Goal: Task Accomplishment & Management: Use online tool/utility

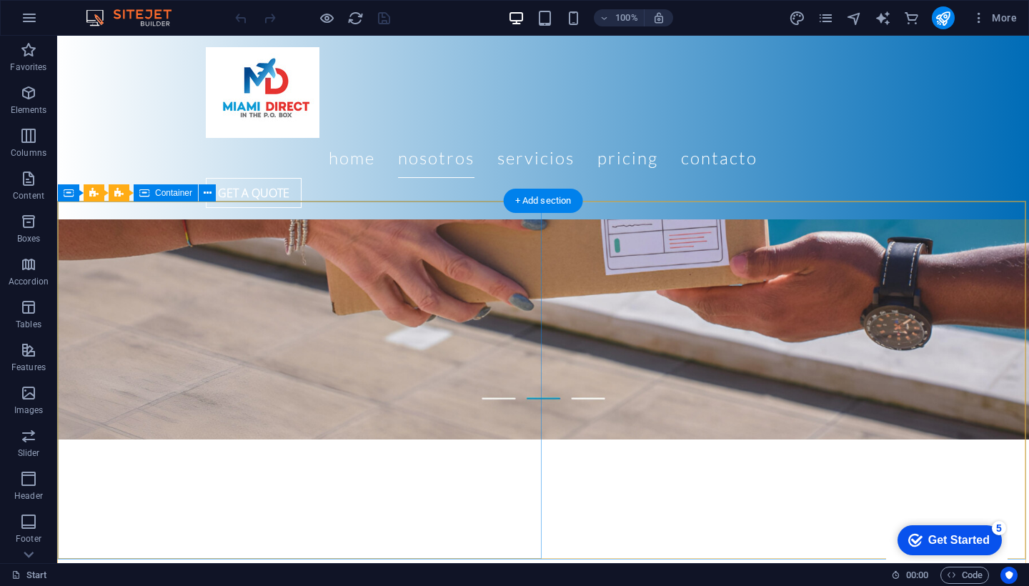
scroll to position [890, 0]
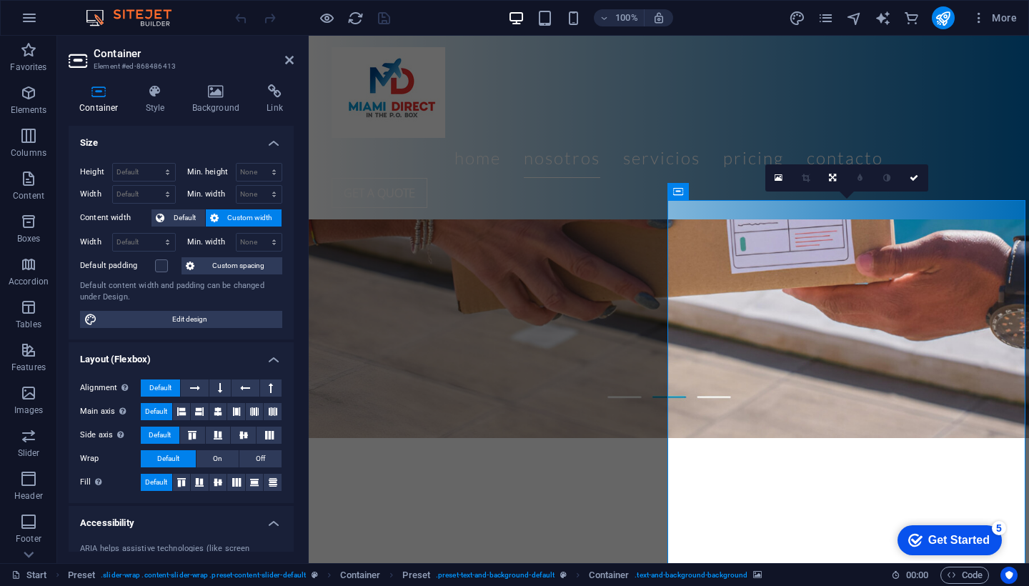
click at [592, 192] on icon at bounding box center [759, 191] width 11 height 15
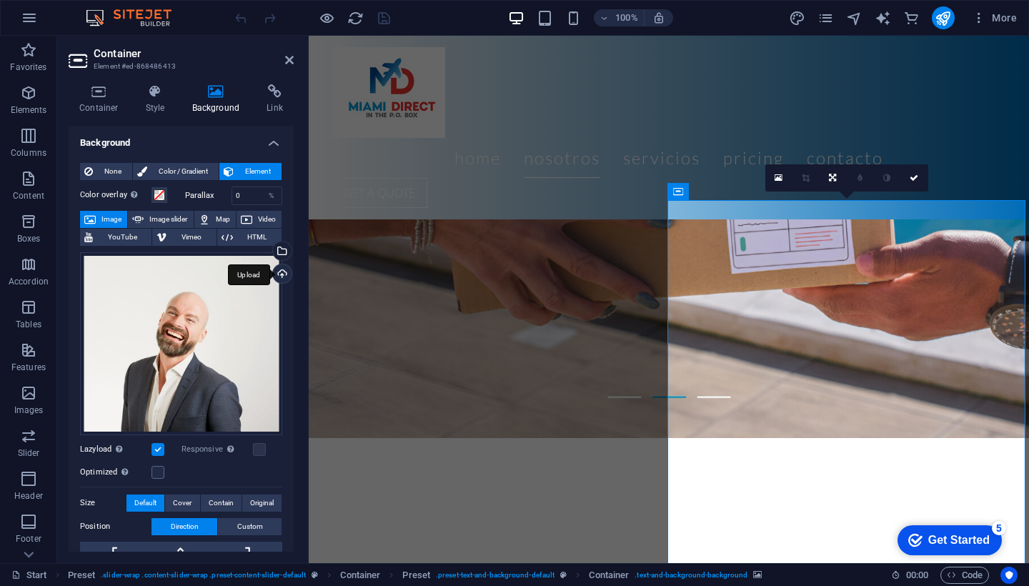
click at [283, 274] on div "Upload" at bounding box center [280, 274] width 21 height 21
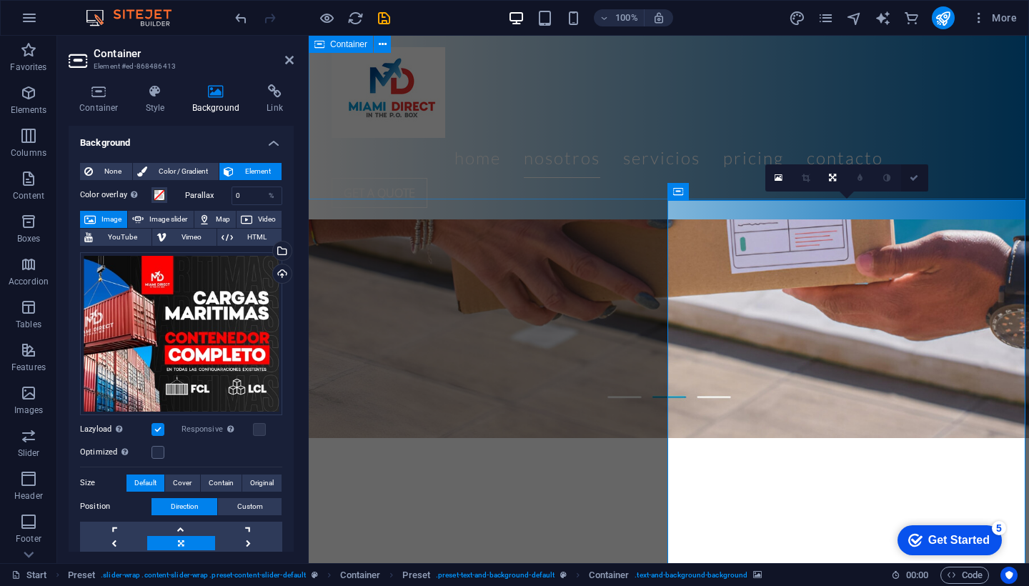
click at [592, 178] on icon at bounding box center [914, 178] width 9 height 9
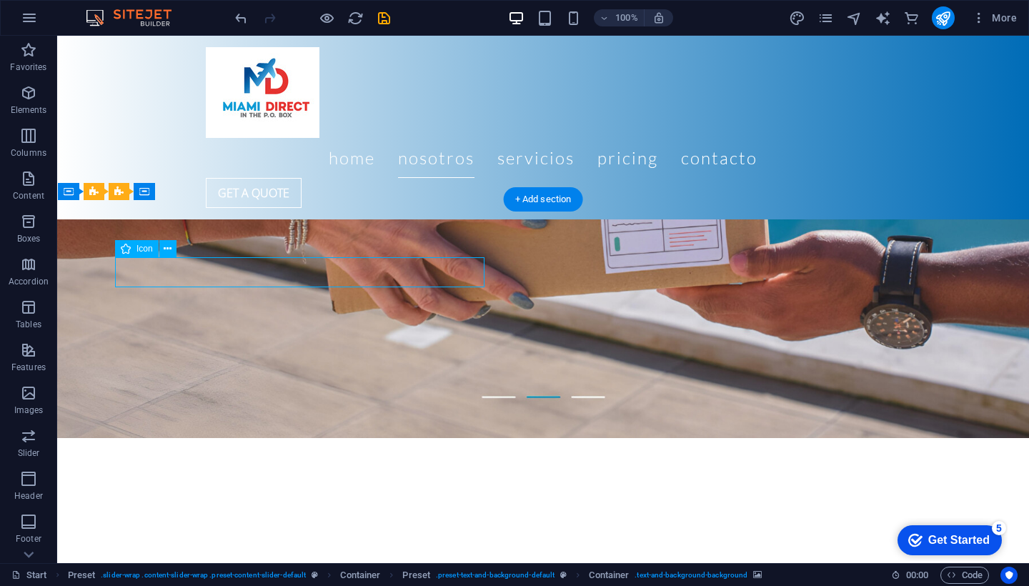
select select "xMidYMid"
select select "px"
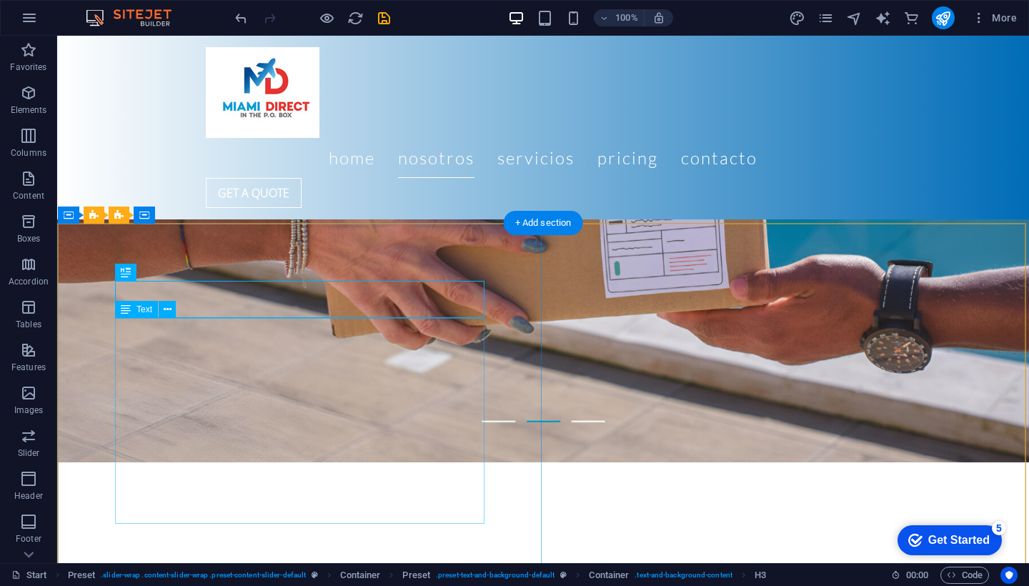
scroll to position [867, 0]
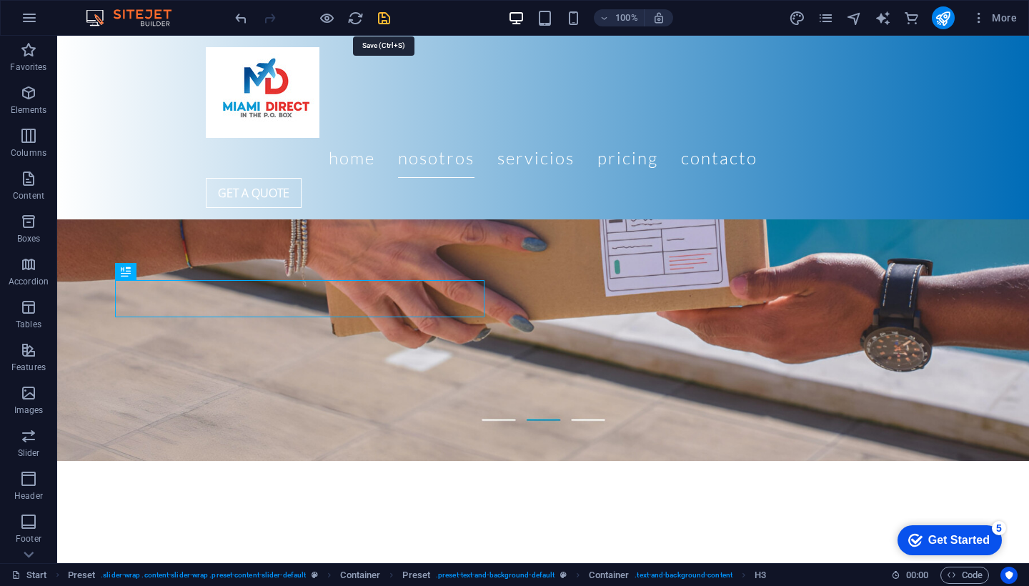
click at [386, 17] on icon "save" at bounding box center [384, 18] width 16 height 16
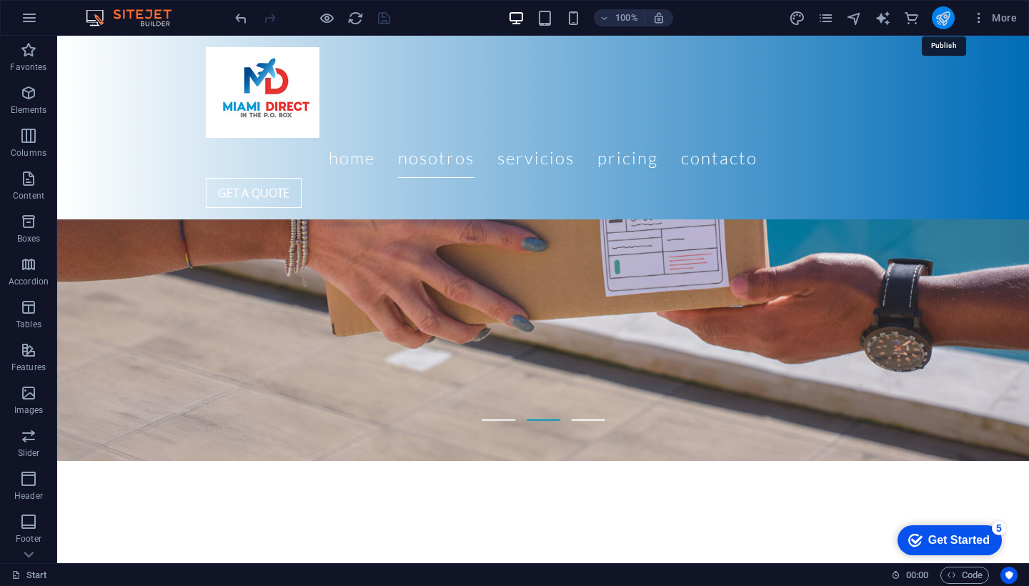
click at [592, 14] on icon "publish" at bounding box center [943, 18] width 16 height 16
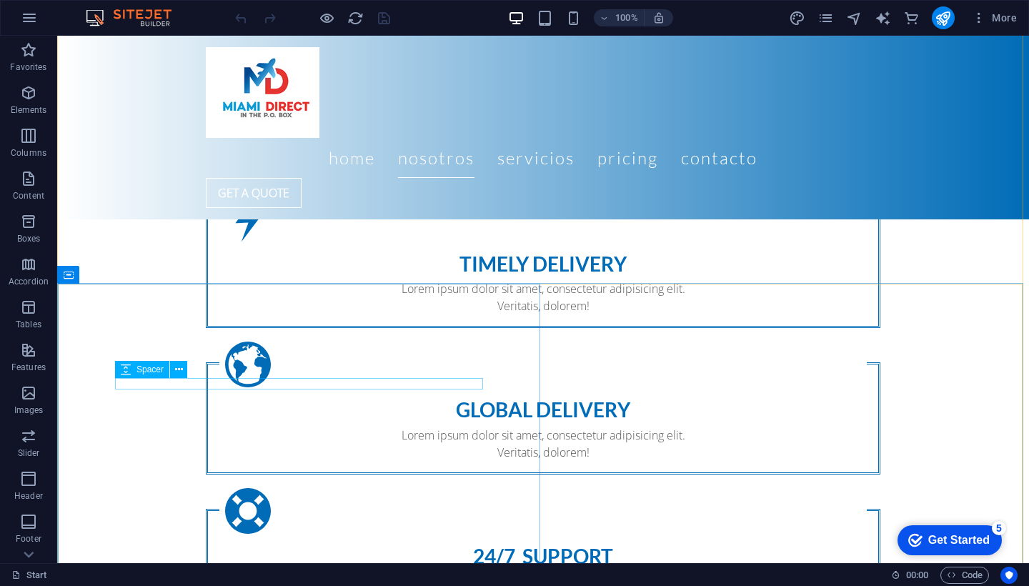
scroll to position [1554, 0]
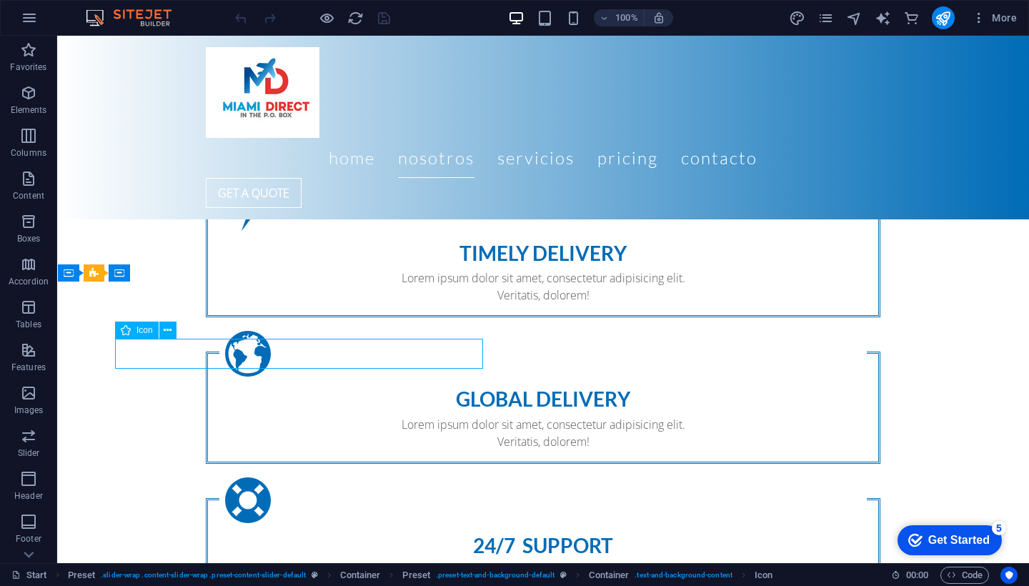
select select "xMidYMid"
select select "px"
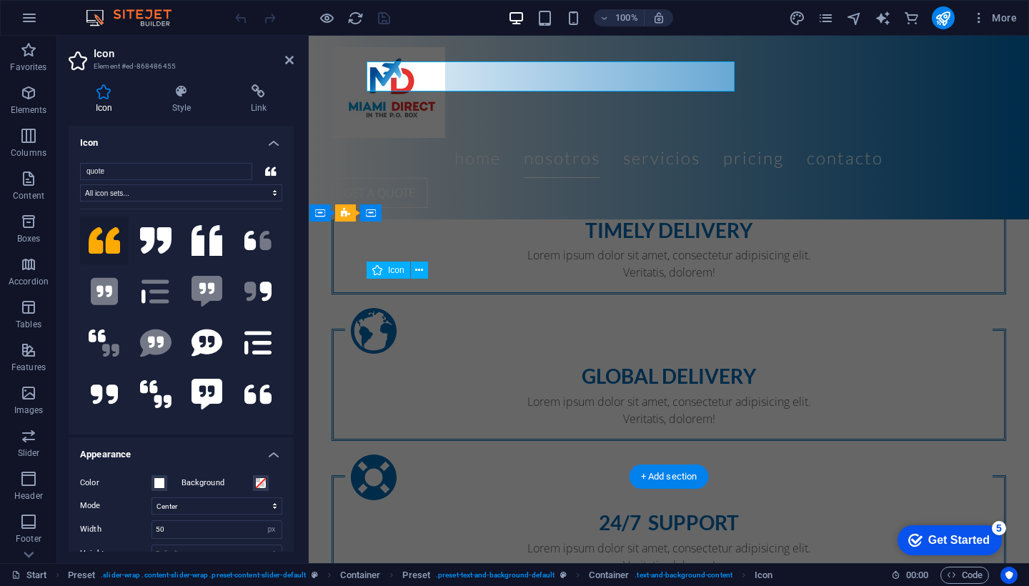
scroll to position [1832, 0]
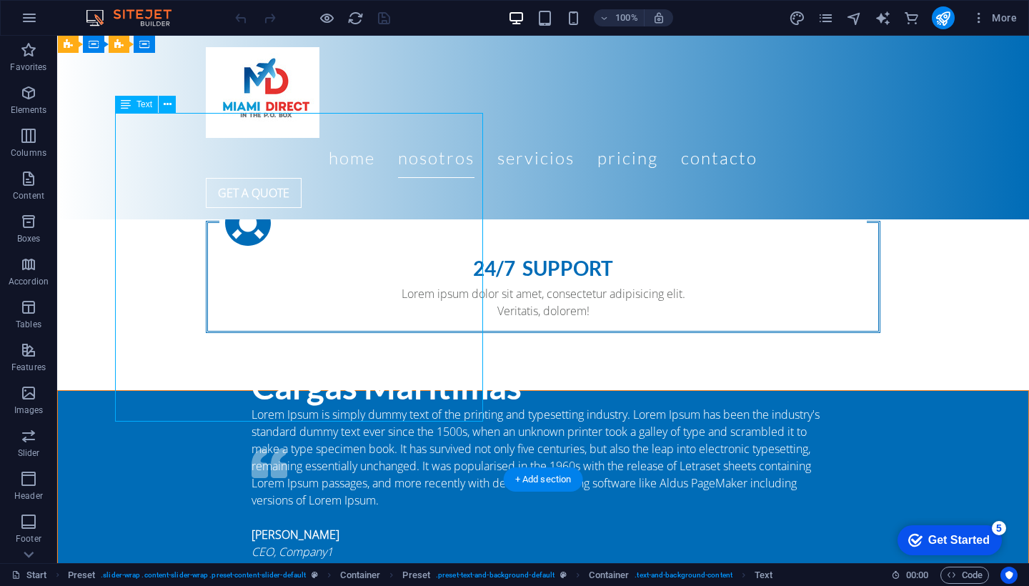
scroll to position [1742, 0]
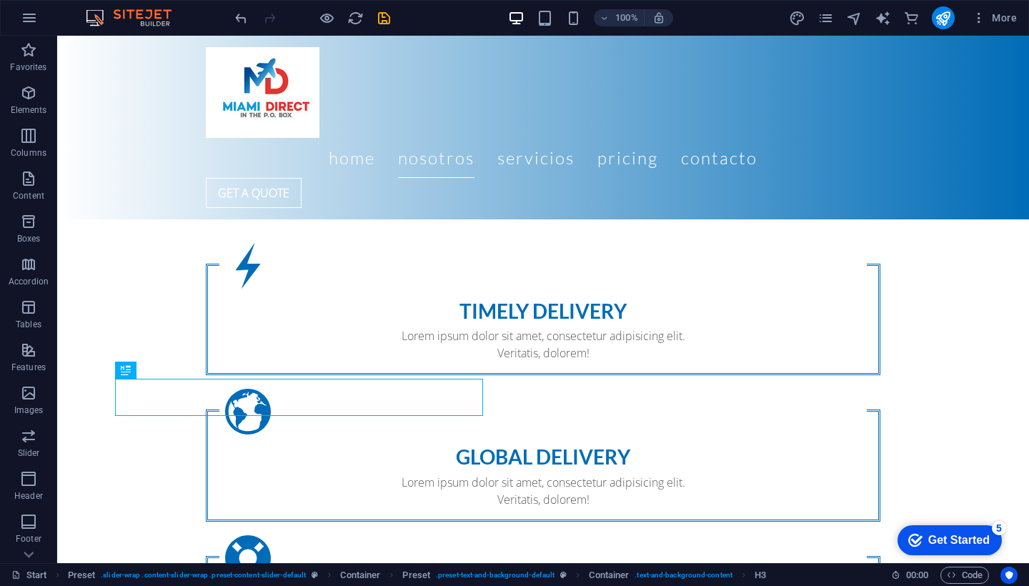
scroll to position [1514, 0]
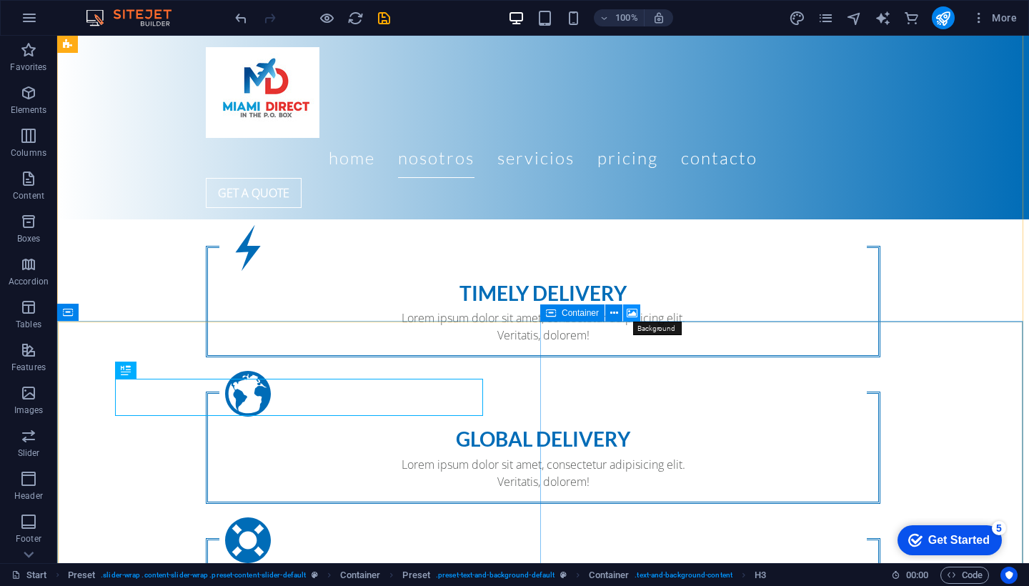
click at [633, 314] on icon at bounding box center [632, 313] width 11 height 15
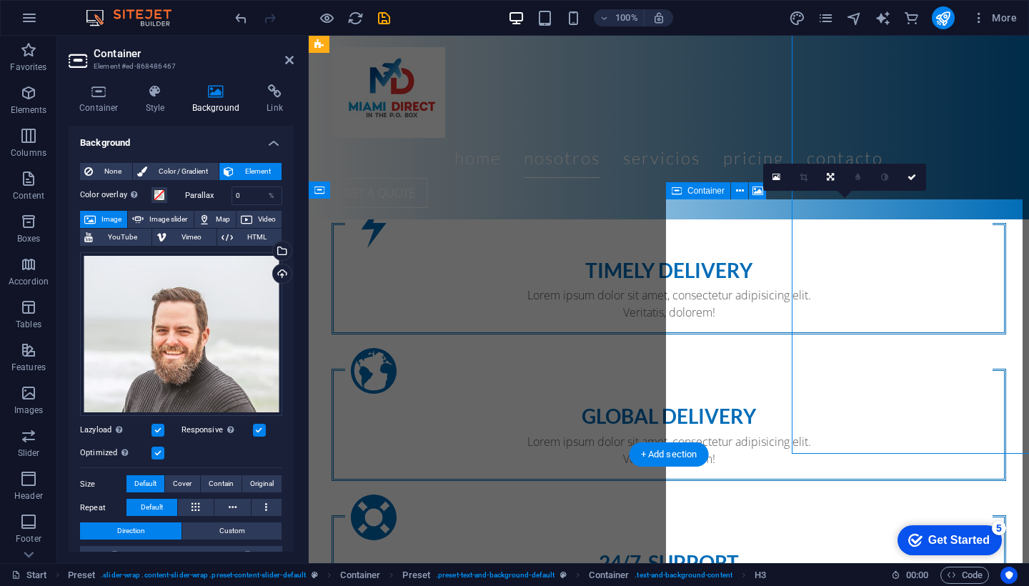
scroll to position [1854, 0]
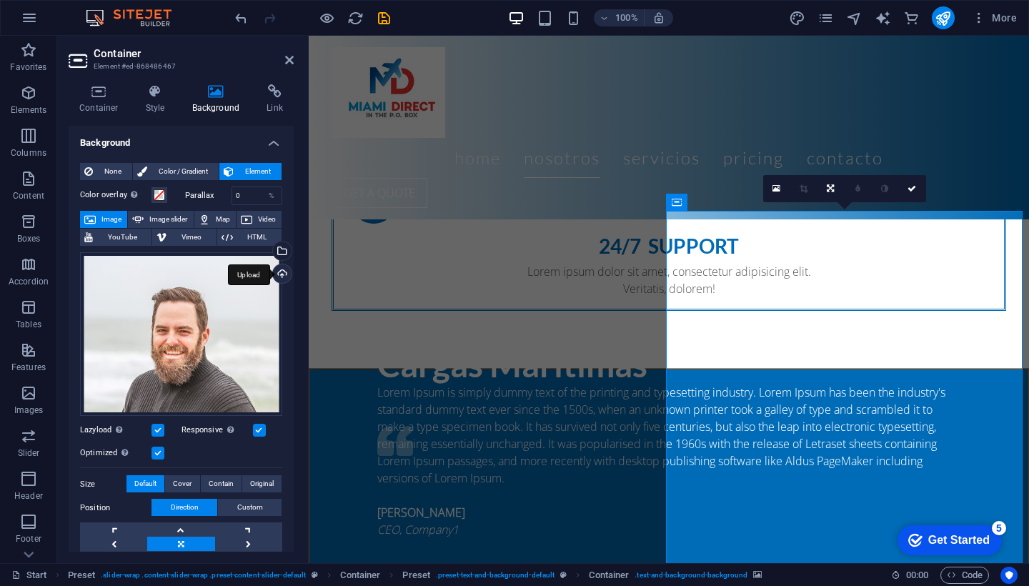
click at [282, 270] on div "Upload" at bounding box center [280, 274] width 21 height 21
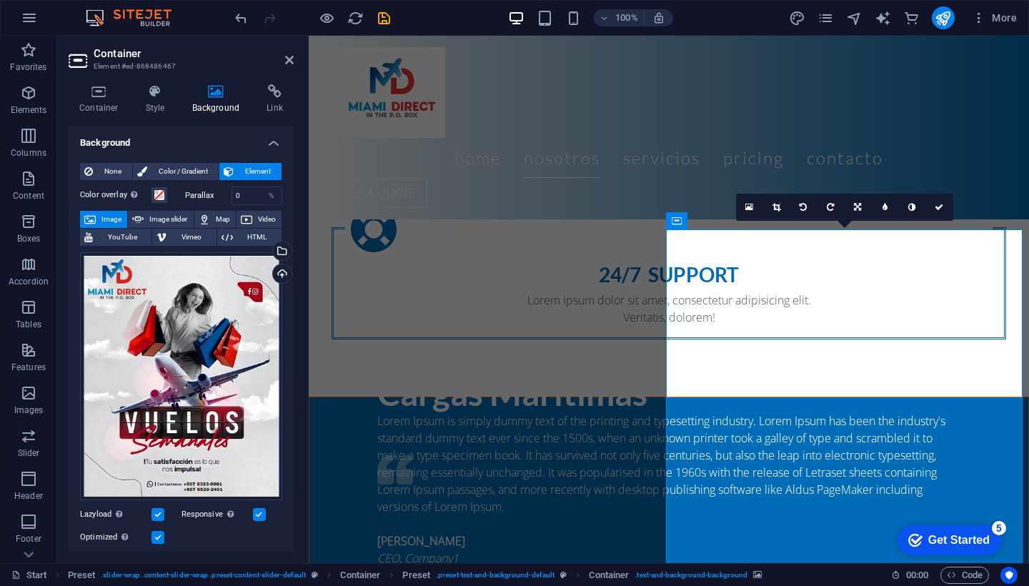
scroll to position [1835, 0]
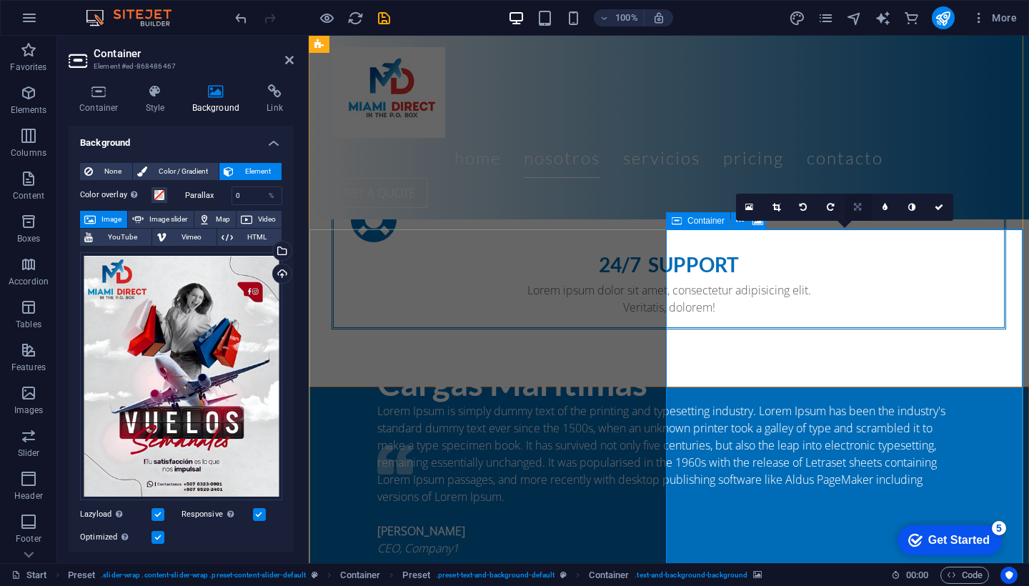
click at [854, 206] on icon at bounding box center [857, 207] width 7 height 9
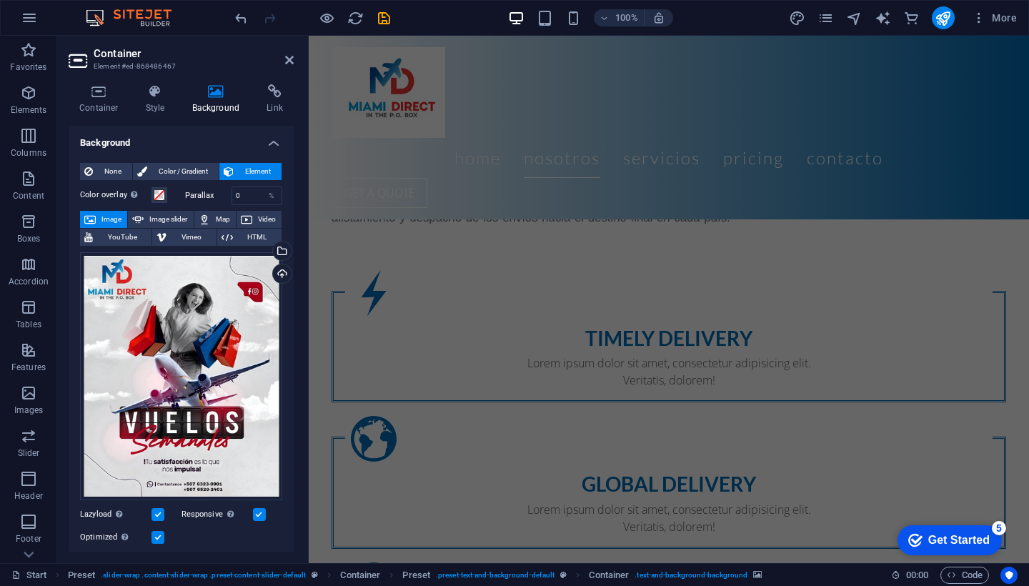
scroll to position [1419, 0]
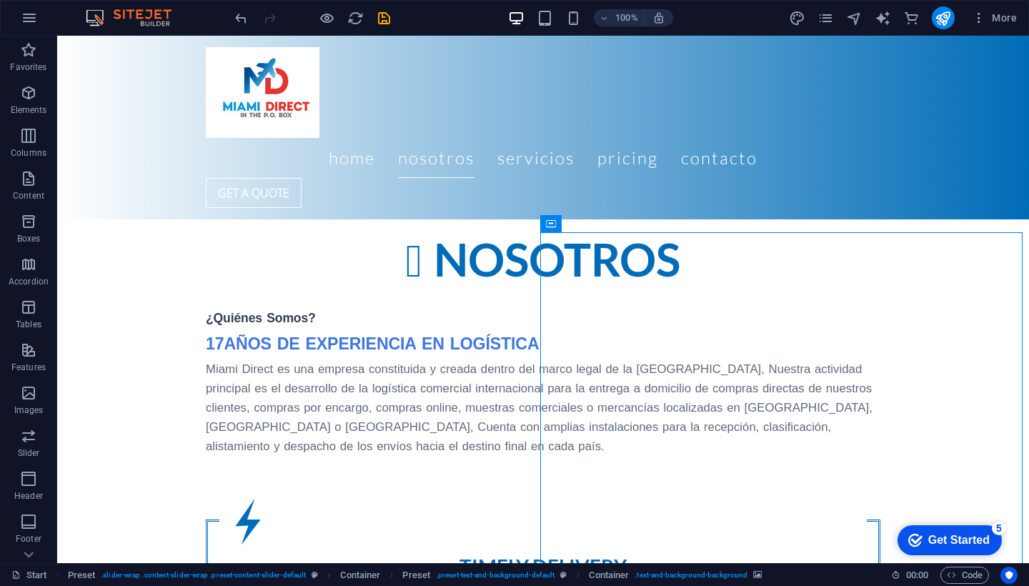
scroll to position [1172, 0]
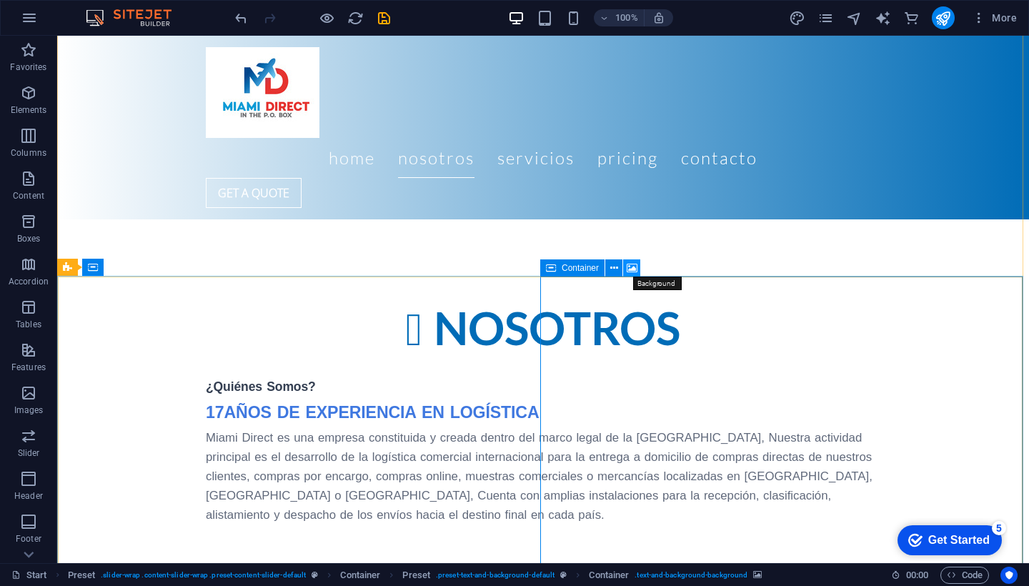
click at [630, 267] on icon at bounding box center [632, 268] width 11 height 15
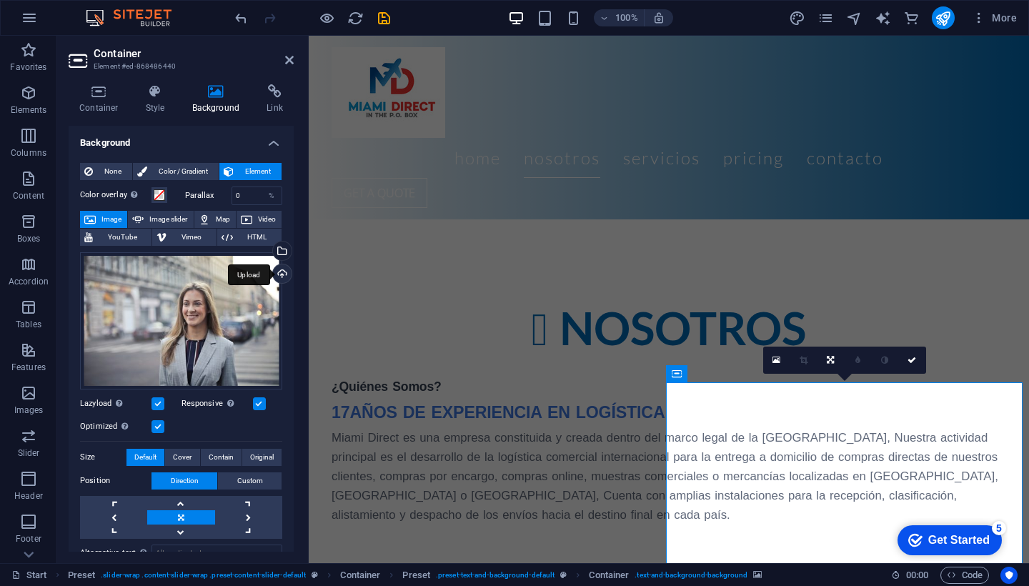
click at [281, 277] on div "Upload" at bounding box center [280, 274] width 21 height 21
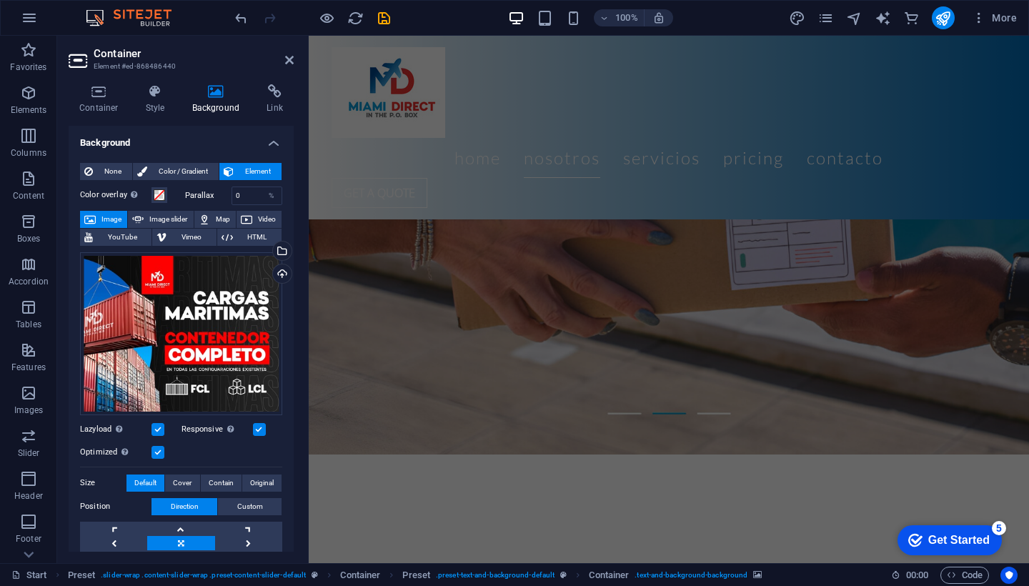
scroll to position [873, 0]
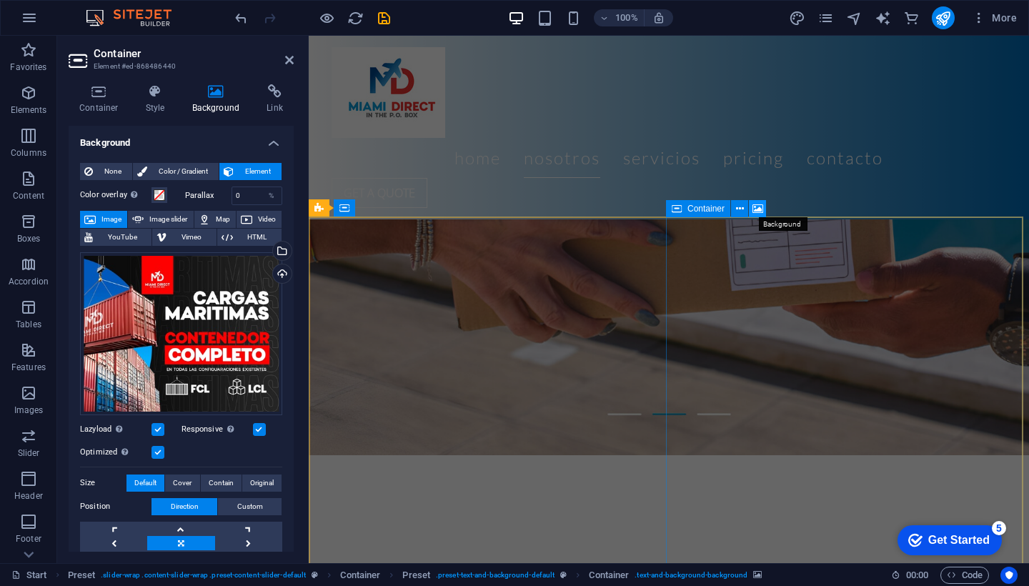
click at [759, 207] on icon at bounding box center [758, 209] width 11 height 15
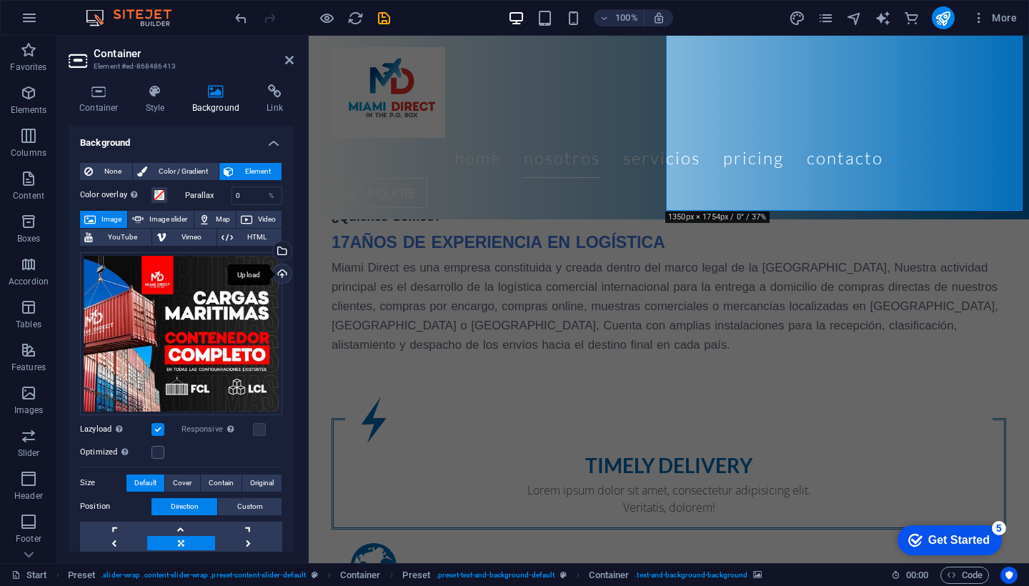
click at [278, 274] on div "Upload" at bounding box center [280, 274] width 21 height 21
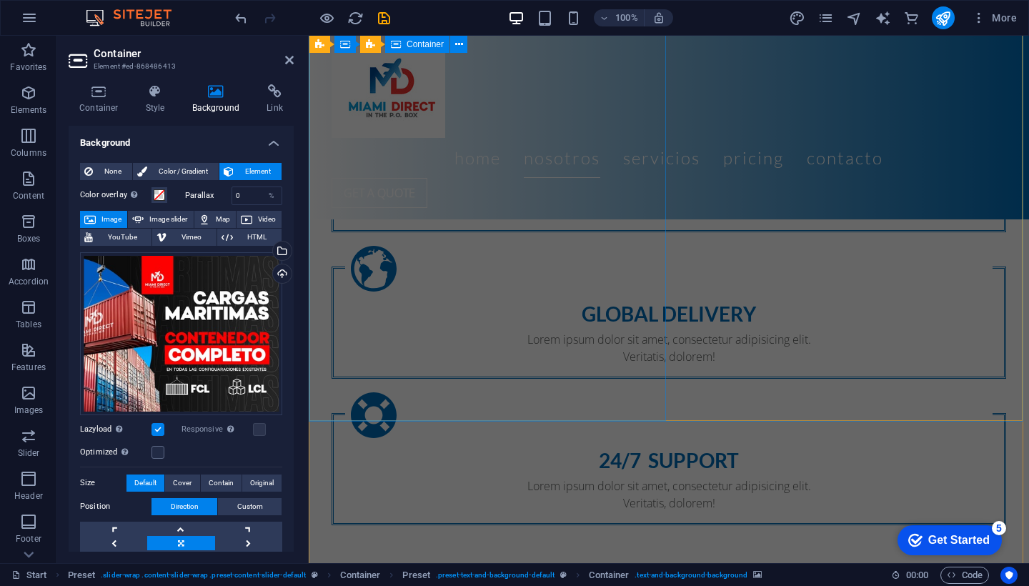
scroll to position [1779, 0]
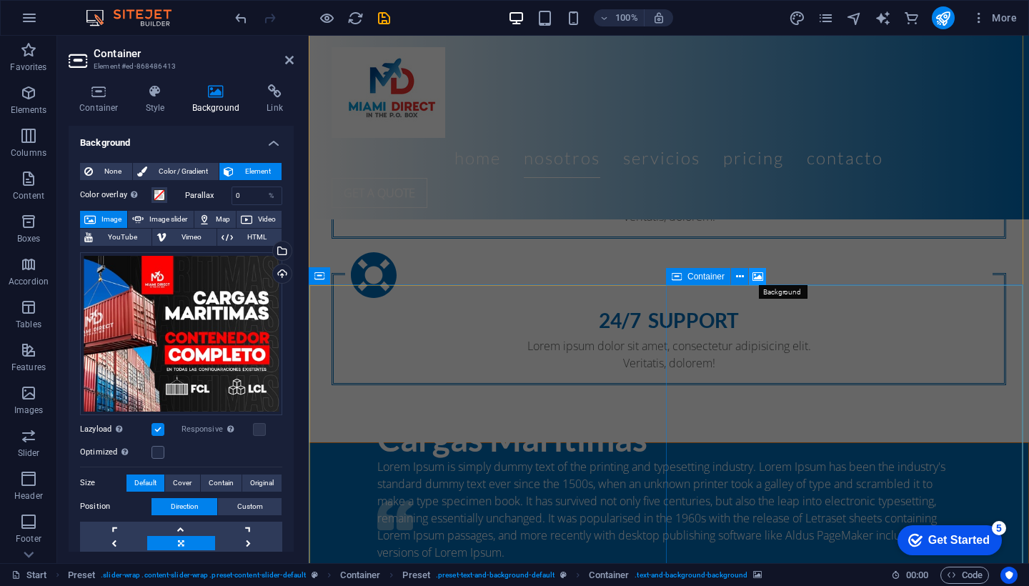
click at [762, 274] on icon at bounding box center [758, 276] width 11 height 15
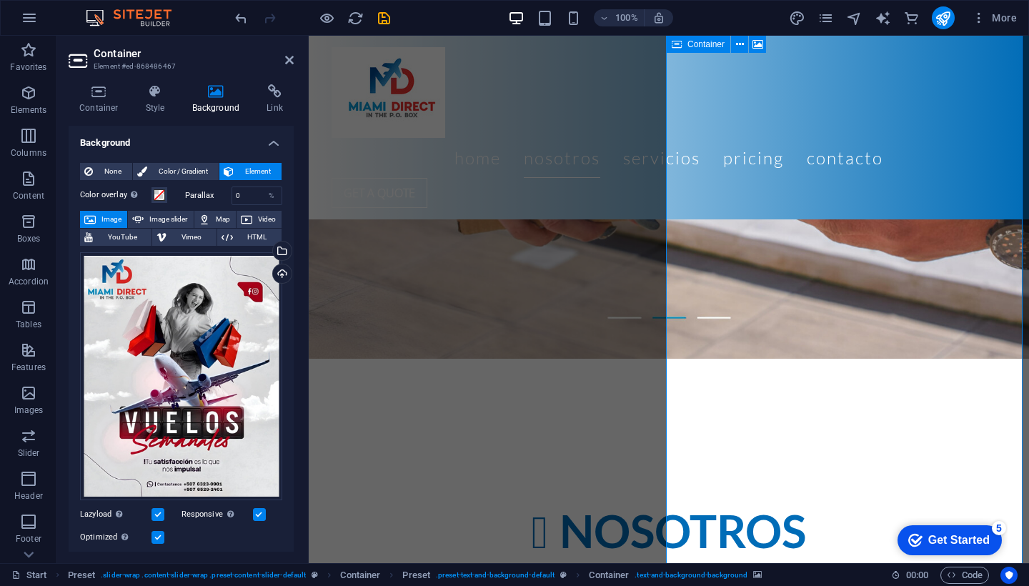
scroll to position [2088, 0]
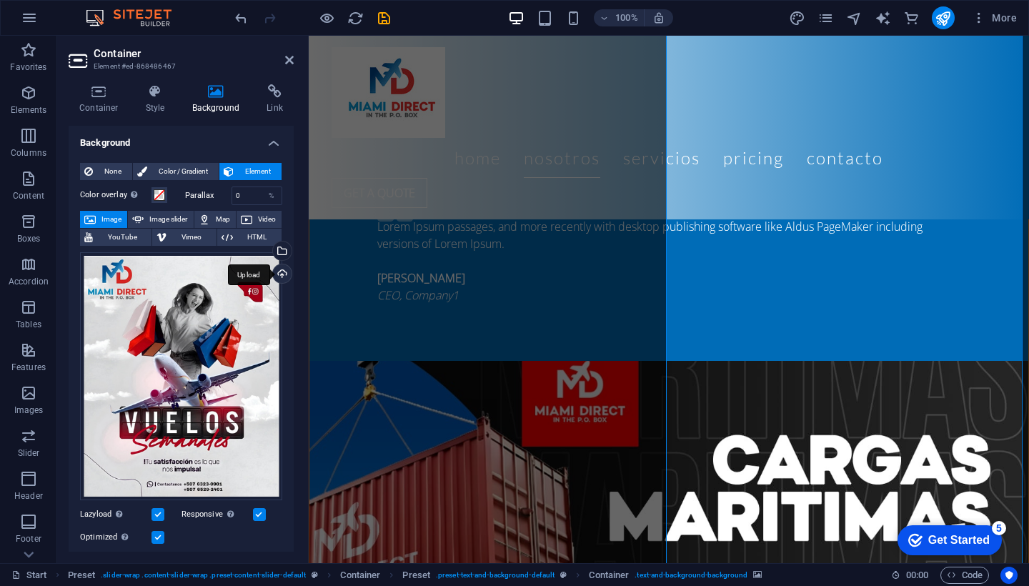
click at [278, 270] on div "Upload" at bounding box center [280, 274] width 21 height 21
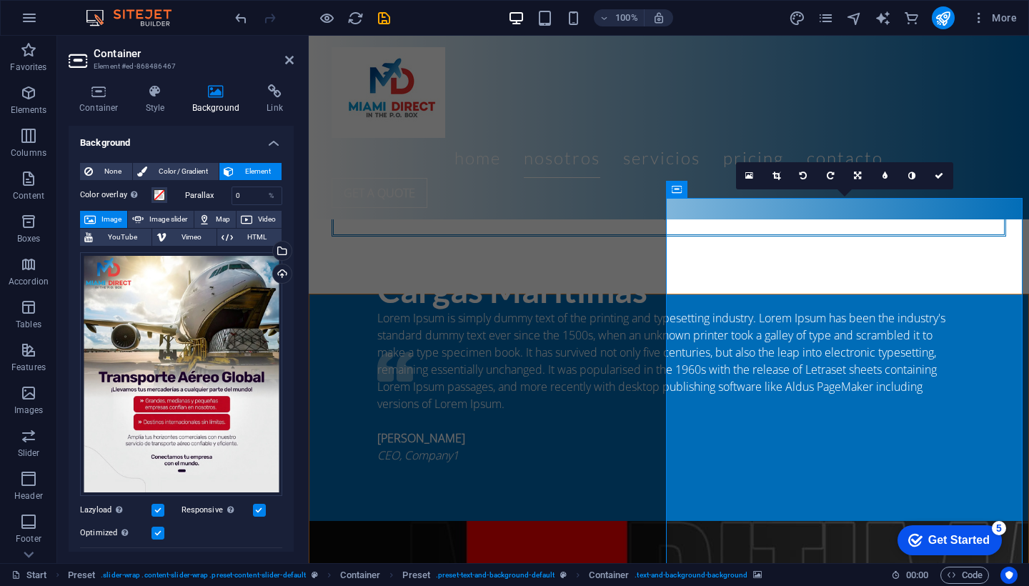
scroll to position [1867, 0]
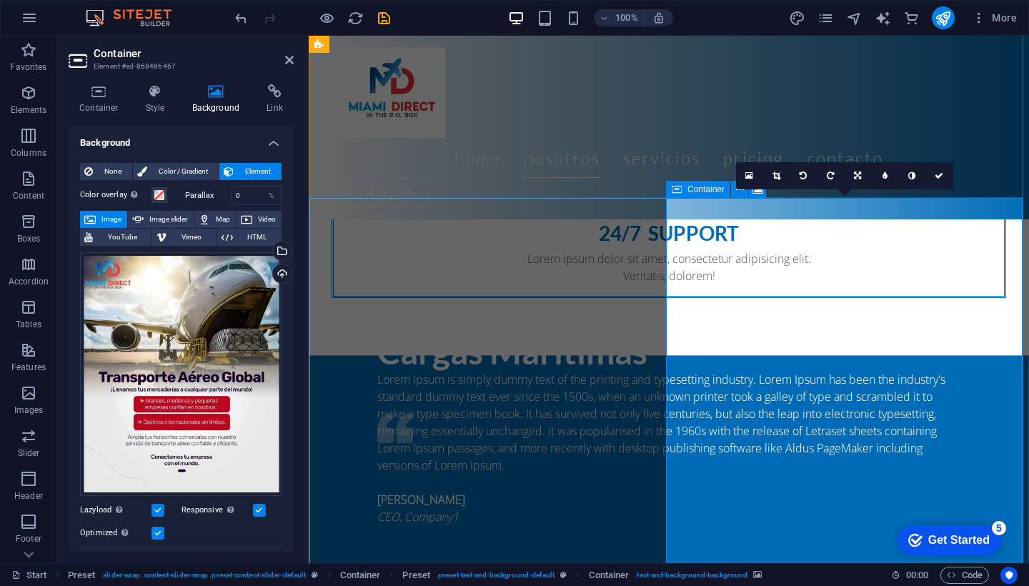
click at [778, 177] on icon at bounding box center [777, 176] width 8 height 9
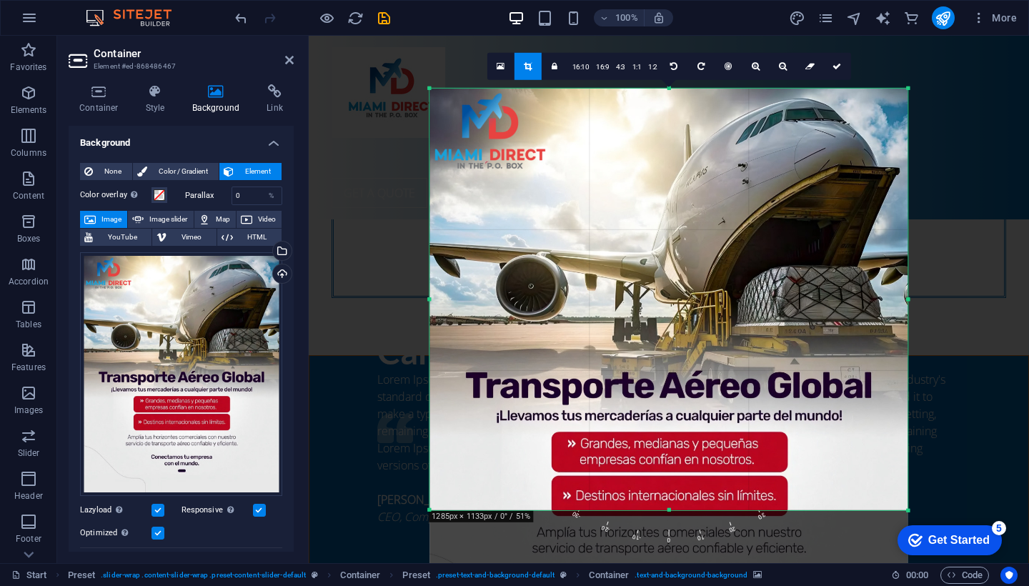
drag, startPoint x: 898, startPoint y: 88, endPoint x: 909, endPoint y: -55, distance: 143.3
click at [909, 0] on html "[DOMAIN_NAME] Start Favorites Elements Columns Content Boxes Accordion Tables F…" at bounding box center [514, 293] width 1029 height 586
drag, startPoint x: 667, startPoint y: 510, endPoint x: 667, endPoint y: 554, distance: 44.3
click at [667, 510] on div "180 170 160 150 140 130 120 110 100 90 80 70 60 50 40 30 20 10 0 -10 -20 -30 -4…" at bounding box center [668, 300] width 478 height 422
drag, startPoint x: 667, startPoint y: 509, endPoint x: 665, endPoint y: 566, distance: 57.2
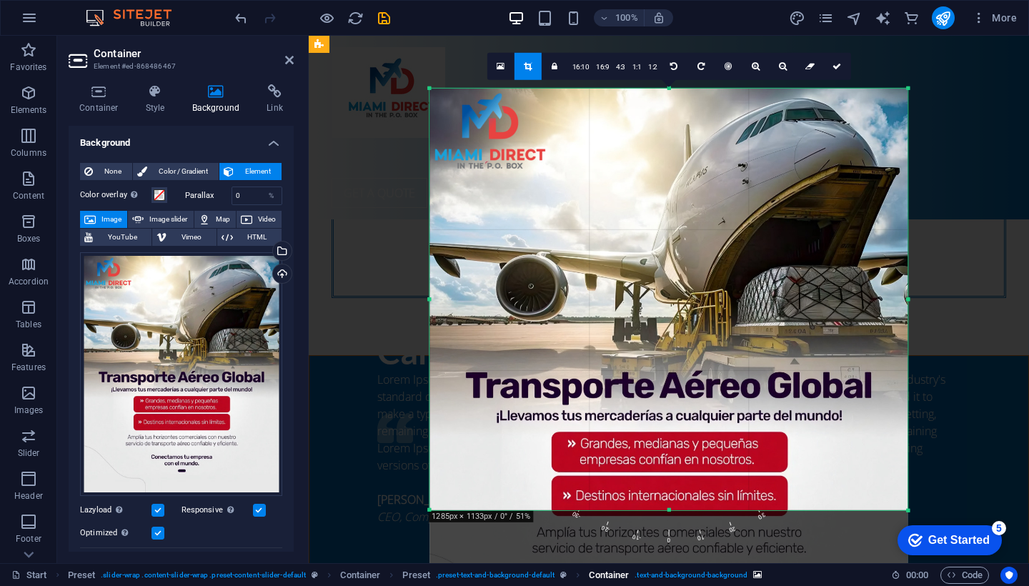
click at [665, 563] on section "Favorites Elements Columns Content Boxes Accordion Tables Features Images Slide…" at bounding box center [514, 299] width 1029 height 527
drag, startPoint x: 667, startPoint y: 356, endPoint x: 665, endPoint y: 384, distance: 27.9
click at [665, 384] on div "180 170 160 150 140 130 120 110 100 90 80 70 60 50 40 30 20 10 0 -10 -20 -30 -4…" at bounding box center [668, 300] width 478 height 422
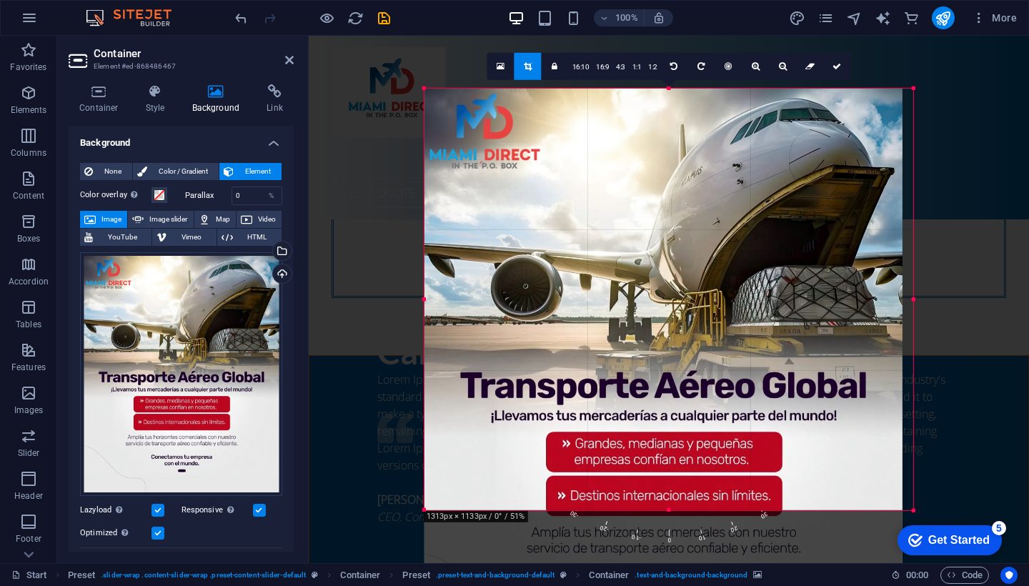
drag, startPoint x: 906, startPoint y: 357, endPoint x: 917, endPoint y: 404, distance: 49.1
click at [917, 404] on div "Drag here to replace the existing content. Press “Ctrl” if you want to create a…" at bounding box center [669, 299] width 720 height 527
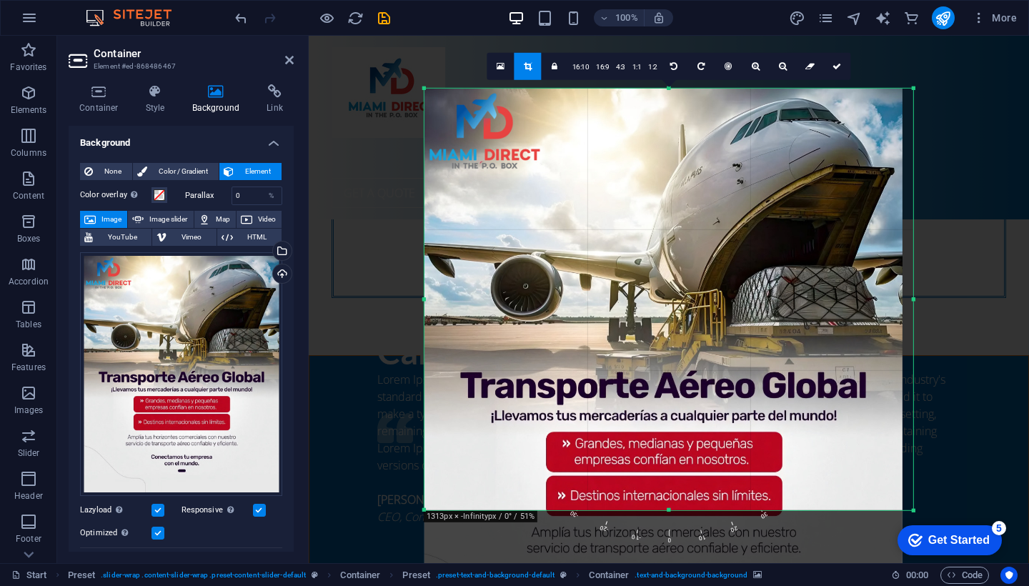
scroll to position [21, 0]
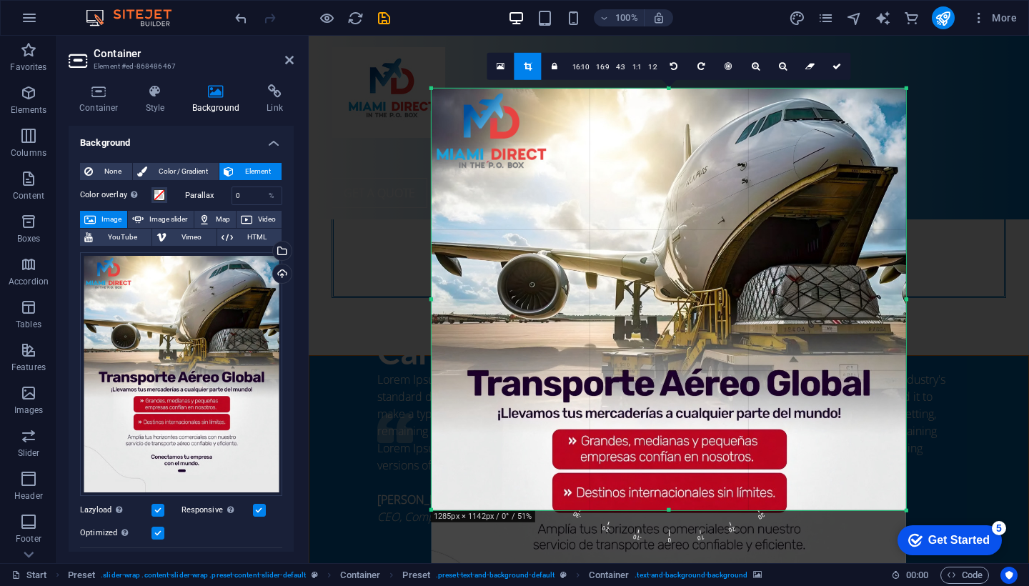
drag, startPoint x: 913, startPoint y: 278, endPoint x: 899, endPoint y: 278, distance: 13.6
click at [898, 278] on div "180 170 160 150 140 130 120 110 100 90 80 70 60 50 40 30 20 10 0 -10 -20 -30 -4…" at bounding box center [669, 300] width 475 height 422
drag, startPoint x: 667, startPoint y: 374, endPoint x: 662, endPoint y: 429, distance: 55.3
click at [662, 429] on div "180 170 160 150 140 130 120 110 100 90 80 70 60 50 40 30 20 10 0 -10 -20 -30 -4…" at bounding box center [669, 300] width 475 height 422
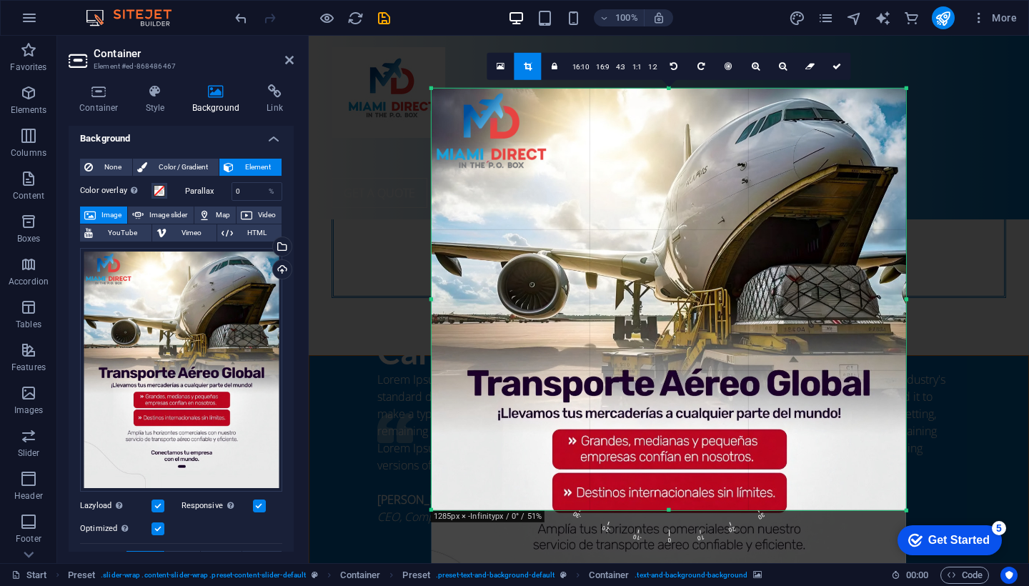
scroll to position [0, 0]
click at [834, 66] on icon at bounding box center [837, 66] width 9 height 9
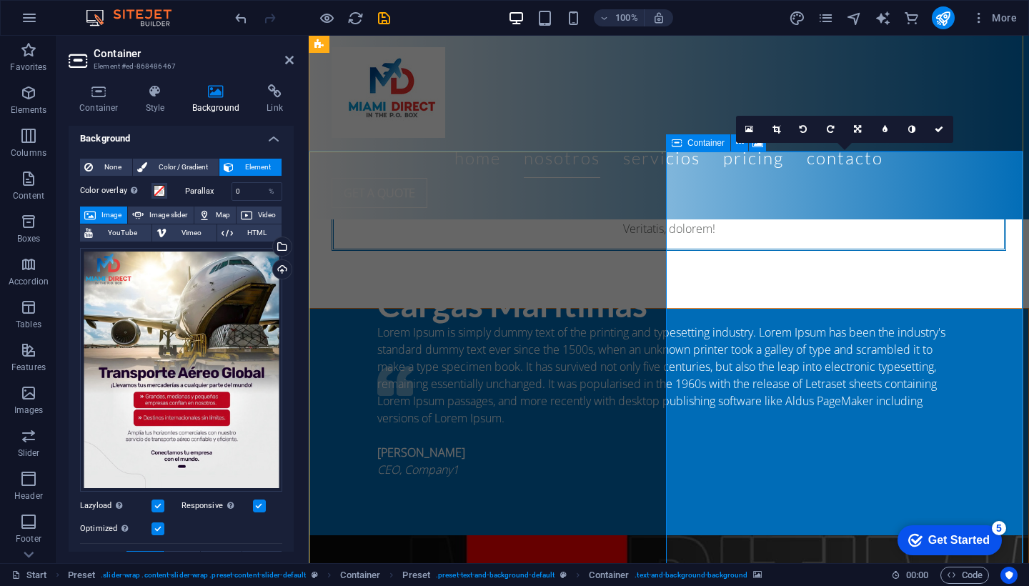
scroll to position [1913, 0]
click at [941, 126] on icon at bounding box center [939, 129] width 9 height 9
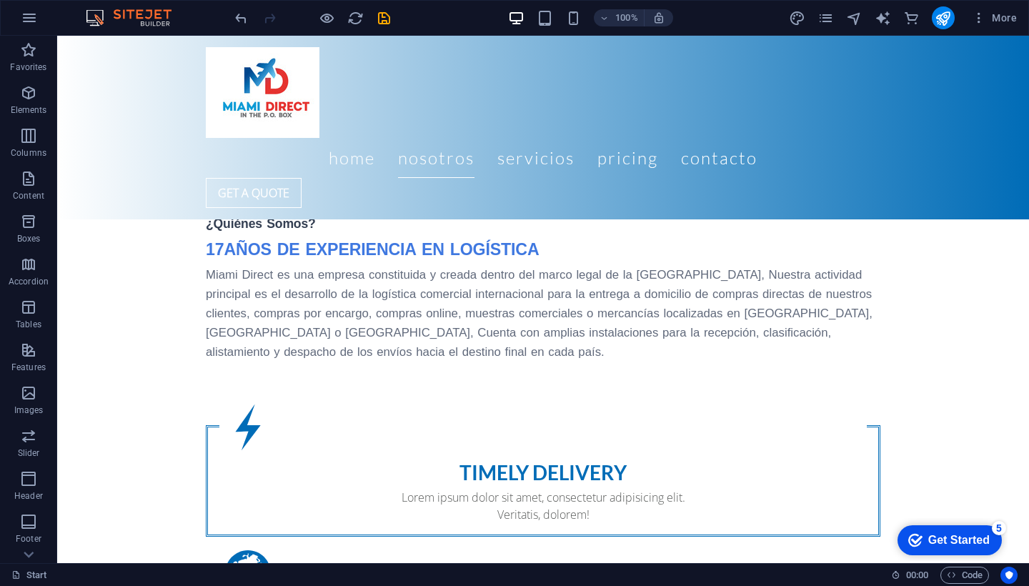
scroll to position [1581, 0]
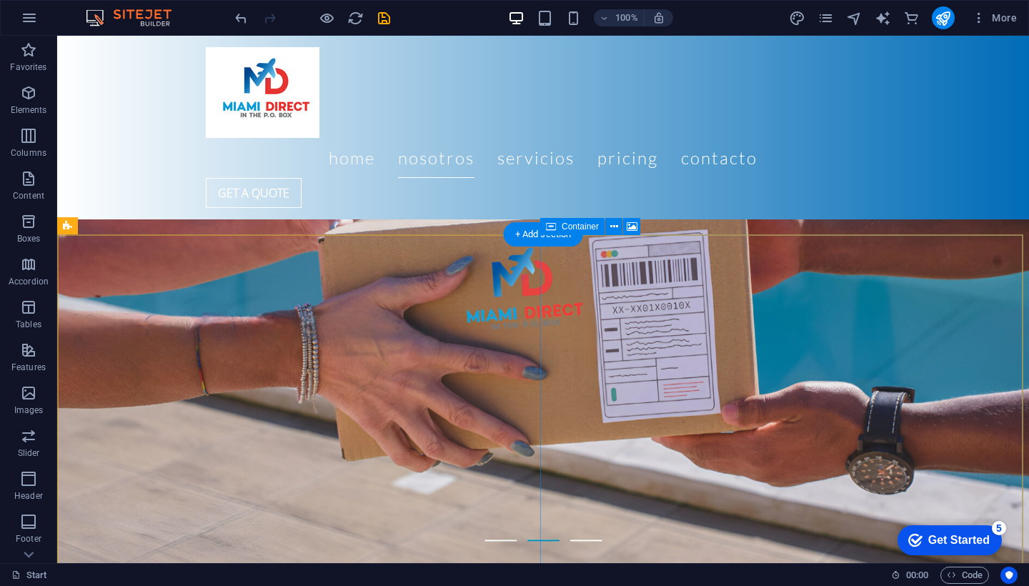
scroll to position [817, 0]
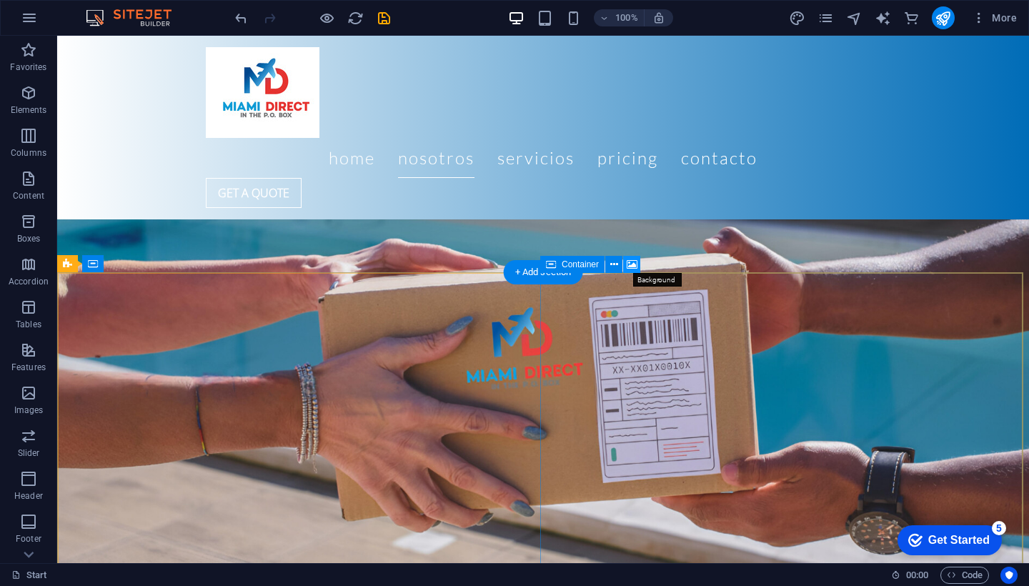
click at [637, 262] on button at bounding box center [631, 264] width 17 height 17
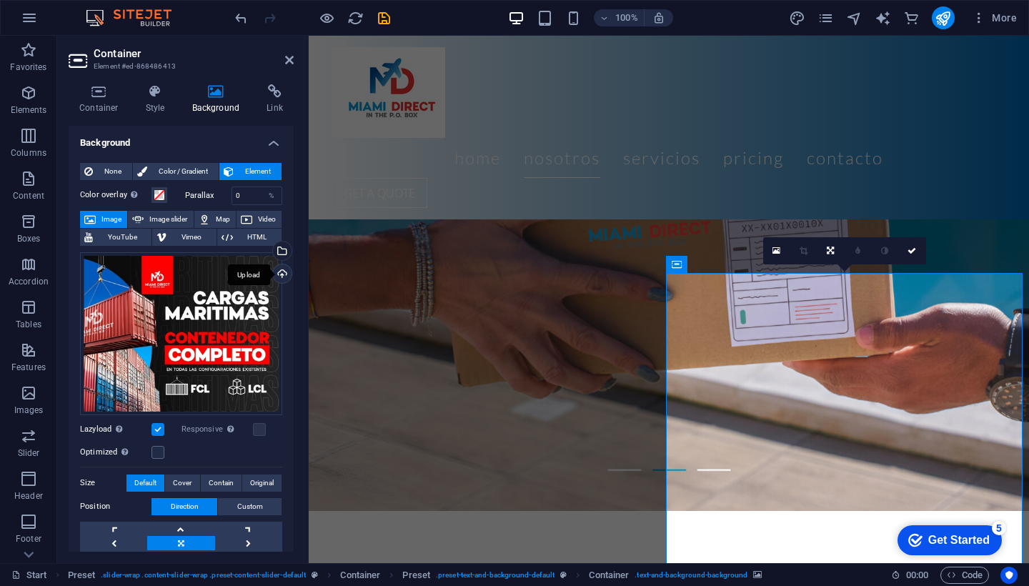
click at [279, 271] on div "Upload" at bounding box center [280, 274] width 21 height 21
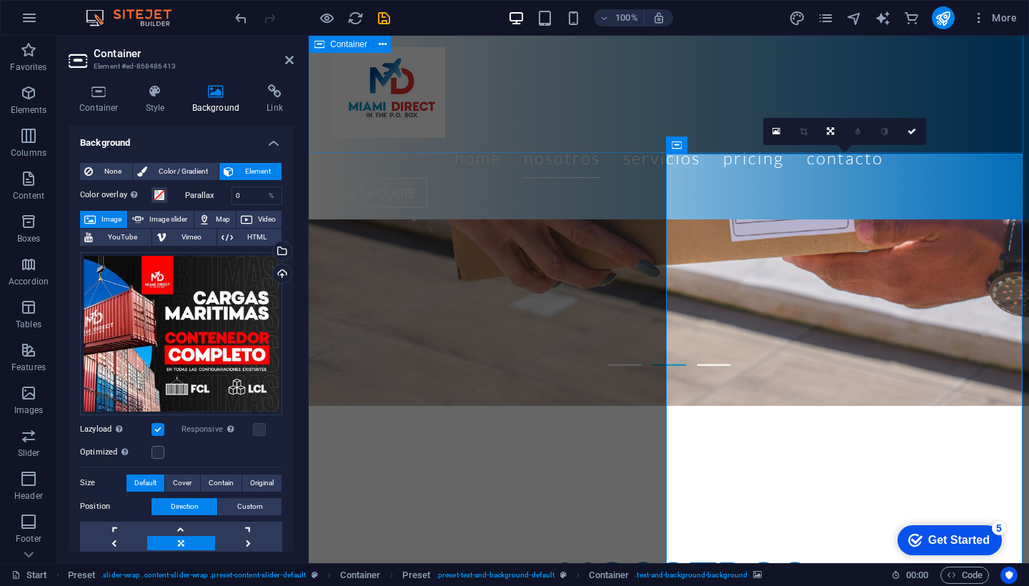
scroll to position [936, 0]
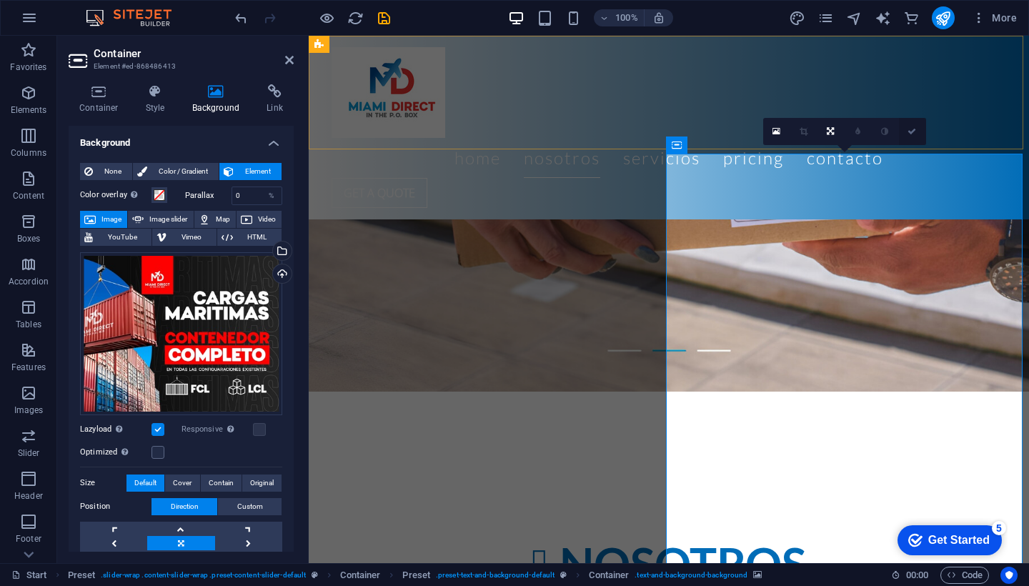
click at [910, 133] on icon at bounding box center [912, 131] width 9 height 9
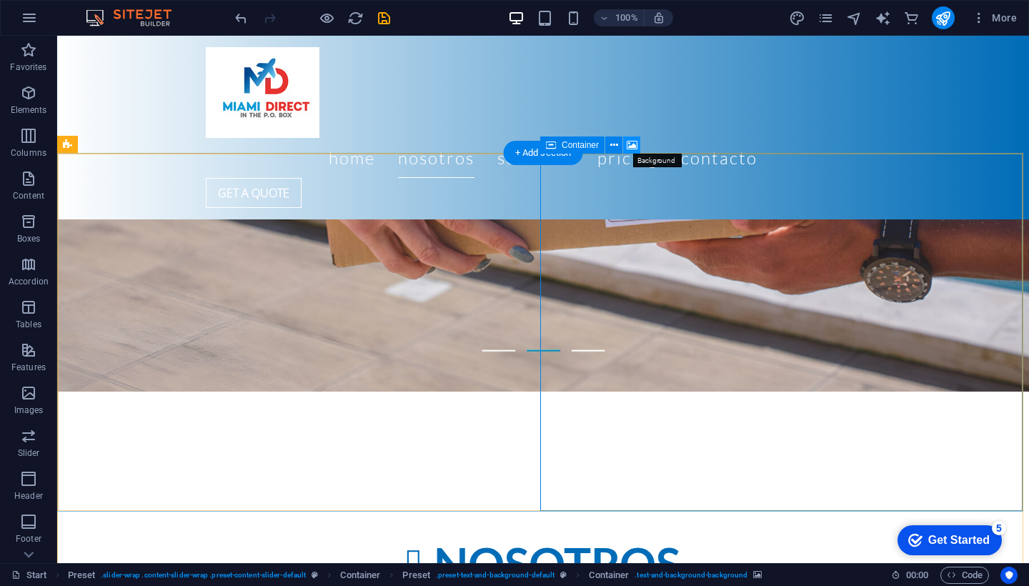
click at [631, 151] on icon at bounding box center [632, 145] width 11 height 15
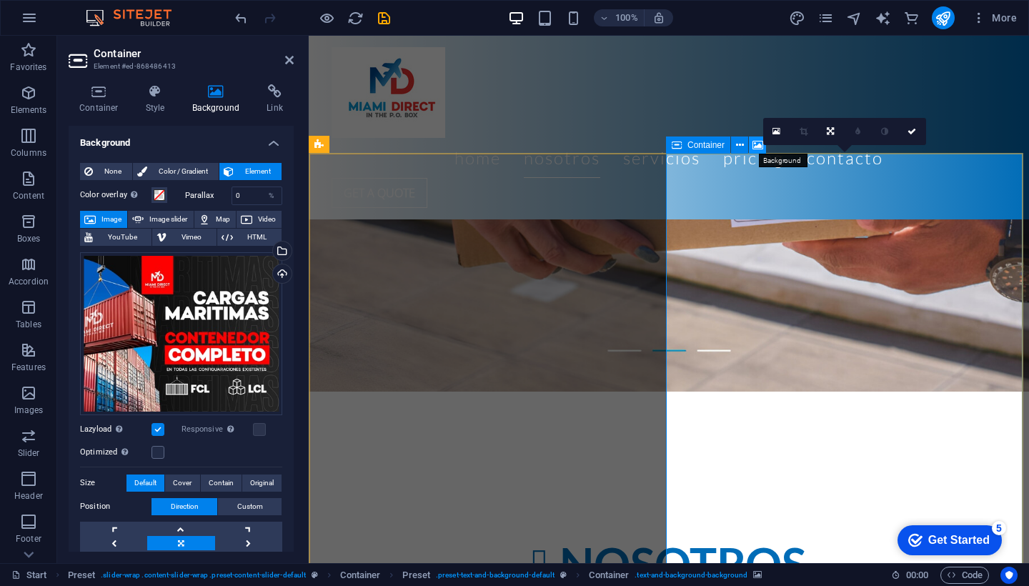
click at [758, 148] on icon at bounding box center [758, 145] width 11 height 15
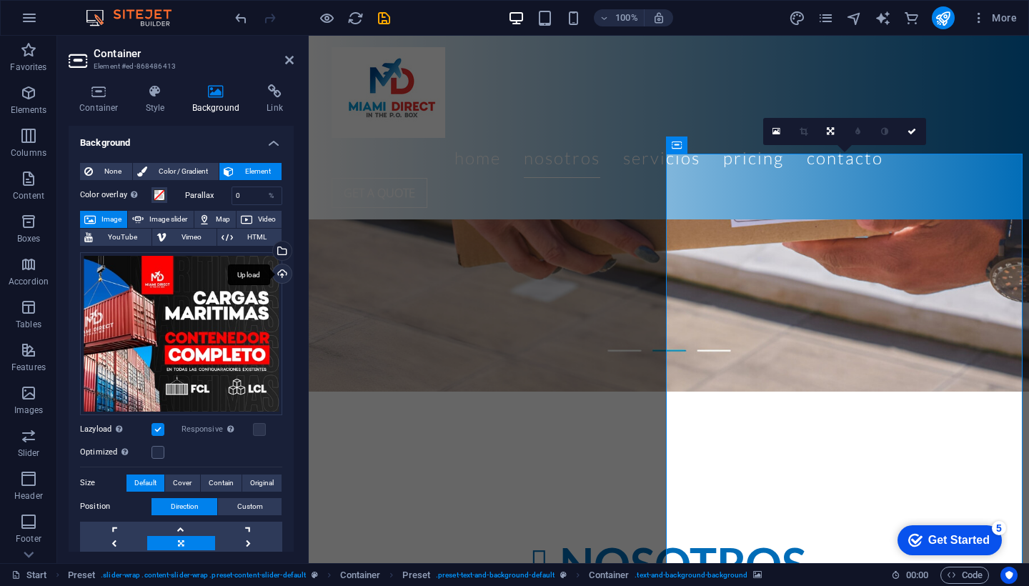
click at [282, 273] on div "Upload" at bounding box center [280, 274] width 21 height 21
click at [381, 13] on icon "save" at bounding box center [384, 18] width 16 height 16
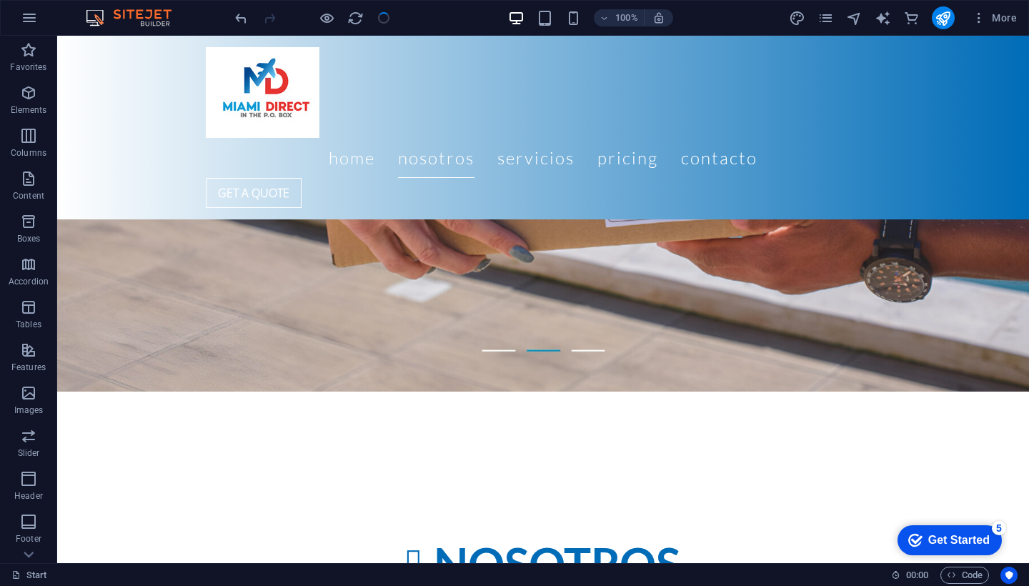
scroll to position [1216, 0]
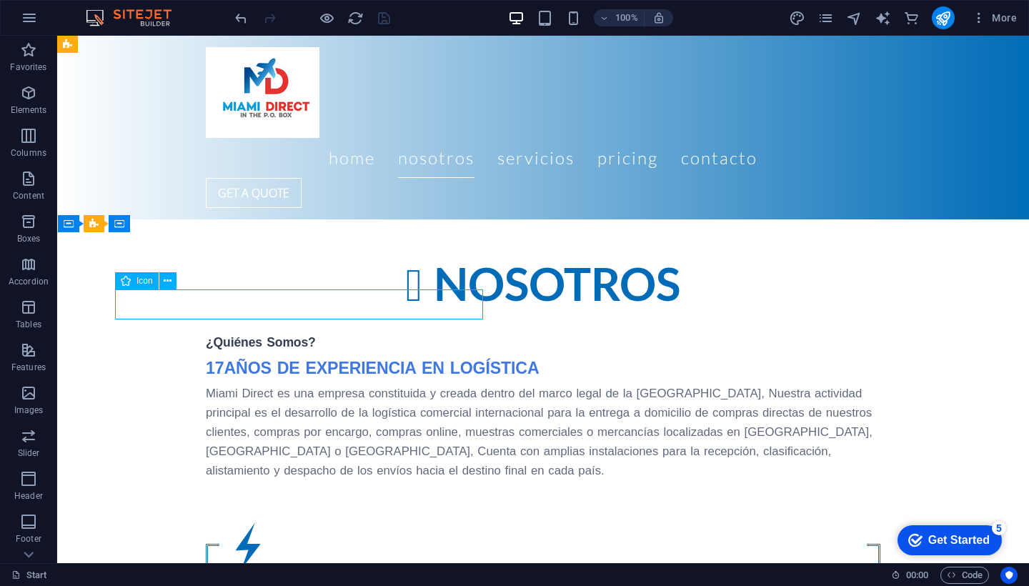
select select "xMidYMid"
select select "px"
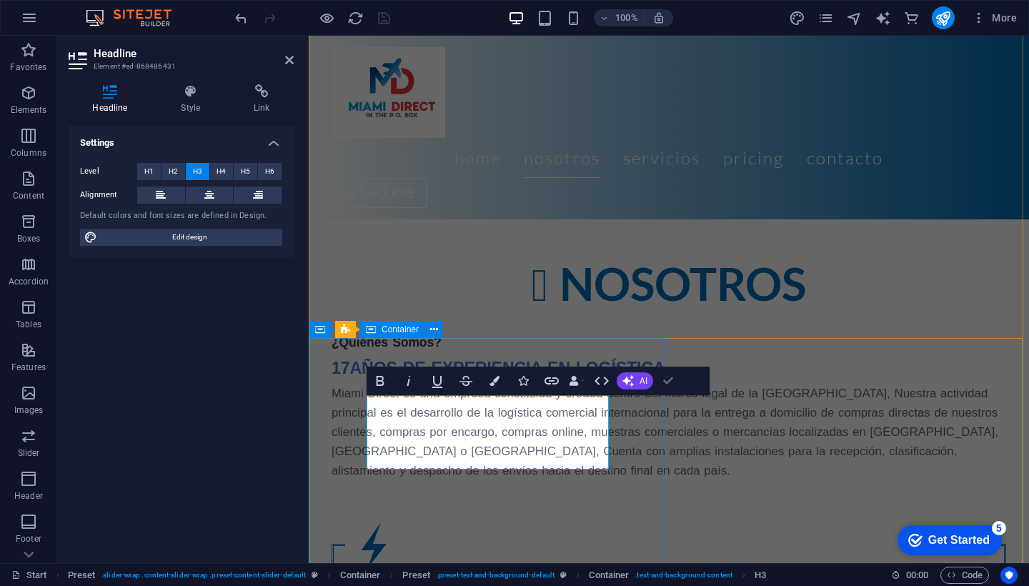
drag, startPoint x: 334, startPoint y: 431, endPoint x: 665, endPoint y: 382, distance: 333.7
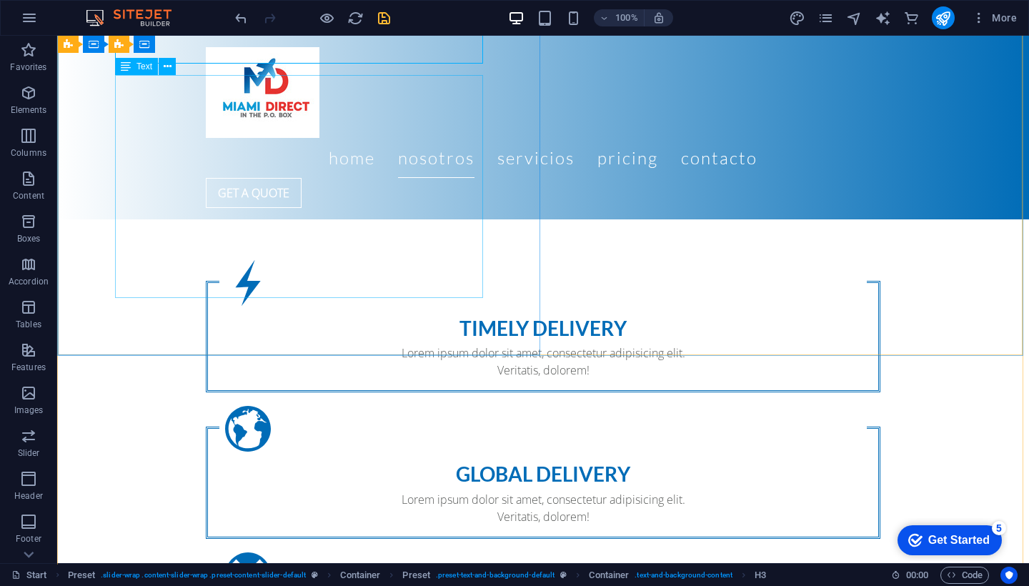
scroll to position [1480, 0]
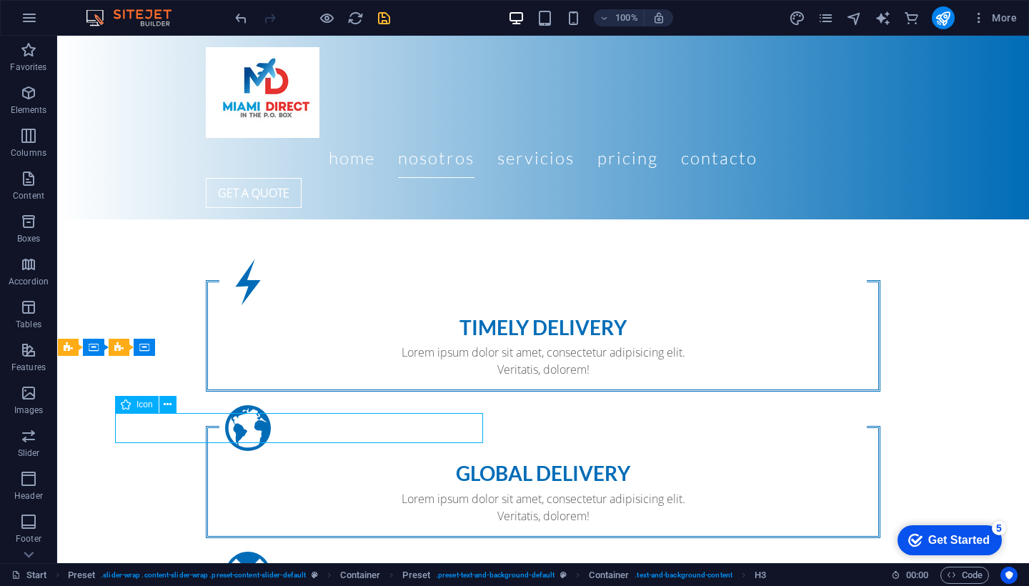
select select "xMidYMid"
select select "px"
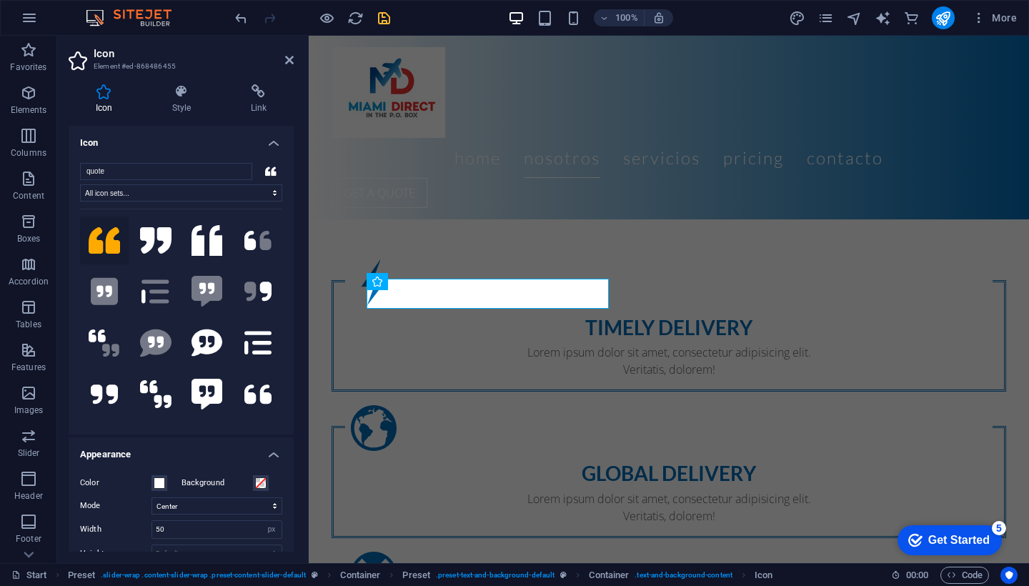
scroll to position [1832, 0]
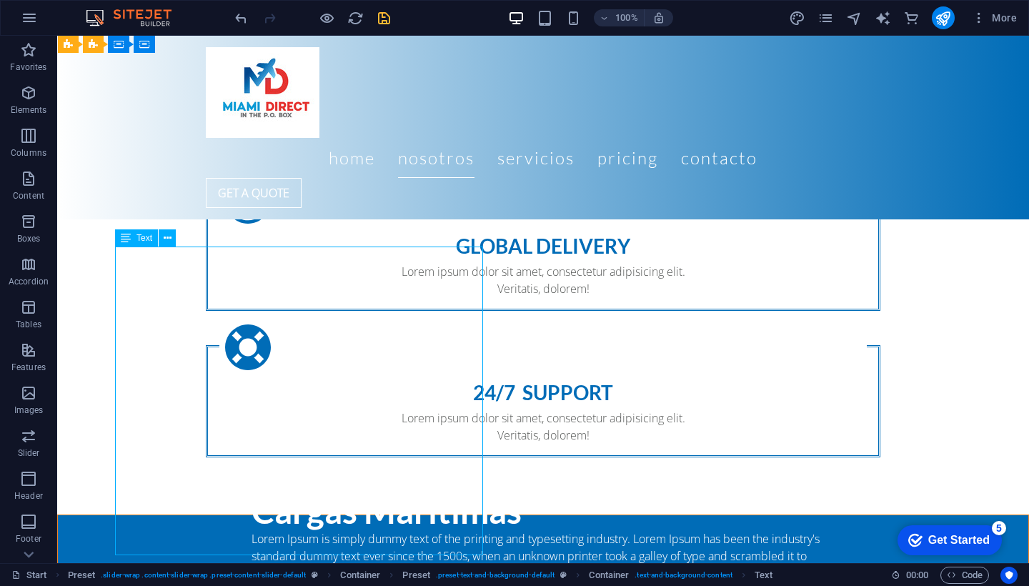
scroll to position [1678, 0]
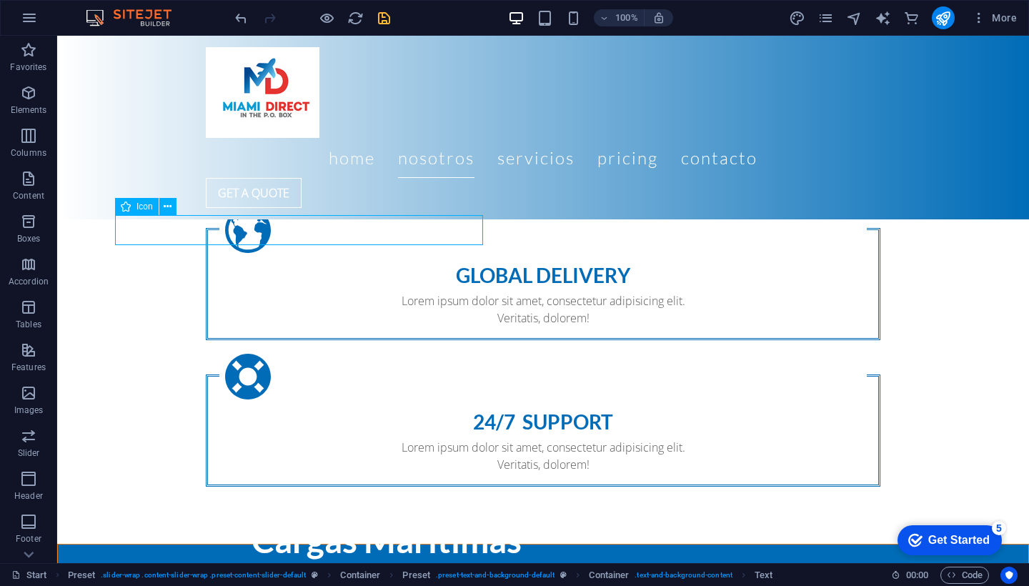
select select "xMidYMid"
select select "px"
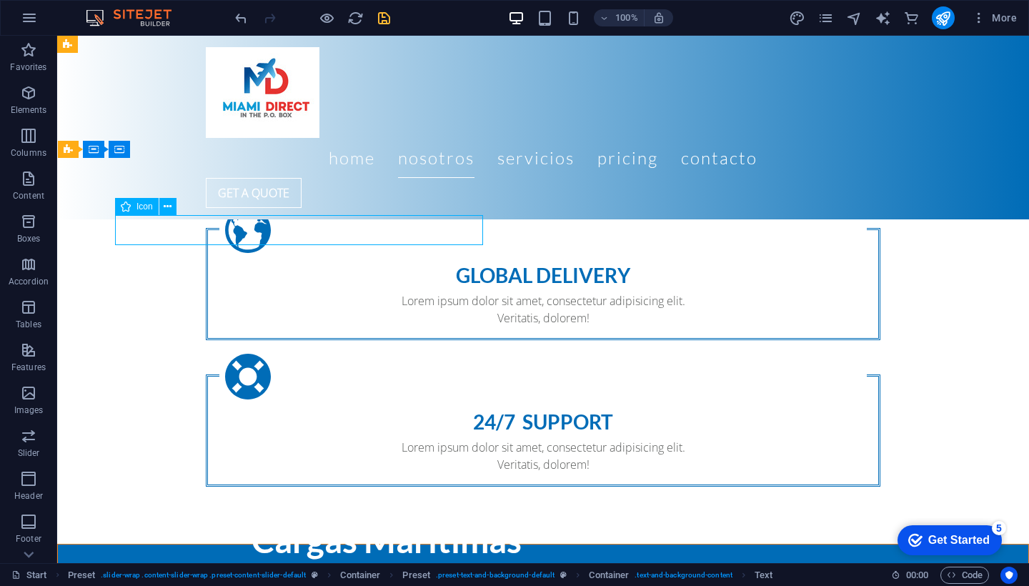
select select "xMidYMid"
select select "px"
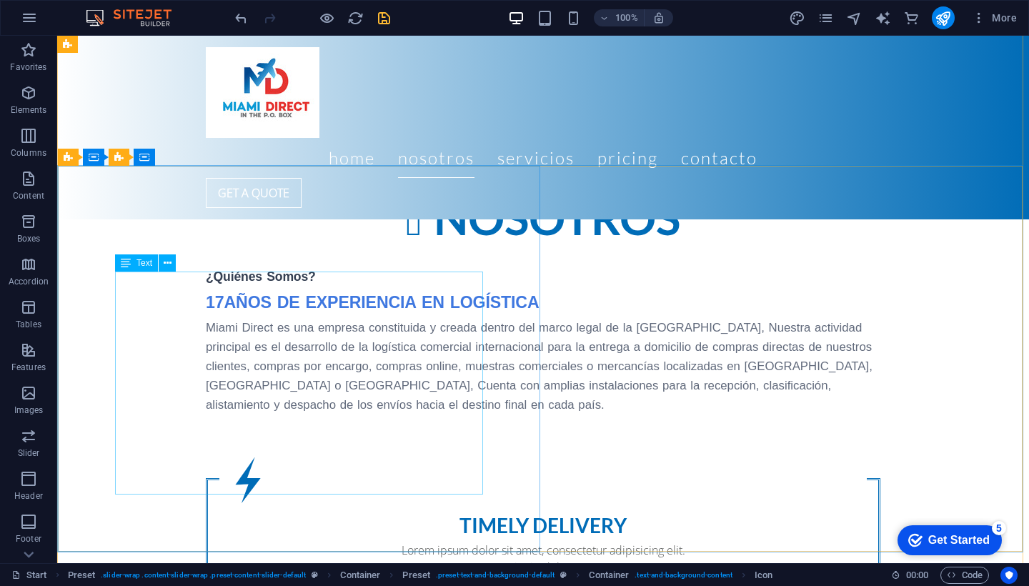
scroll to position [1281, 0]
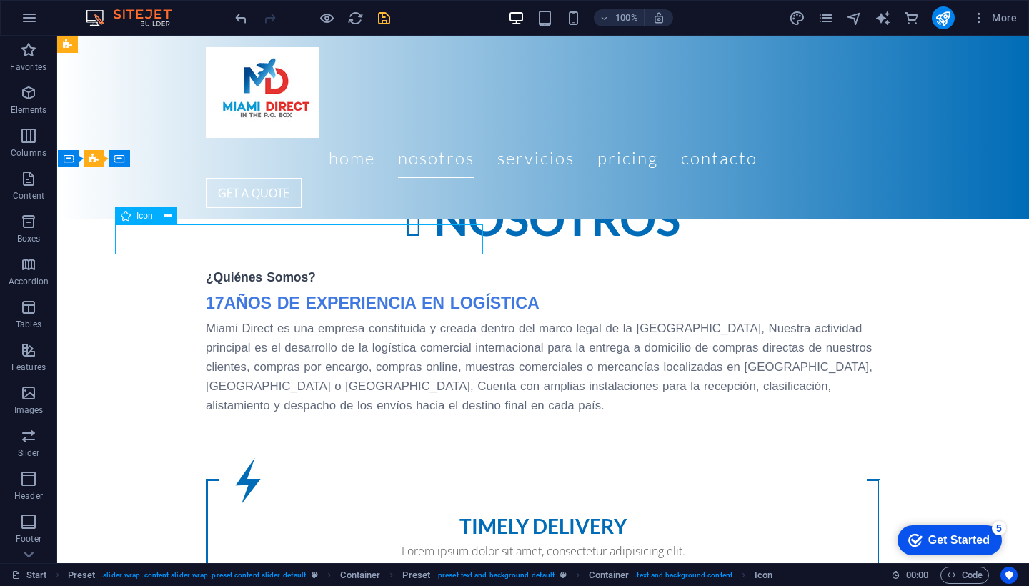
select select "xMidYMid"
select select "px"
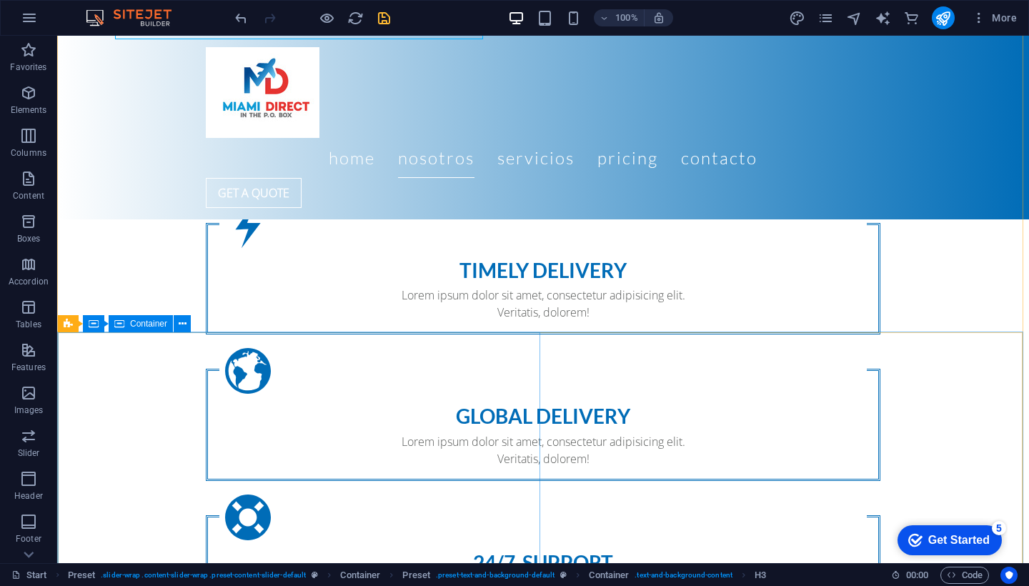
scroll to position [1541, 0]
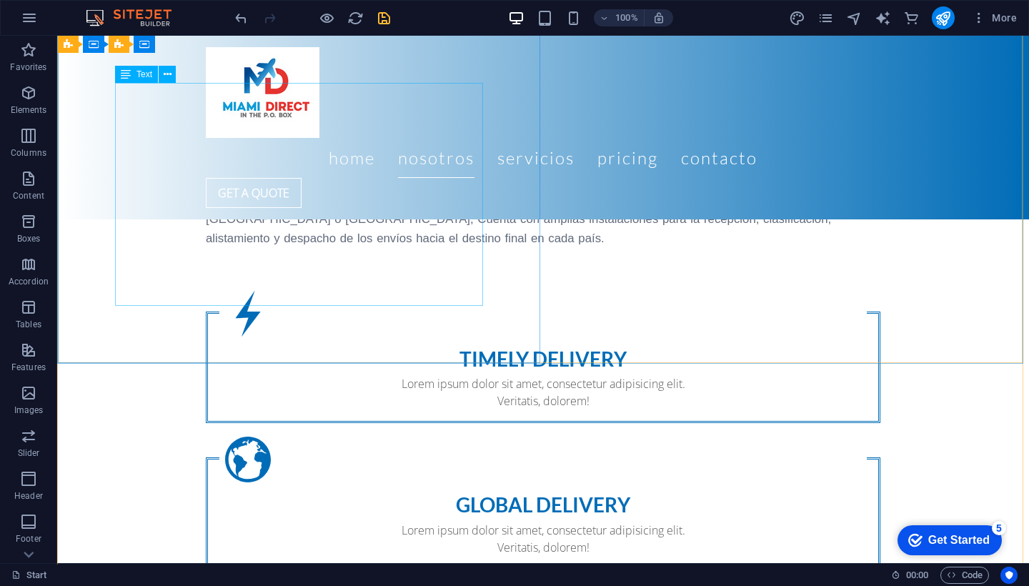
scroll to position [1516, 0]
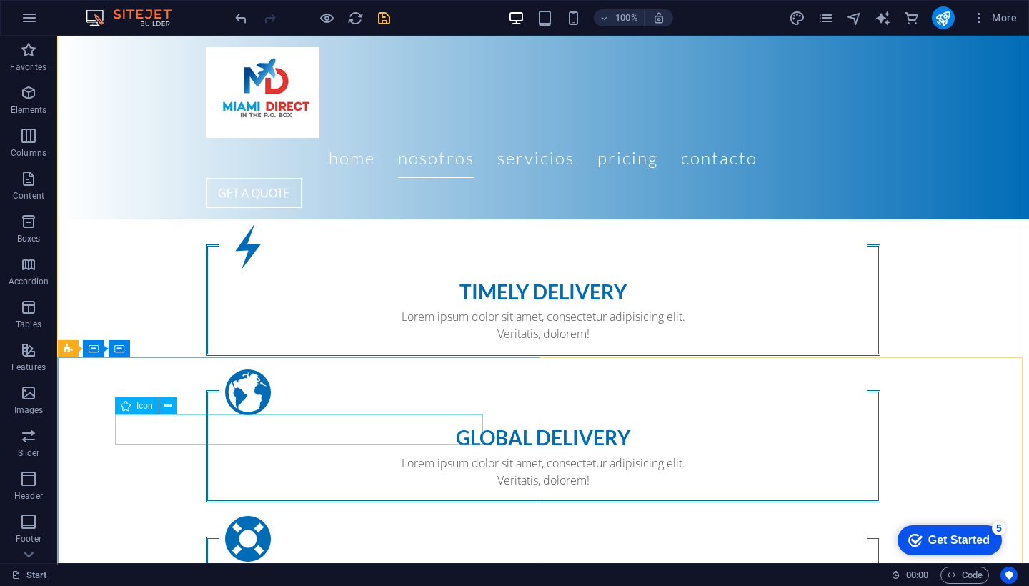
select select "xMidYMid"
select select "px"
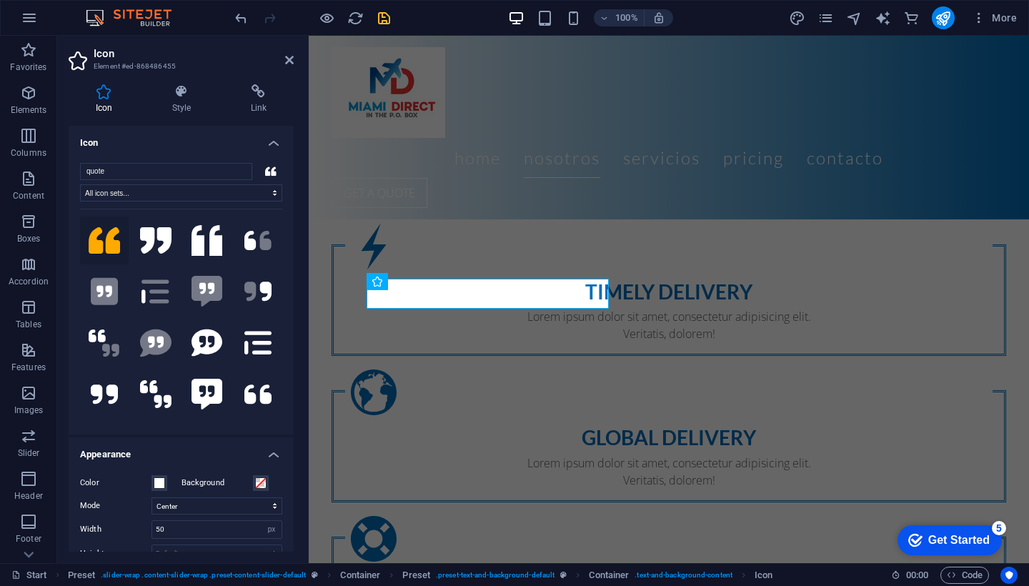
scroll to position [1869, 0]
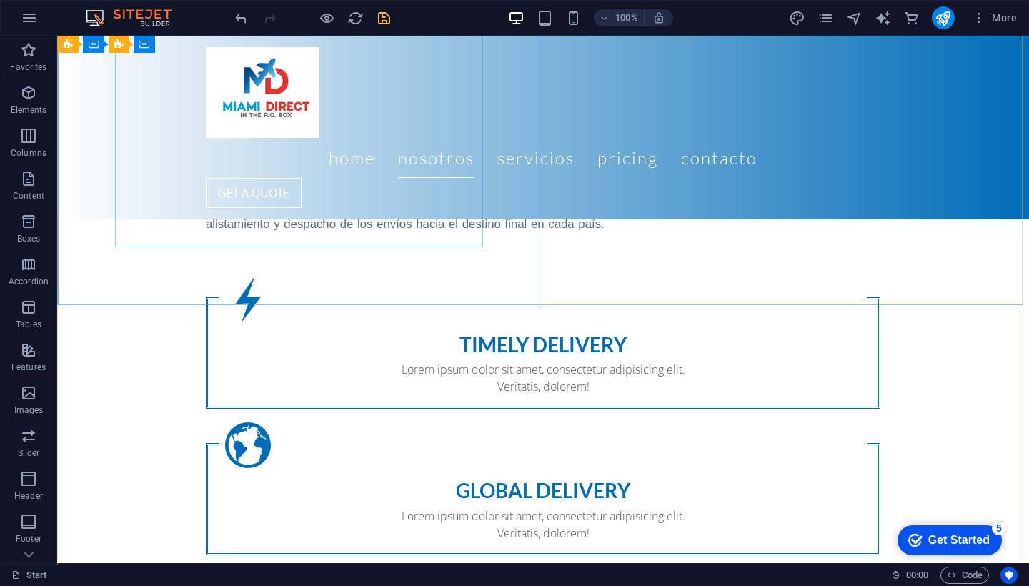
scroll to position [1570, 0]
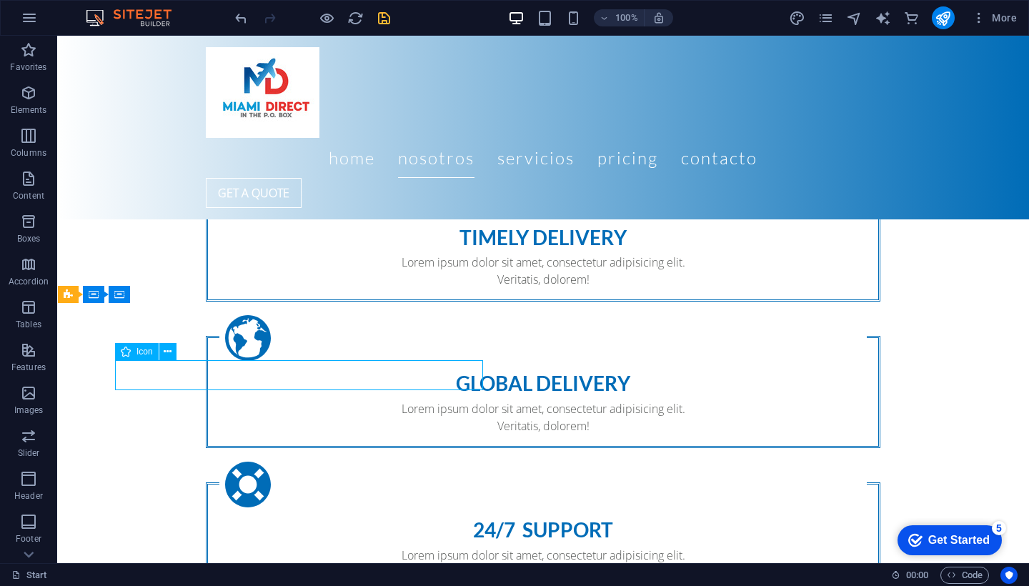
select select "xMidYMid"
select select "px"
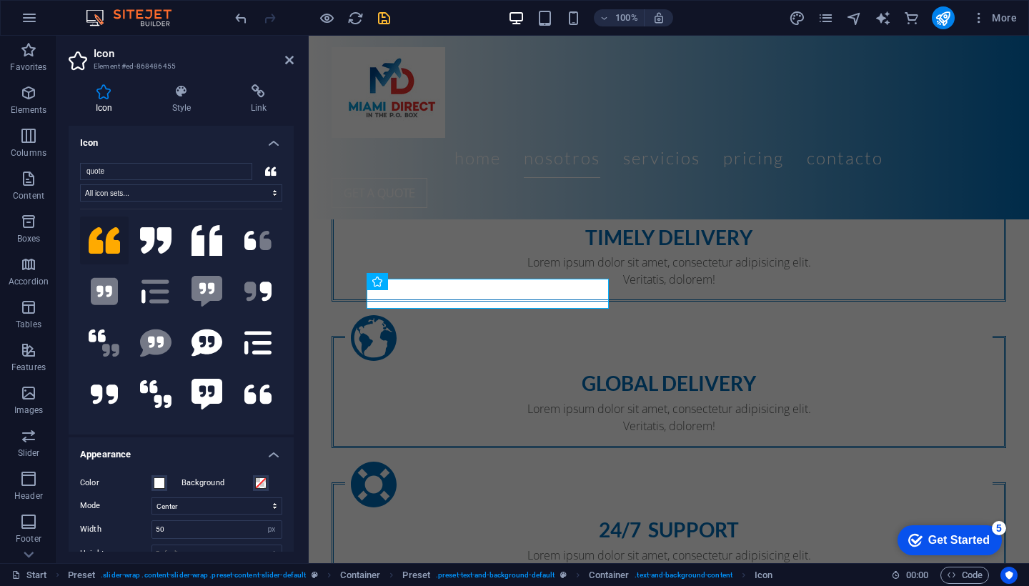
scroll to position [1869, 0]
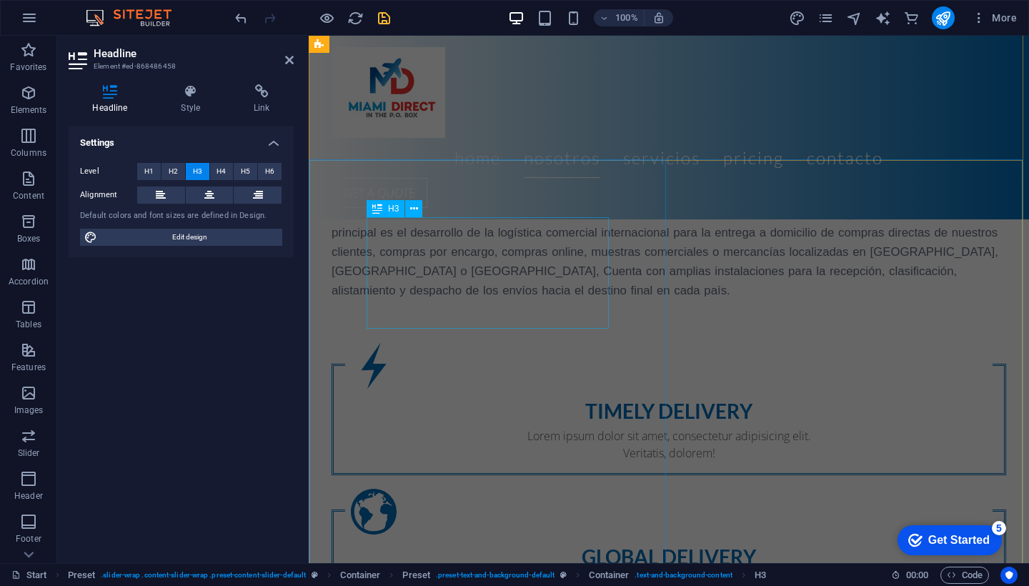
scroll to position [1394, 0]
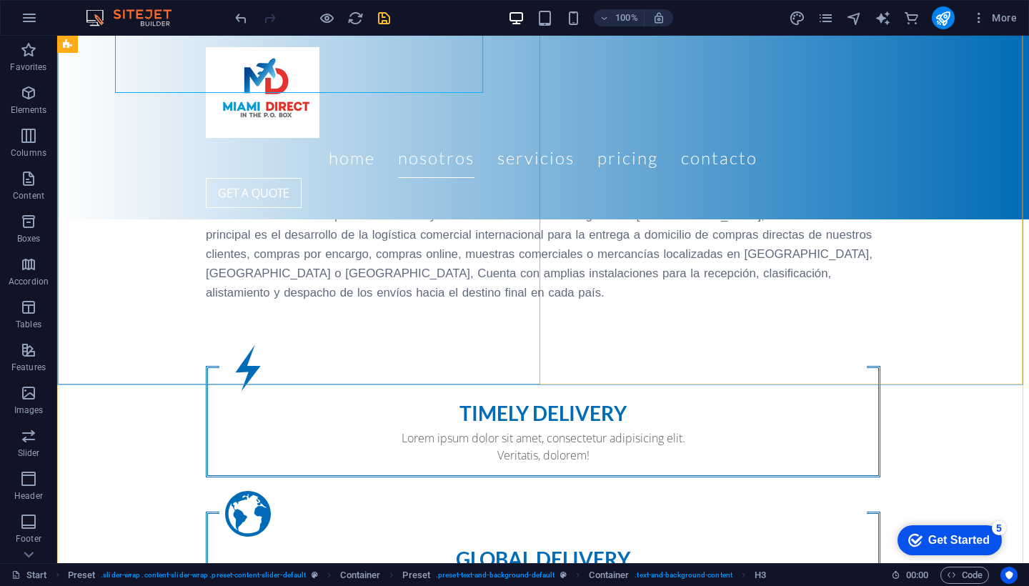
scroll to position [1495, 0]
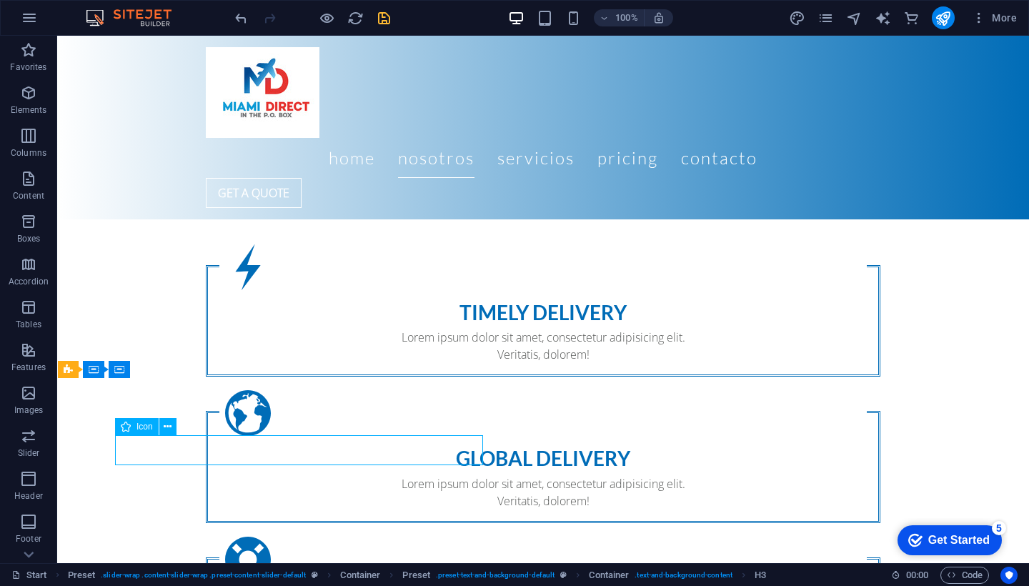
select select "xMidYMid"
select select "px"
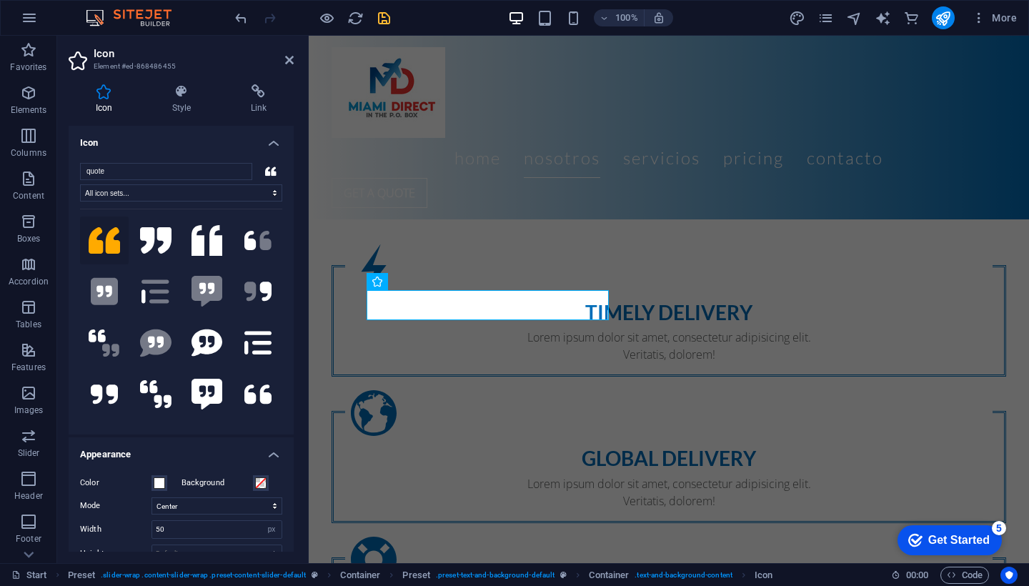
scroll to position [1869, 0]
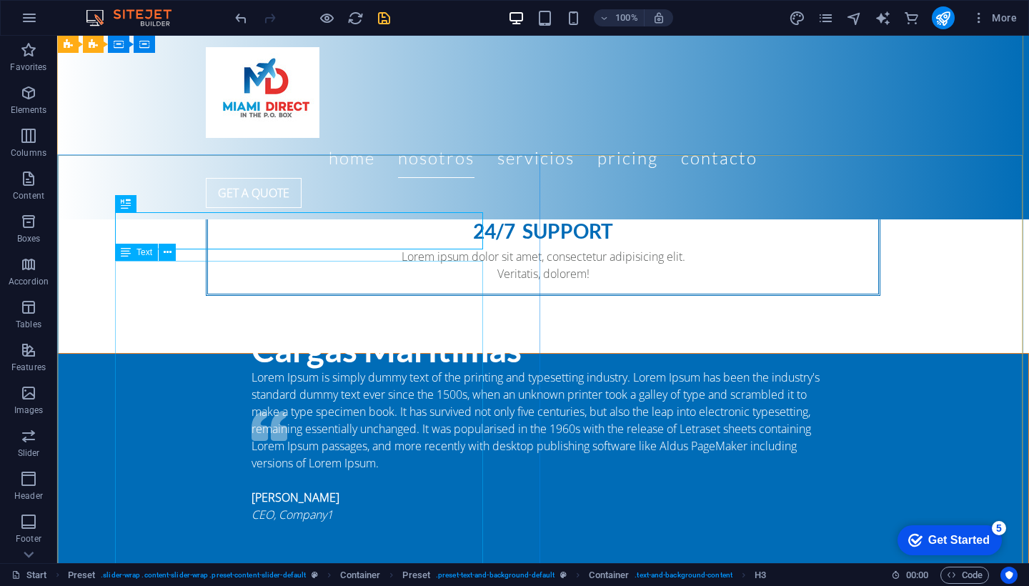
scroll to position [1708, 0]
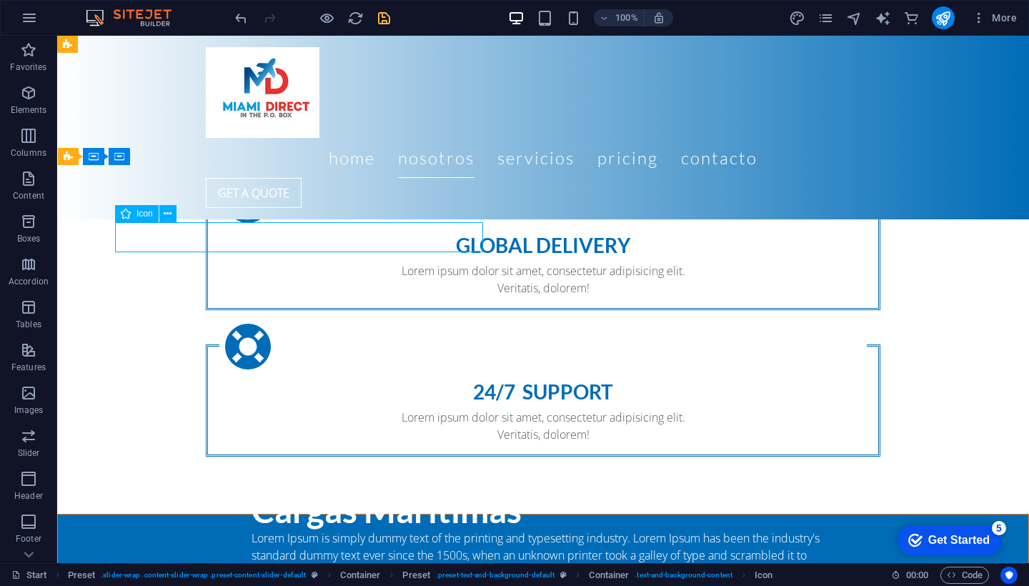
select select "xMidYMid"
select select "px"
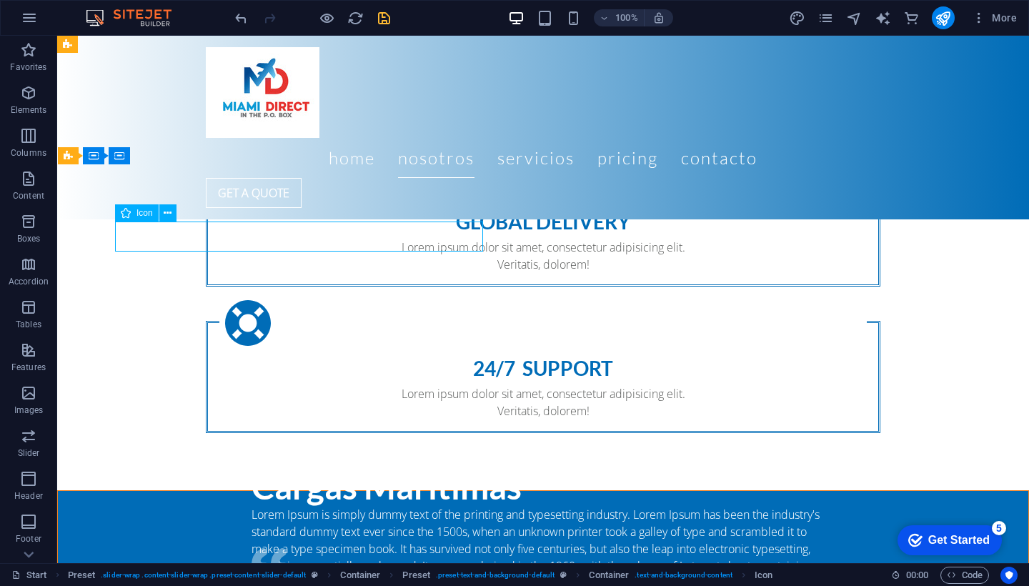
select select "xMidYMid"
select select "px"
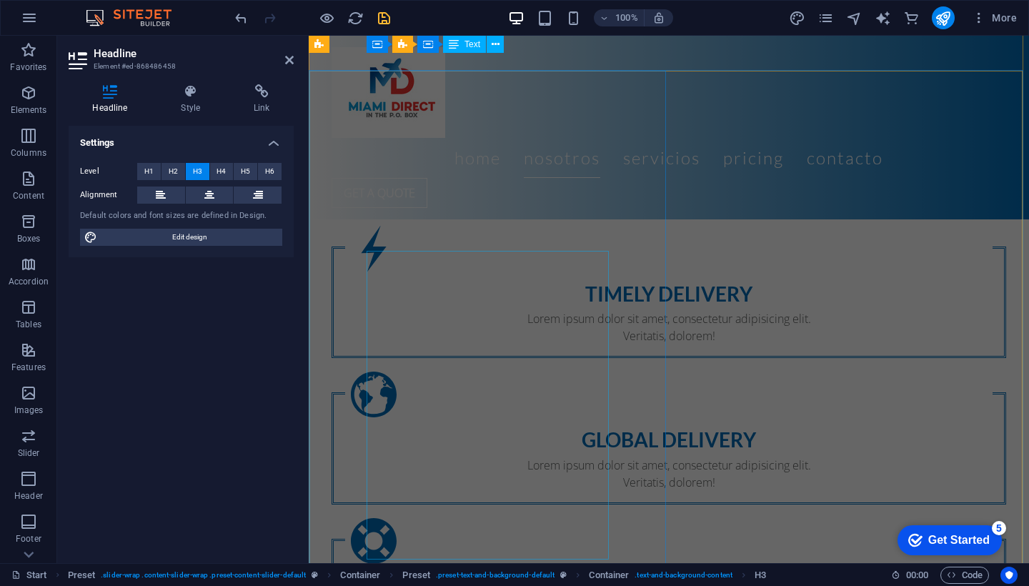
scroll to position [1364, 0]
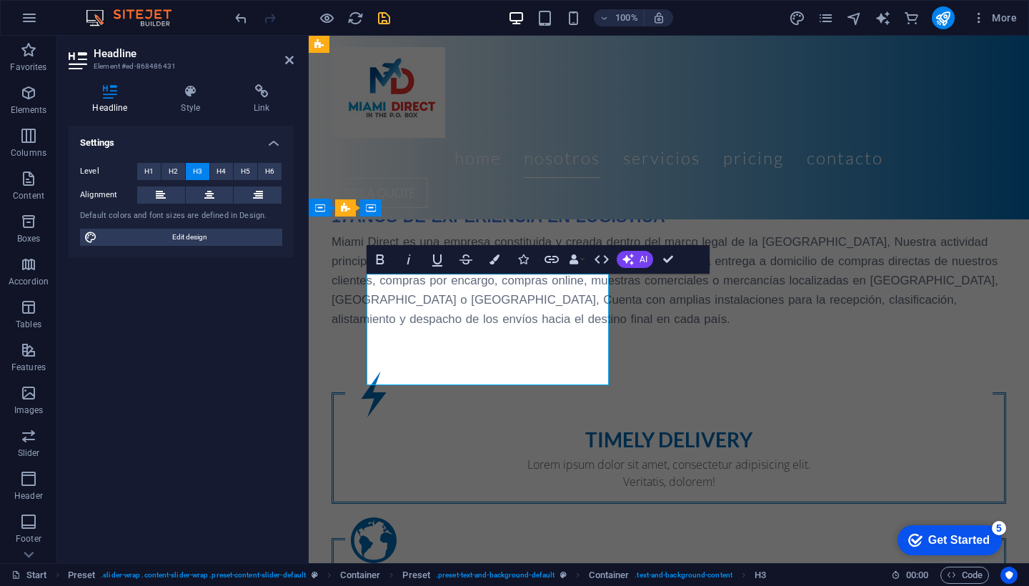
scroll to position [1313, 0]
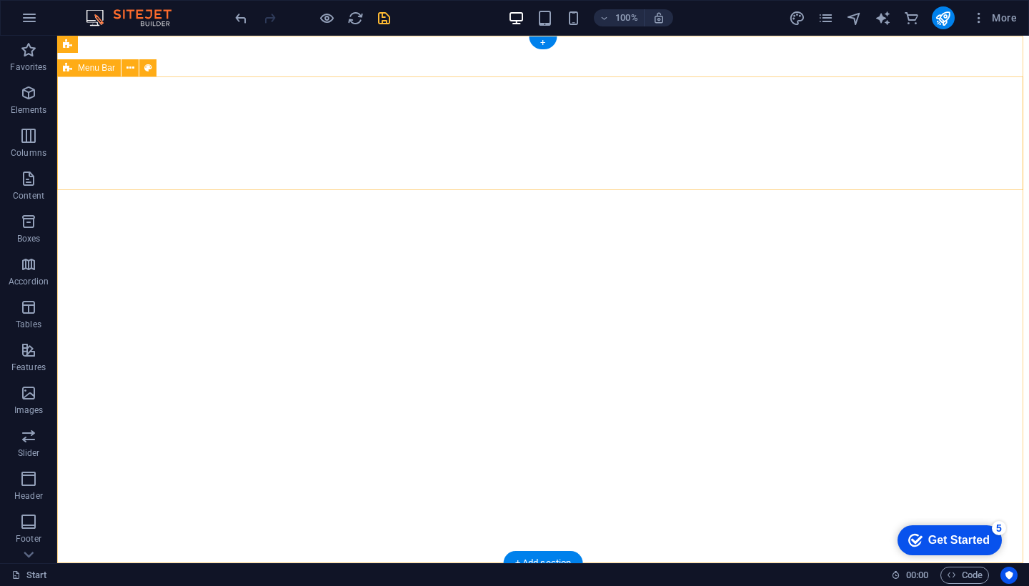
scroll to position [0, 0]
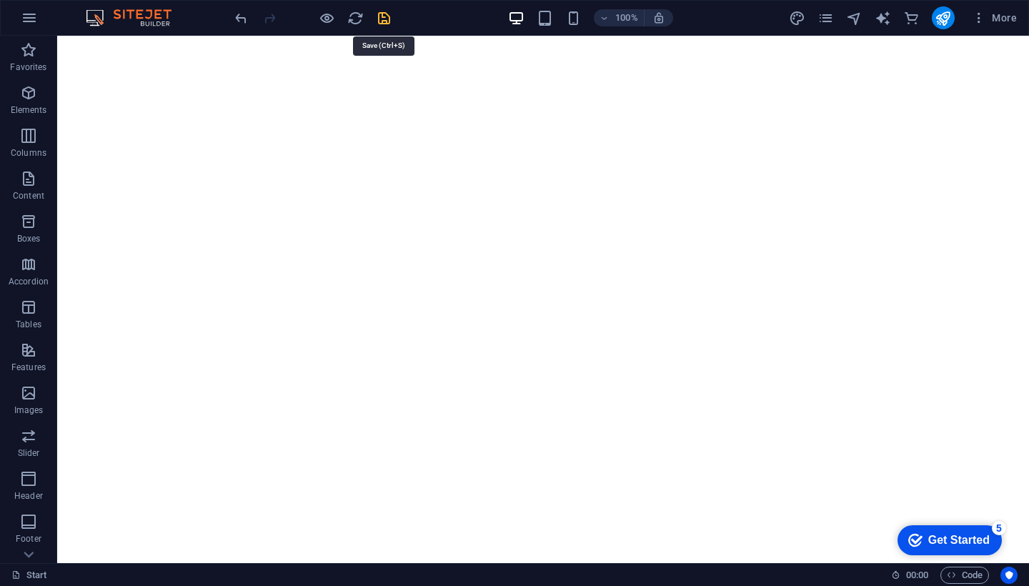
click at [385, 20] on icon "save" at bounding box center [384, 18] width 16 height 16
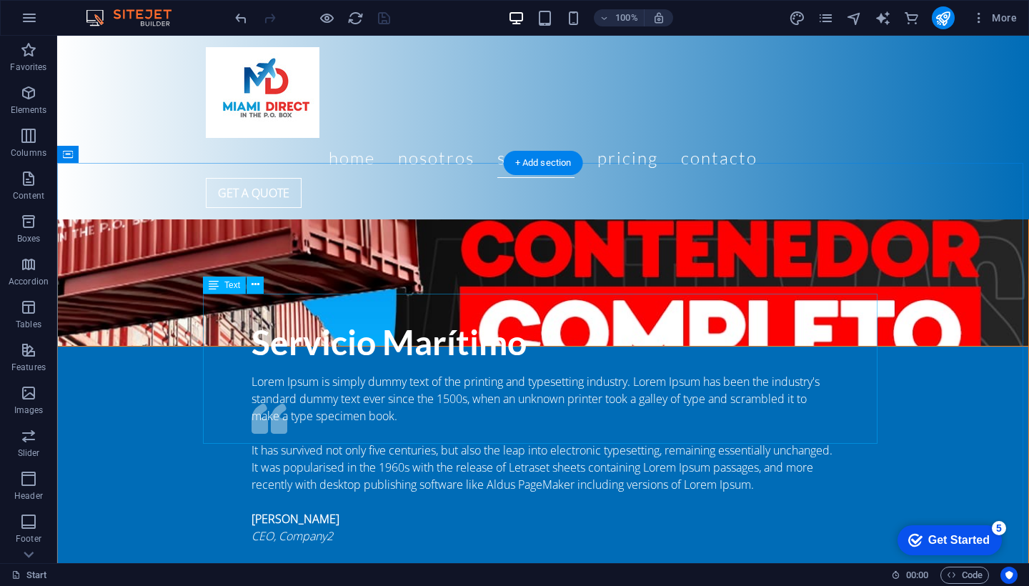
scroll to position [2561, 0]
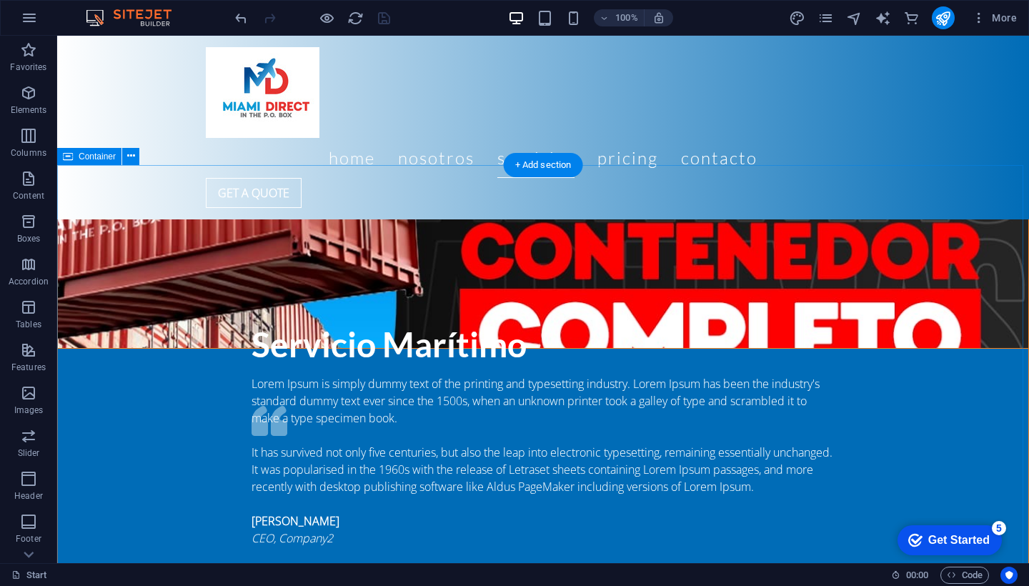
click at [55, 284] on span "Accordion" at bounding box center [28, 273] width 57 height 34
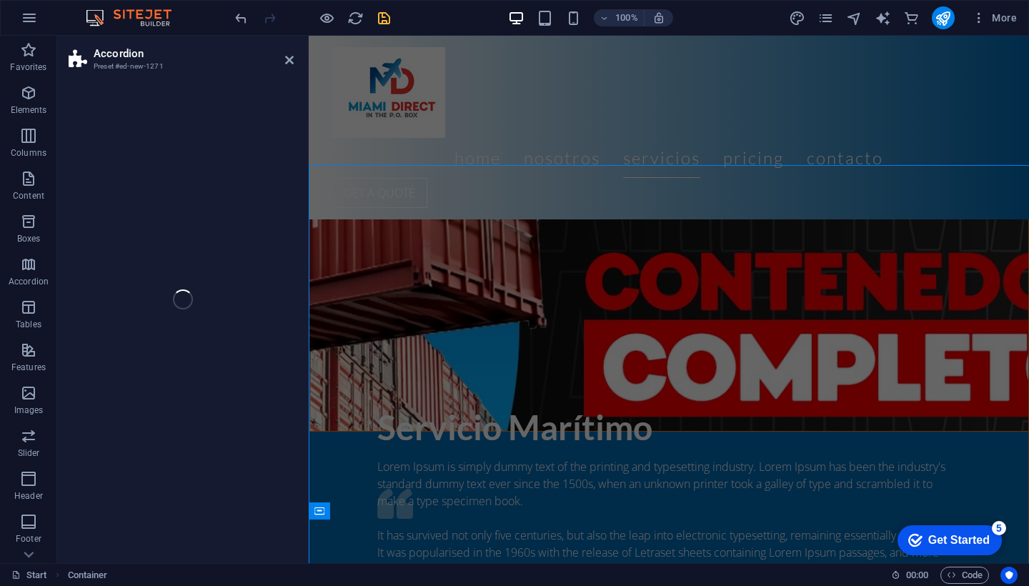
click at [109, 217] on div "Accordion Preset #ed-new-1271 Drag here to replace the existing content. Press …" at bounding box center [543, 299] width 972 height 527
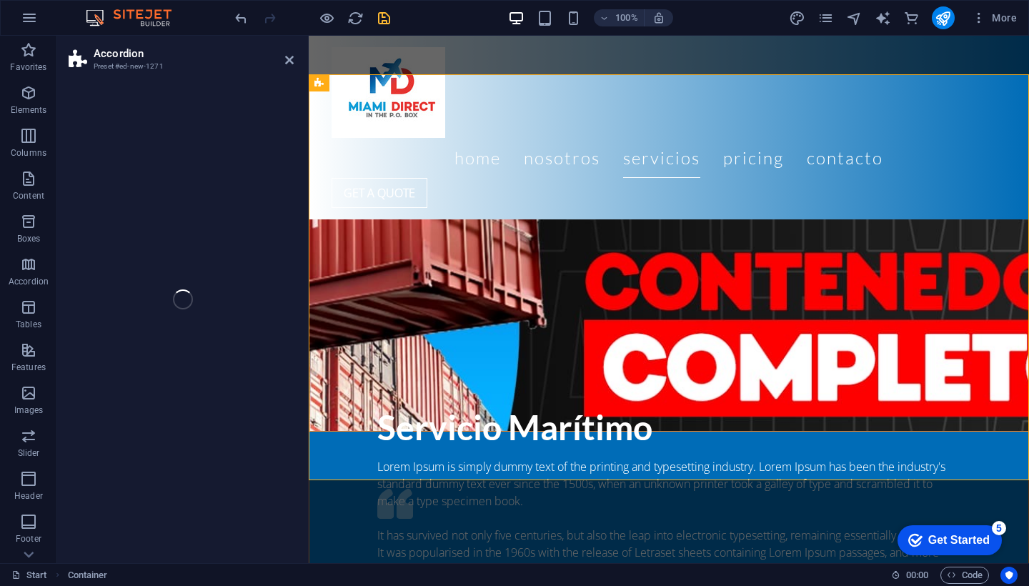
click at [71, 159] on div "Accordion Preset #ed-new-1271 Drag here to replace the existing content. Press …" at bounding box center [543, 299] width 972 height 527
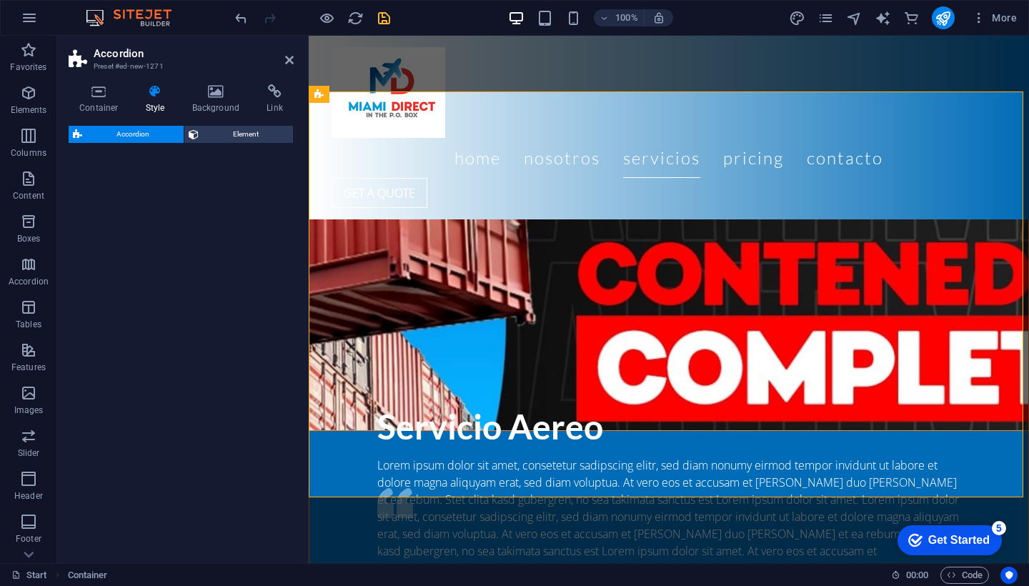
select select "rem"
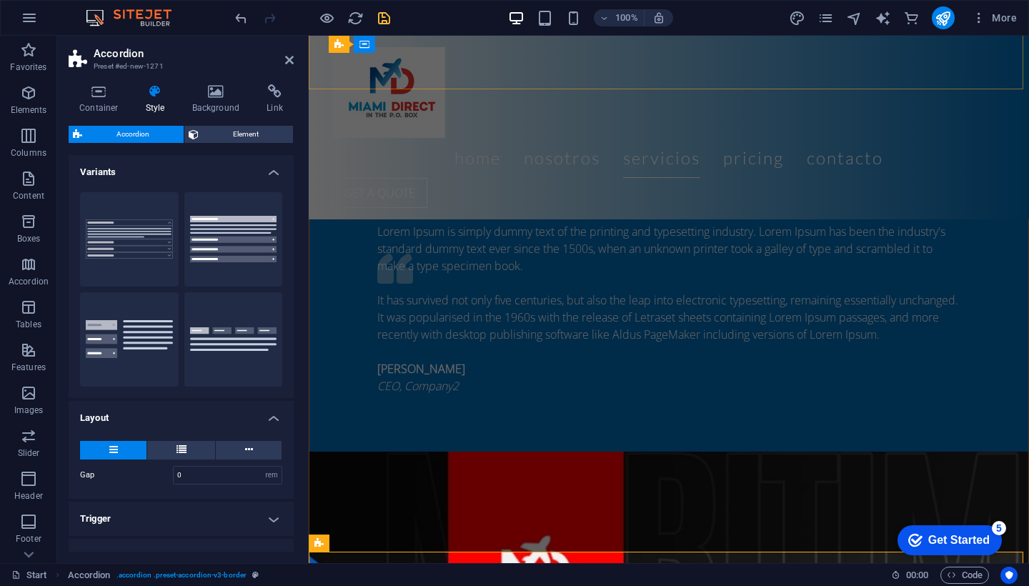
scroll to position [3005, 0]
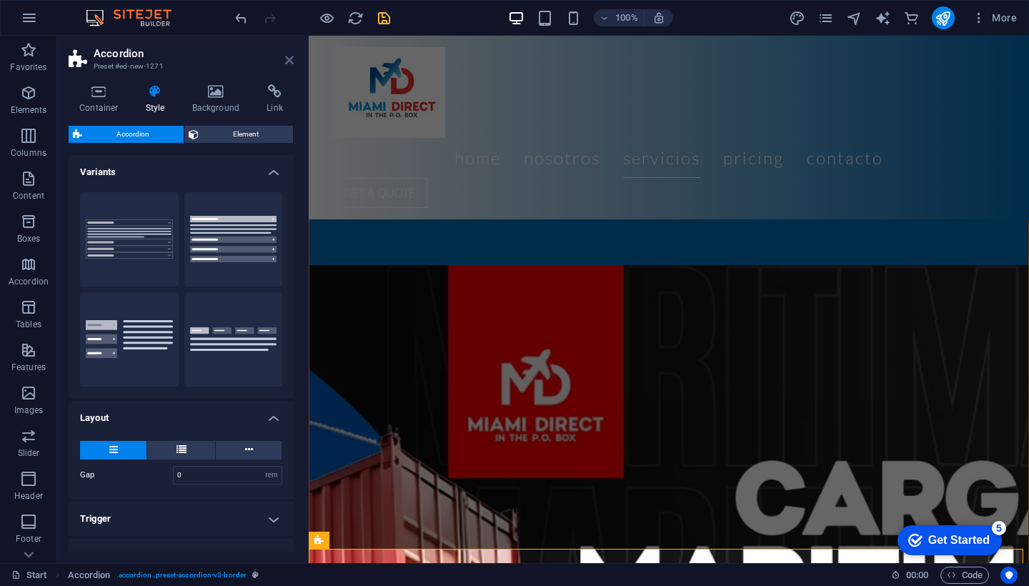
click at [287, 64] on icon at bounding box center [289, 59] width 9 height 11
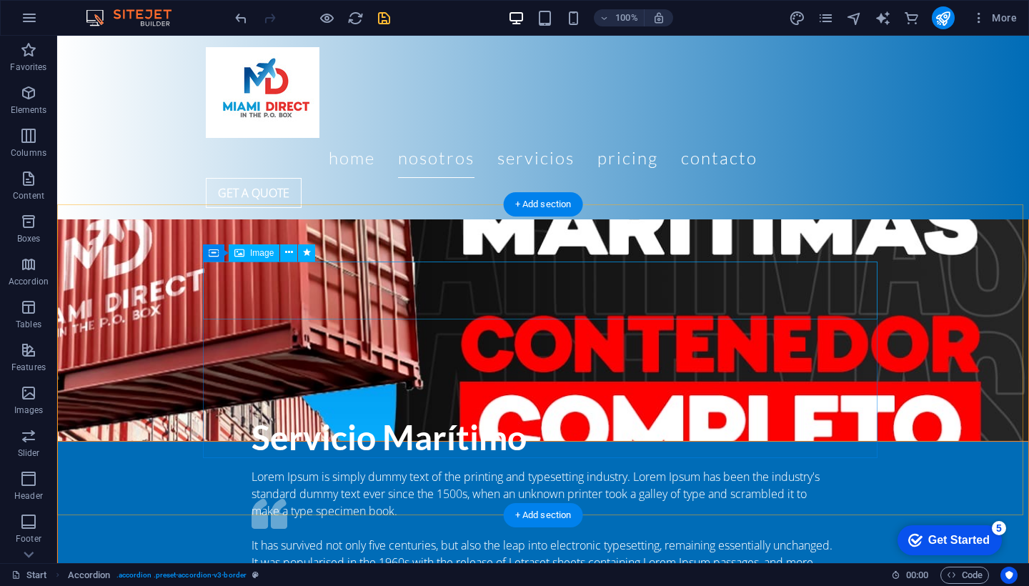
scroll to position [2210, 0]
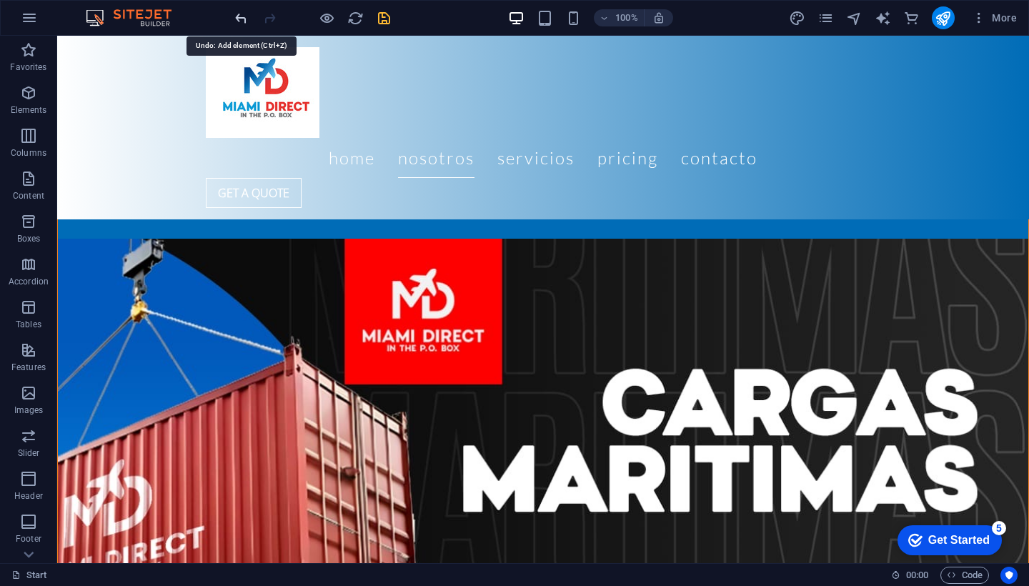
click at [239, 14] on icon "undo" at bounding box center [241, 18] width 16 height 16
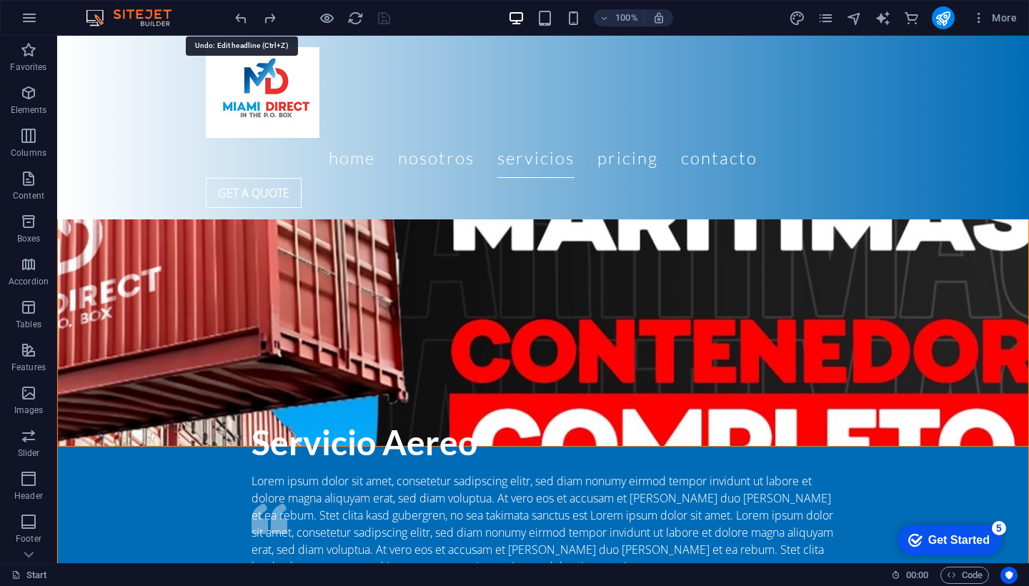
click at [239, 14] on icon "undo" at bounding box center [241, 18] width 16 height 16
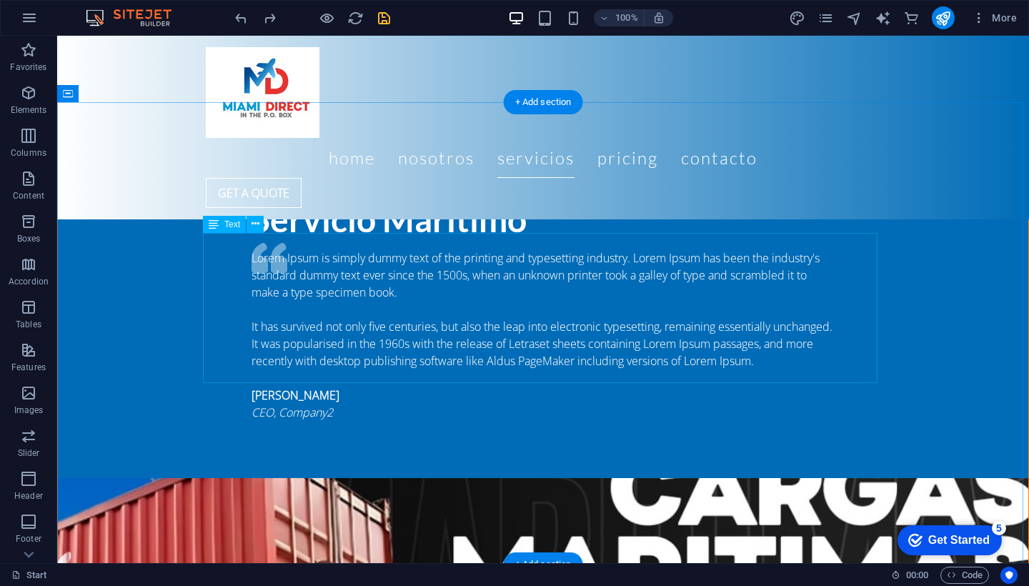
scroll to position [2645, 0]
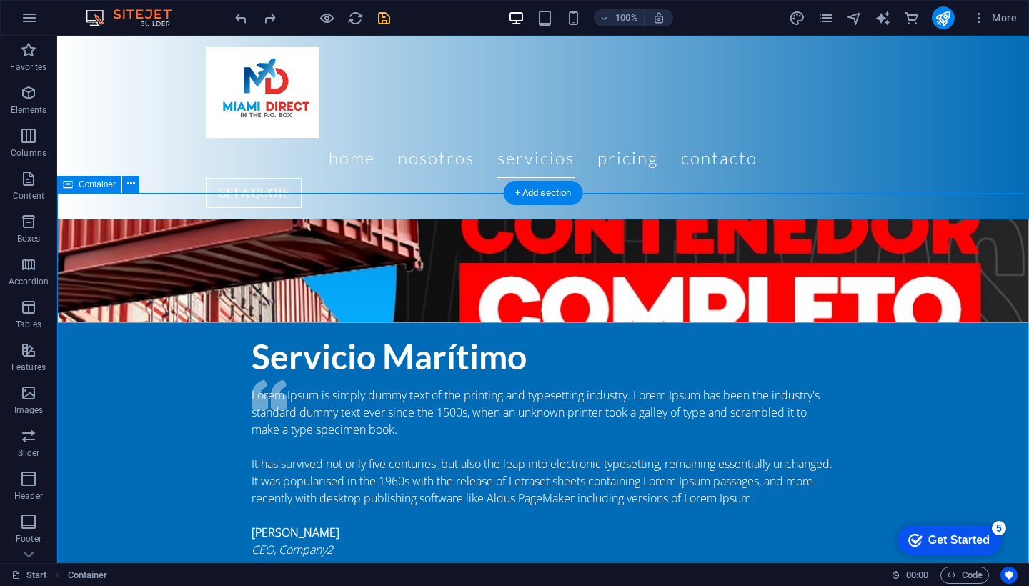
scroll to position [2553, 0]
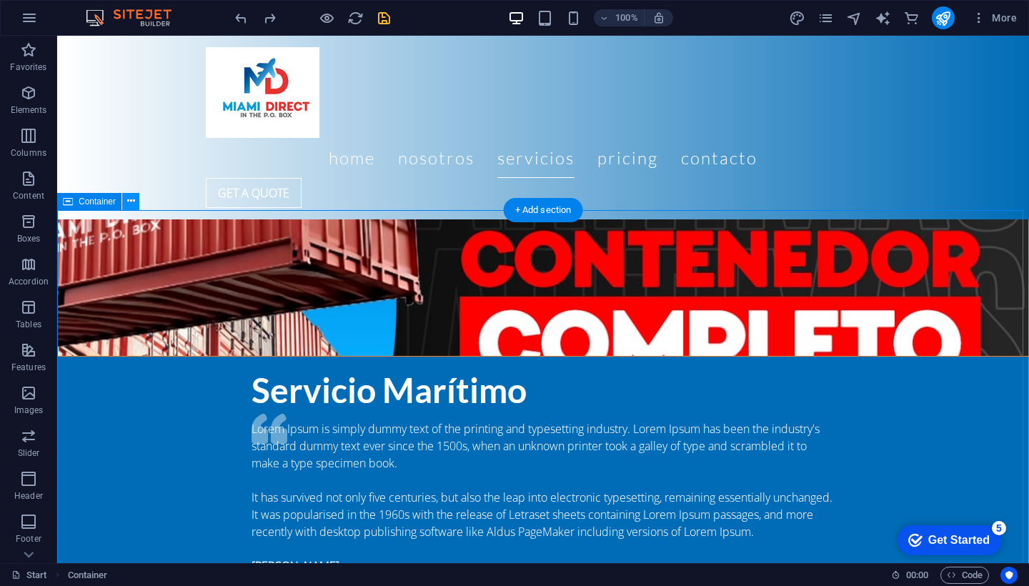
click at [133, 201] on icon at bounding box center [131, 201] width 8 height 15
click at [89, 200] on span "Container" at bounding box center [97, 201] width 37 height 9
click at [74, 201] on div "Container" at bounding box center [89, 201] width 64 height 17
click at [130, 202] on icon at bounding box center [131, 201] width 8 height 15
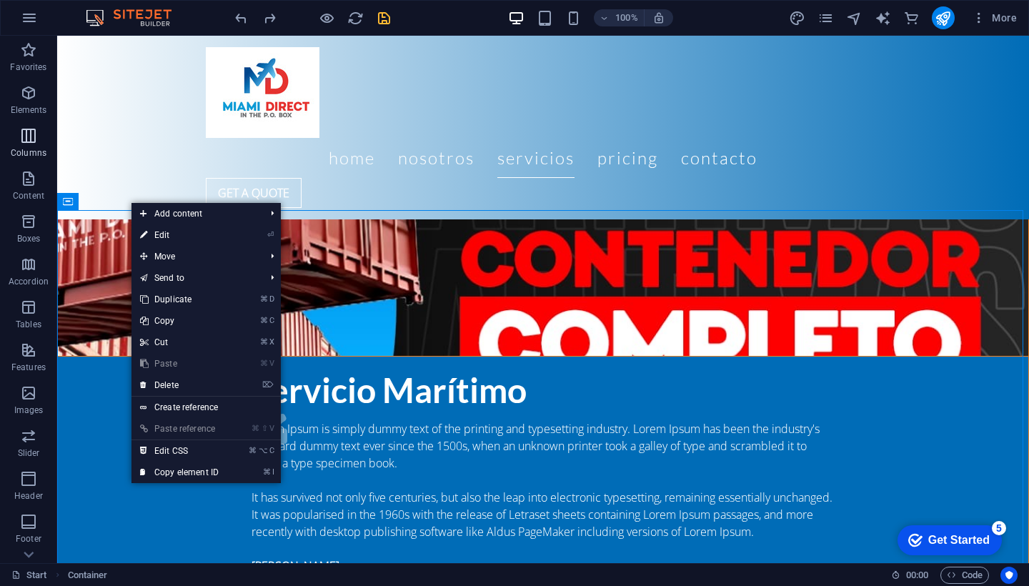
click at [26, 136] on icon "button" at bounding box center [28, 135] width 17 height 17
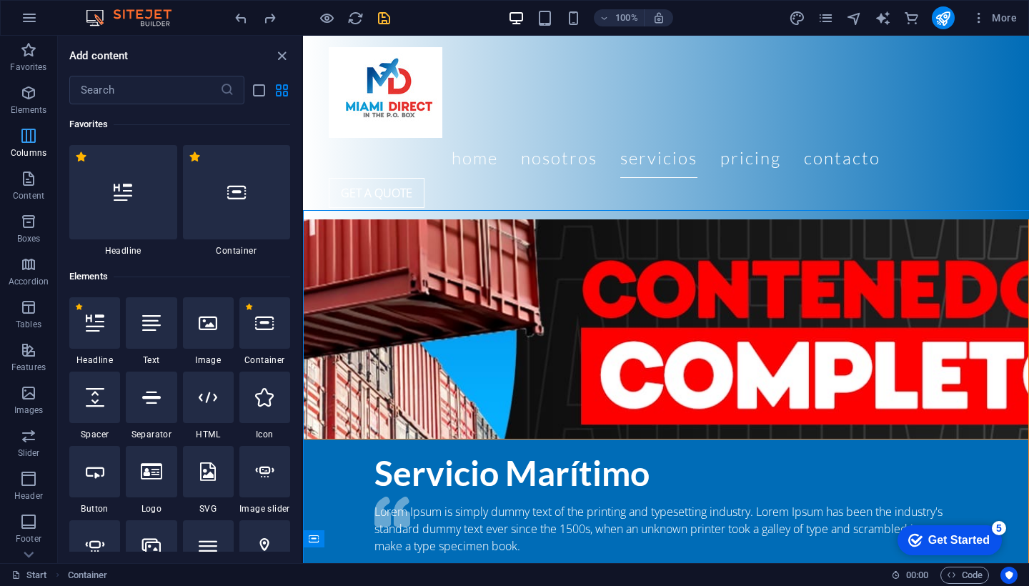
click at [70, 429] on span "Spacer" at bounding box center [94, 434] width 51 height 11
select select "px"
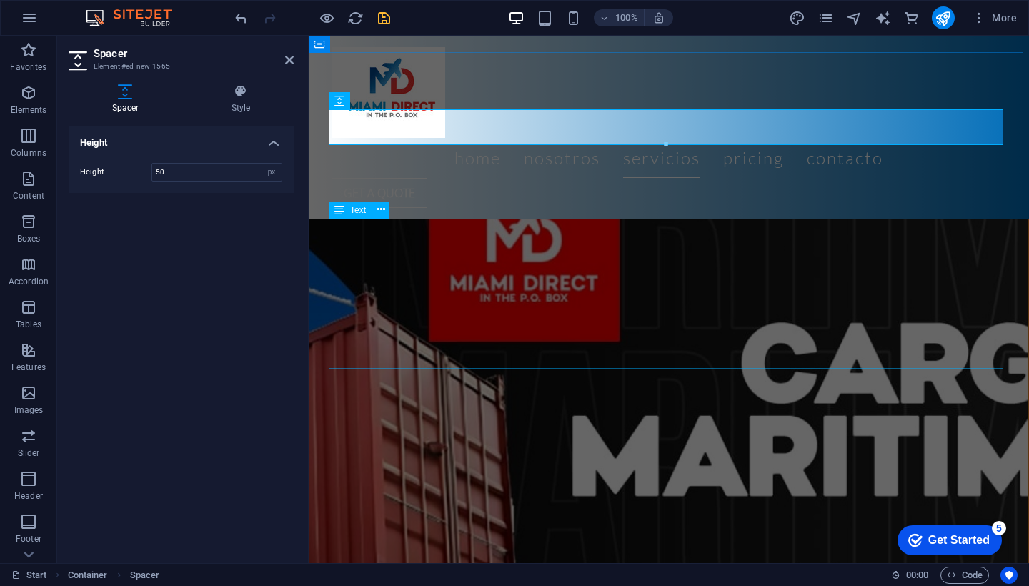
scroll to position [3058, 0]
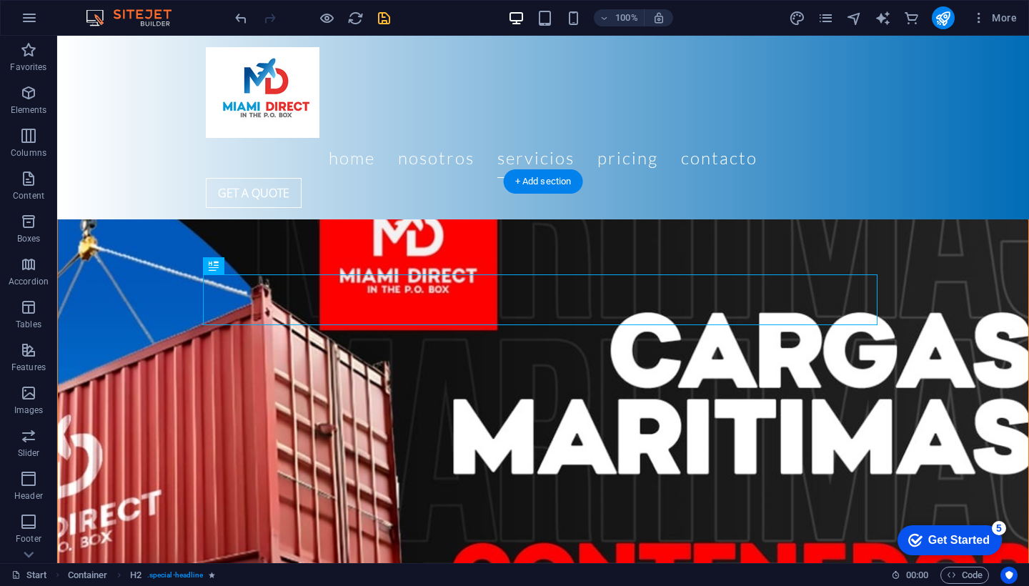
scroll to position [2581, 0]
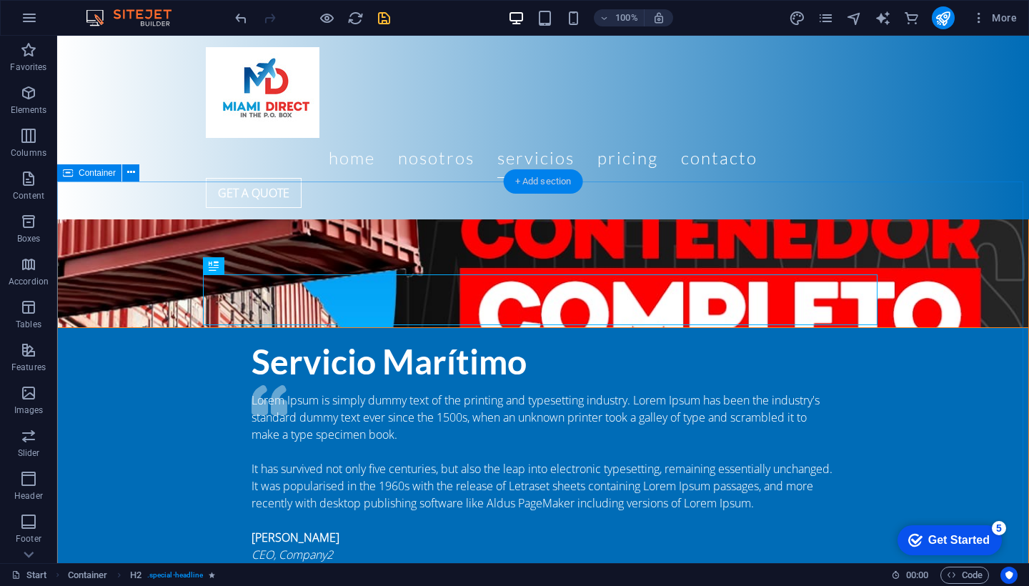
click at [525, 179] on div "+ Add section" at bounding box center [543, 181] width 79 height 24
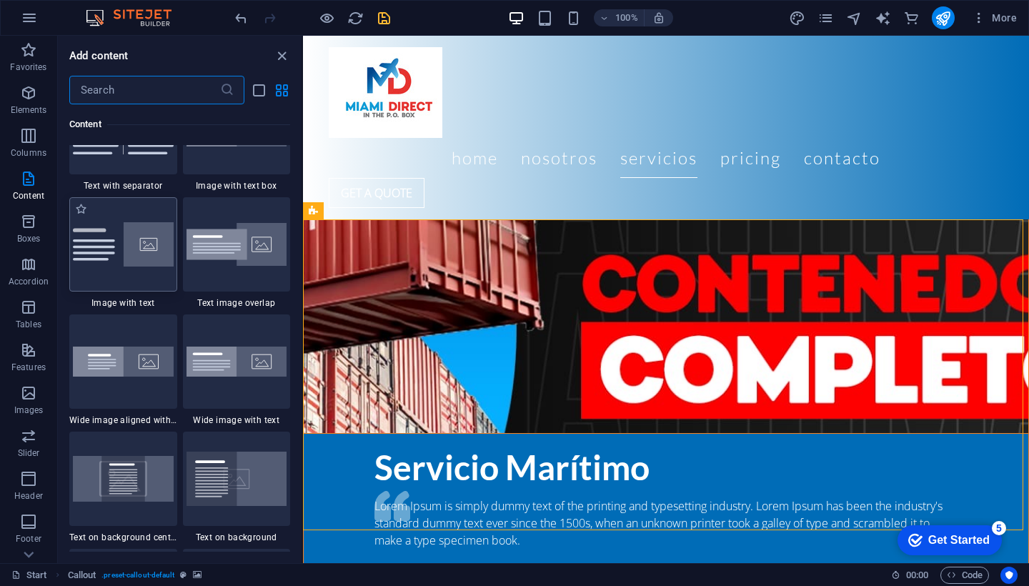
scroll to position [2566, 0]
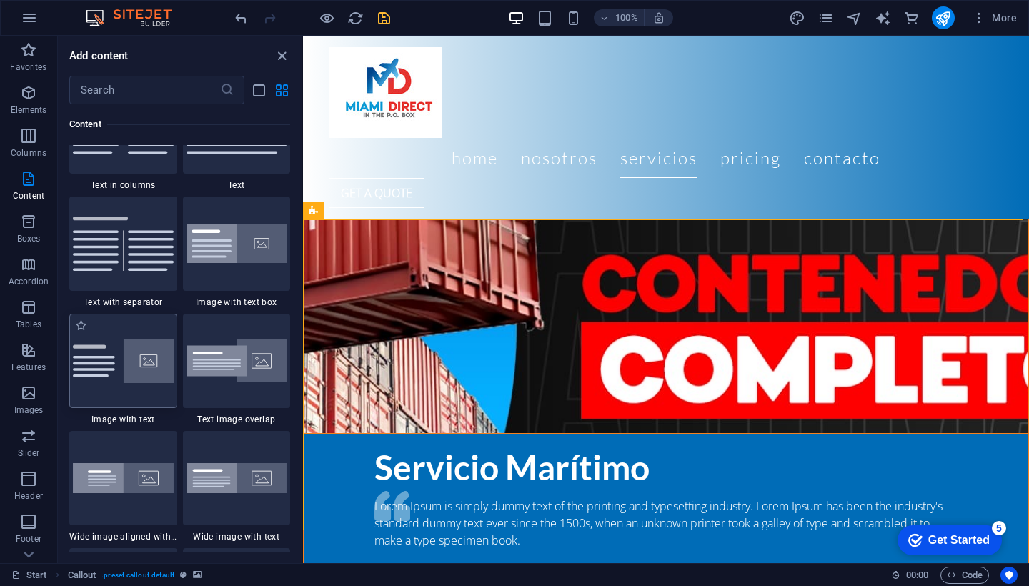
click at [111, 366] on img at bounding box center [123, 361] width 101 height 45
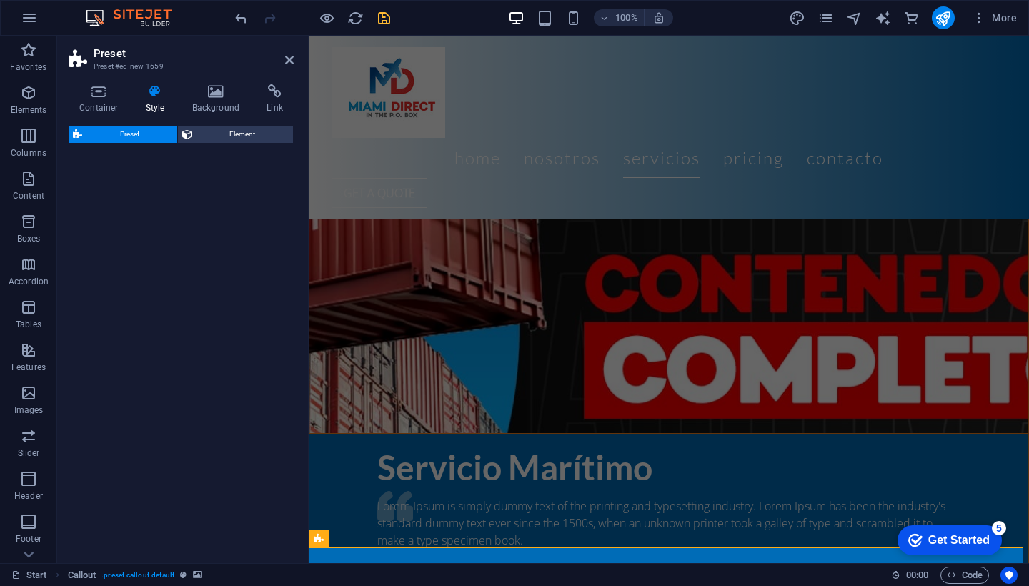
select select "rem"
select select "px"
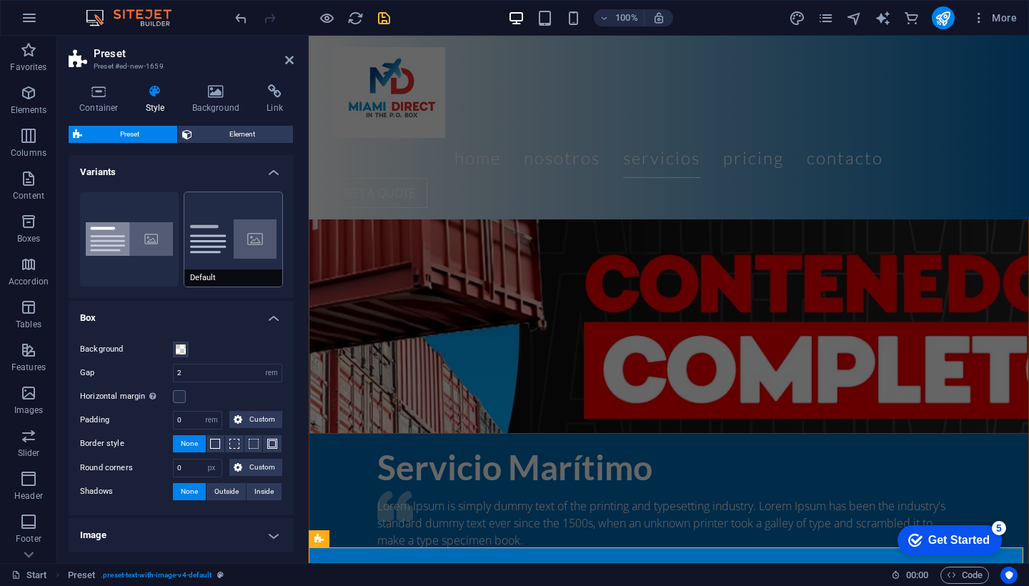
click at [248, 257] on button "Default" at bounding box center [233, 239] width 99 height 94
click at [226, 99] on h4 "Background" at bounding box center [219, 99] width 75 height 30
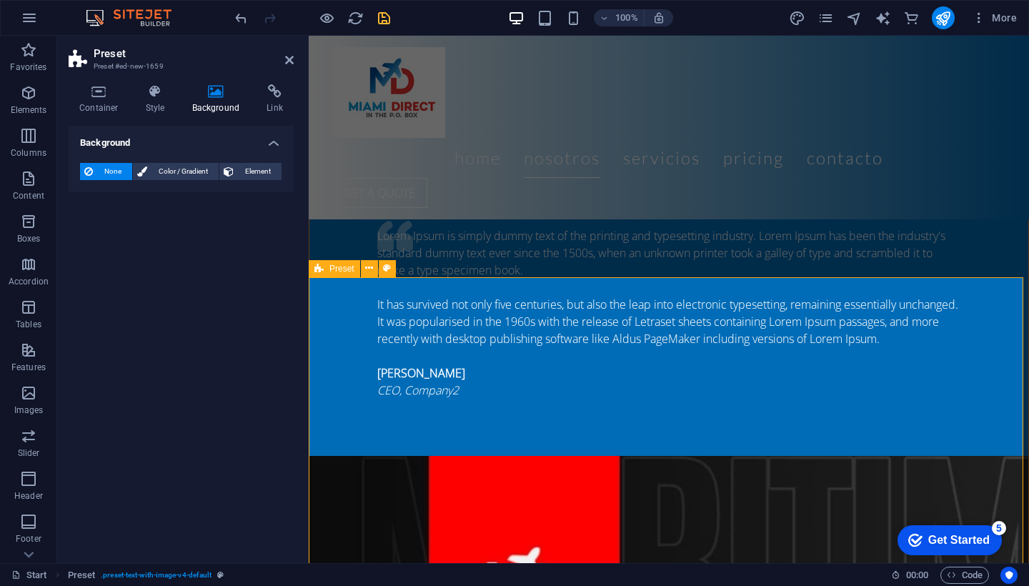
scroll to position [2849, 0]
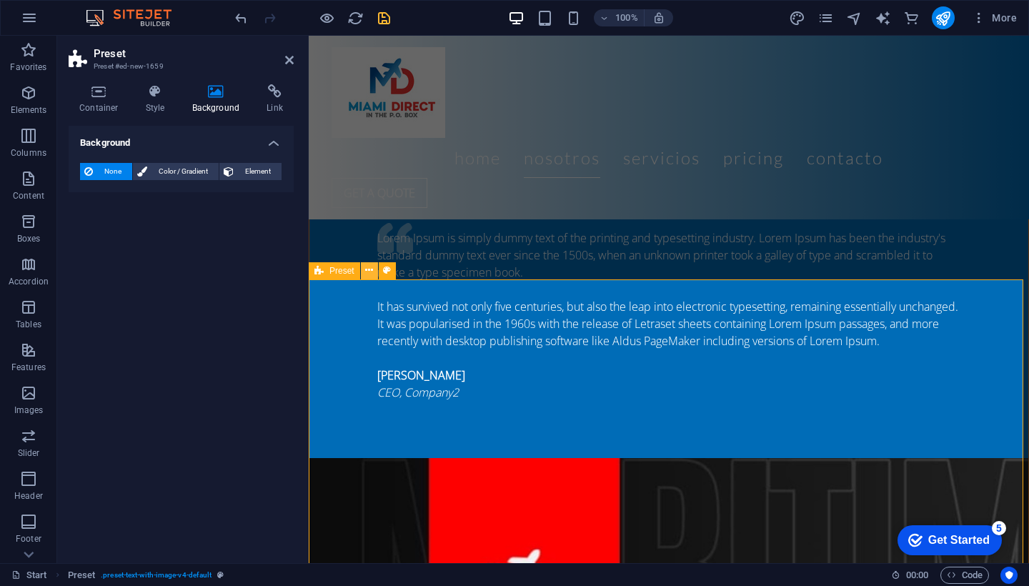
click at [372, 270] on icon at bounding box center [369, 270] width 8 height 15
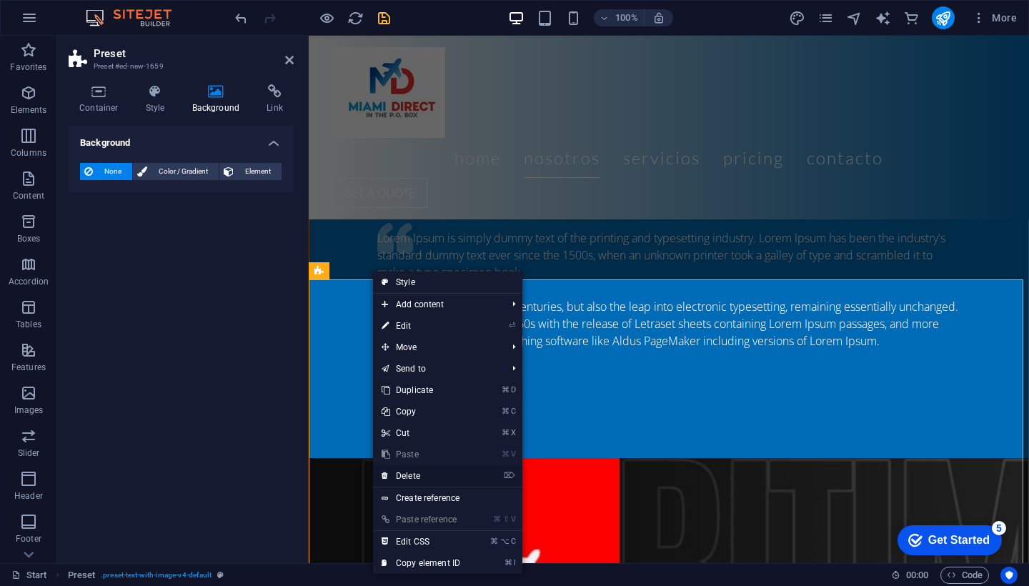
click at [412, 470] on link "⌦ Delete" at bounding box center [421, 475] width 96 height 21
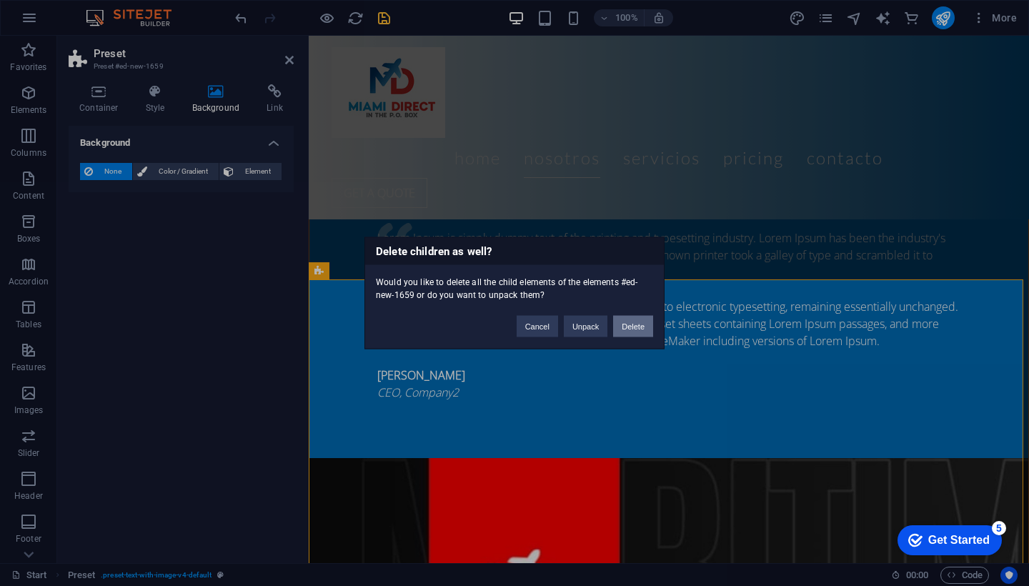
click at [631, 324] on button "Delete" at bounding box center [633, 326] width 40 height 21
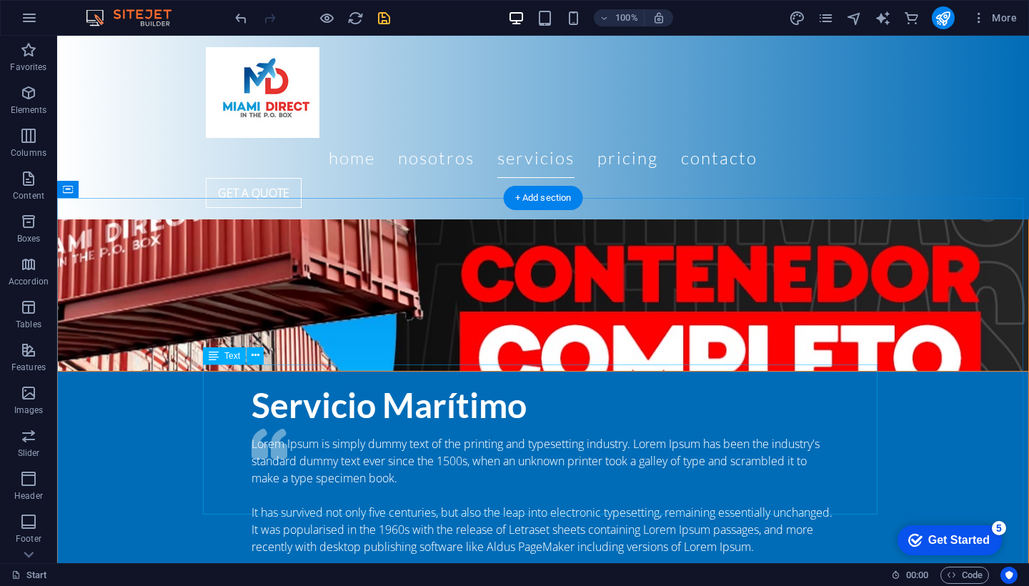
scroll to position [2567, 0]
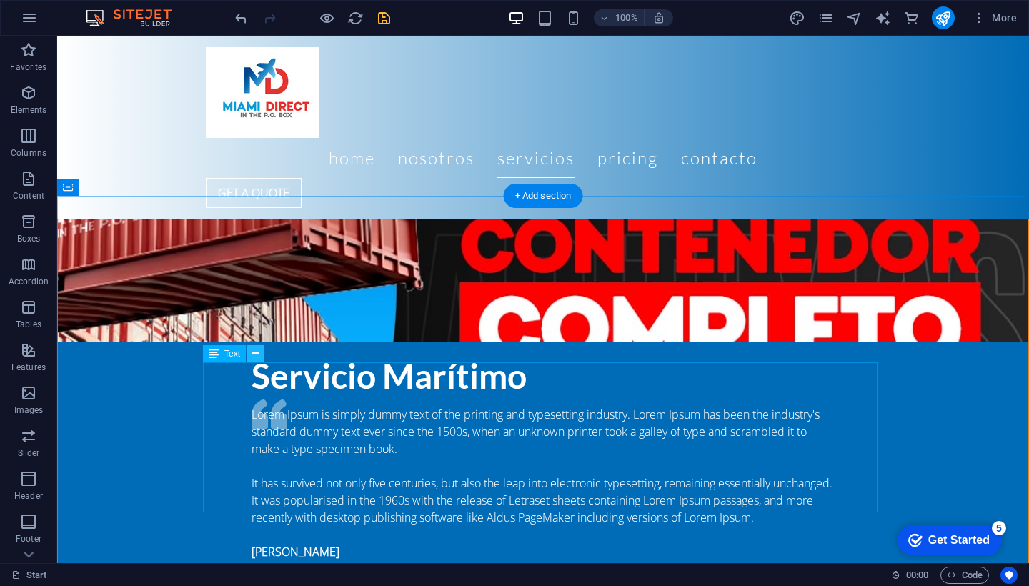
click at [255, 356] on icon at bounding box center [256, 353] width 8 height 15
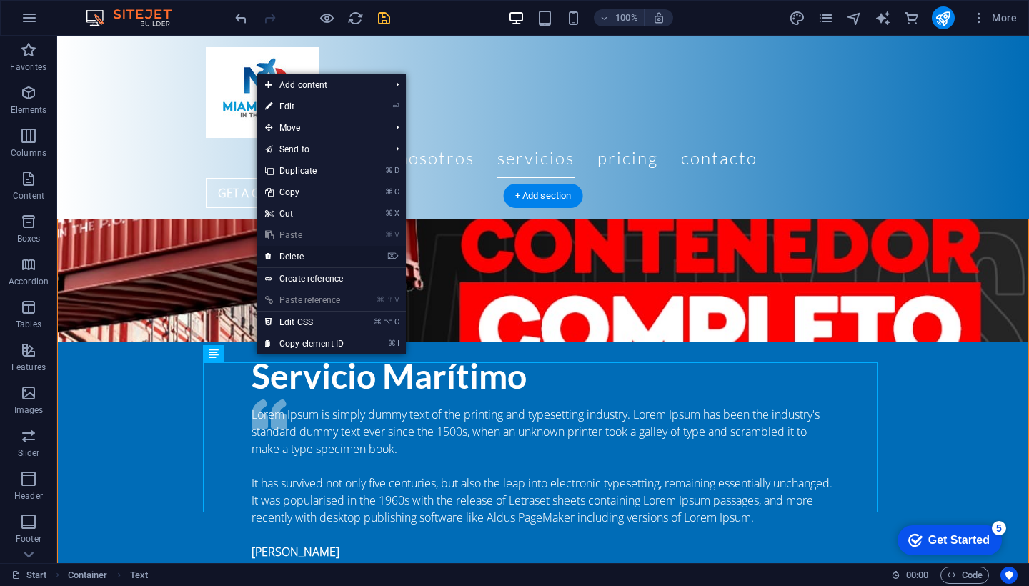
click at [296, 255] on link "⌦ Delete" at bounding box center [305, 256] width 96 height 21
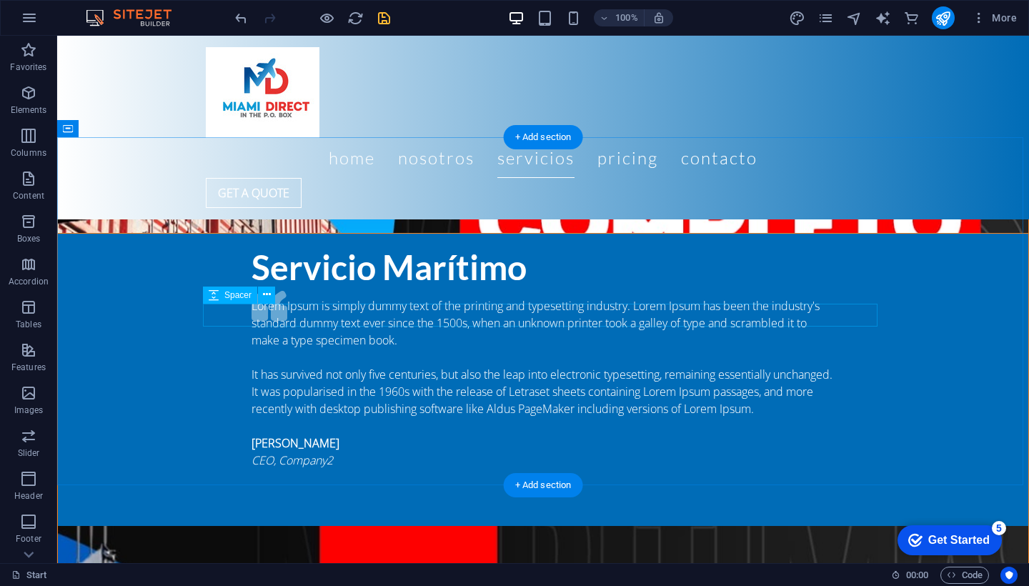
scroll to position [2606, 0]
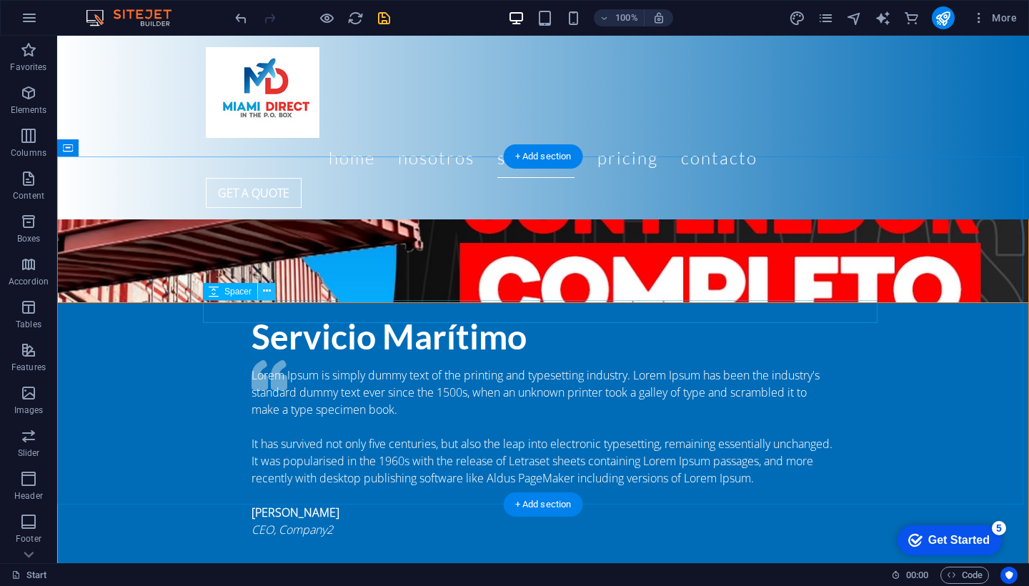
click at [269, 291] on icon at bounding box center [267, 291] width 8 height 15
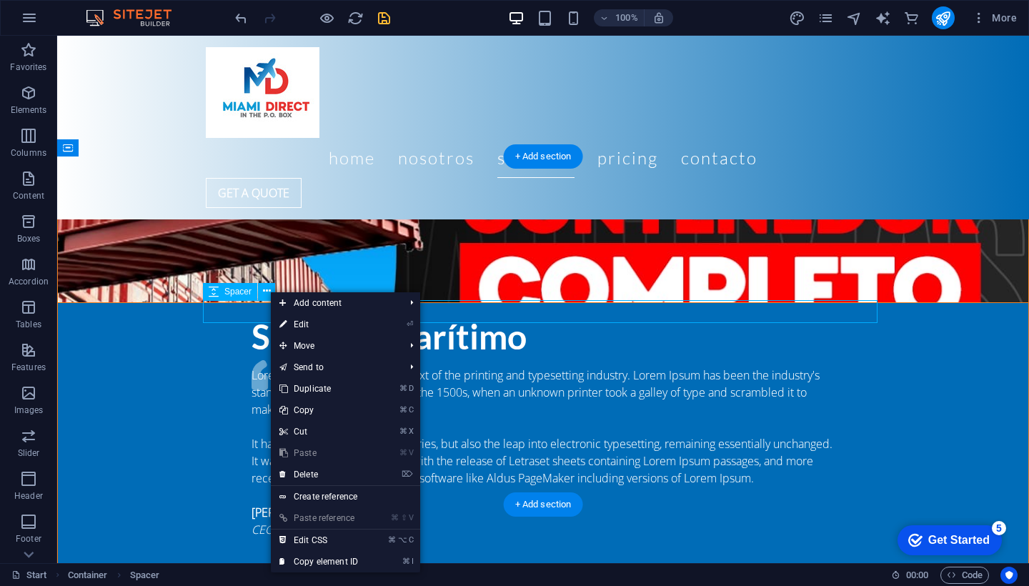
click at [229, 291] on span "Spacer" at bounding box center [237, 291] width 27 height 9
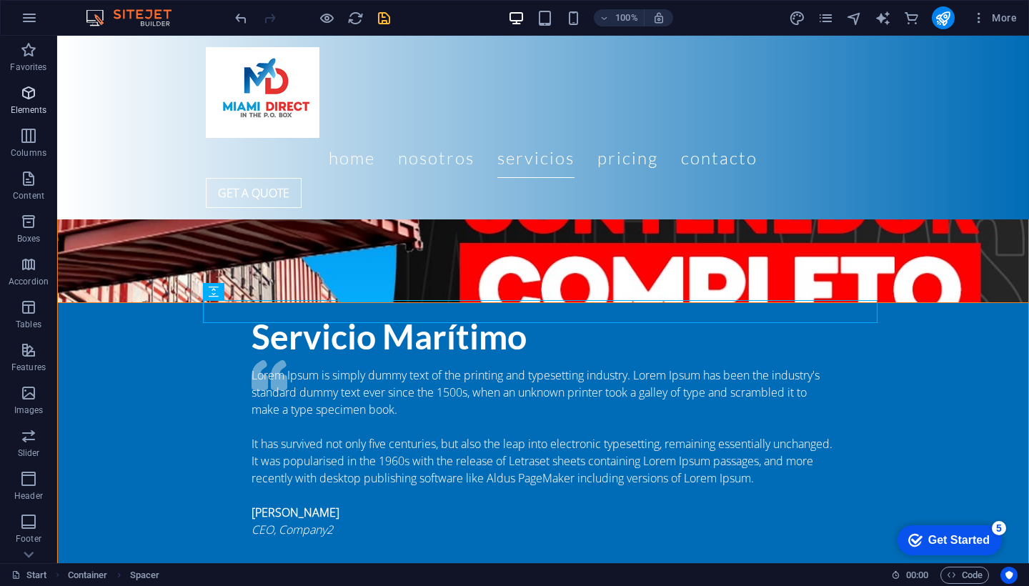
click at [24, 90] on icon "button" at bounding box center [28, 92] width 17 height 17
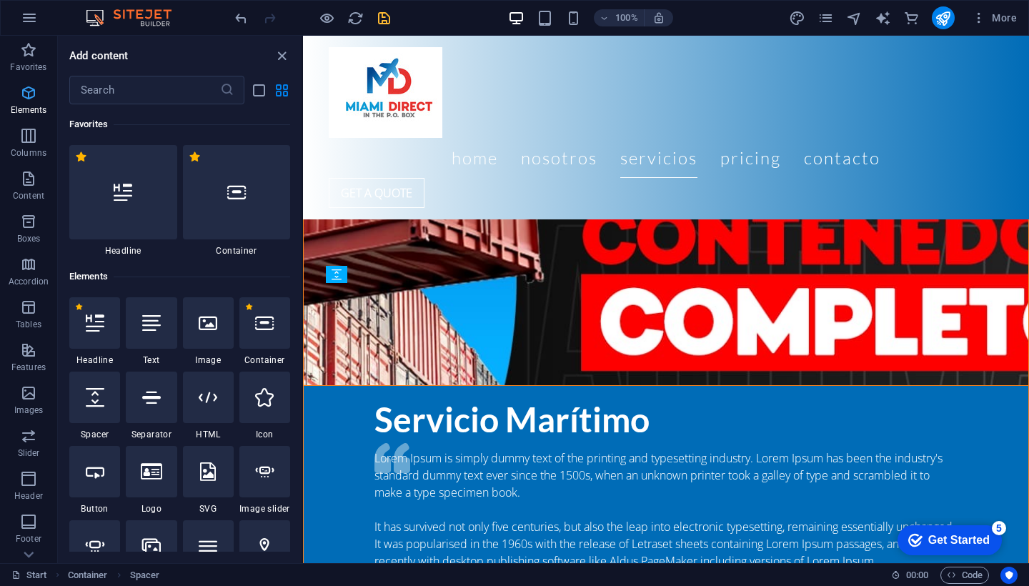
scroll to position [2961, 0]
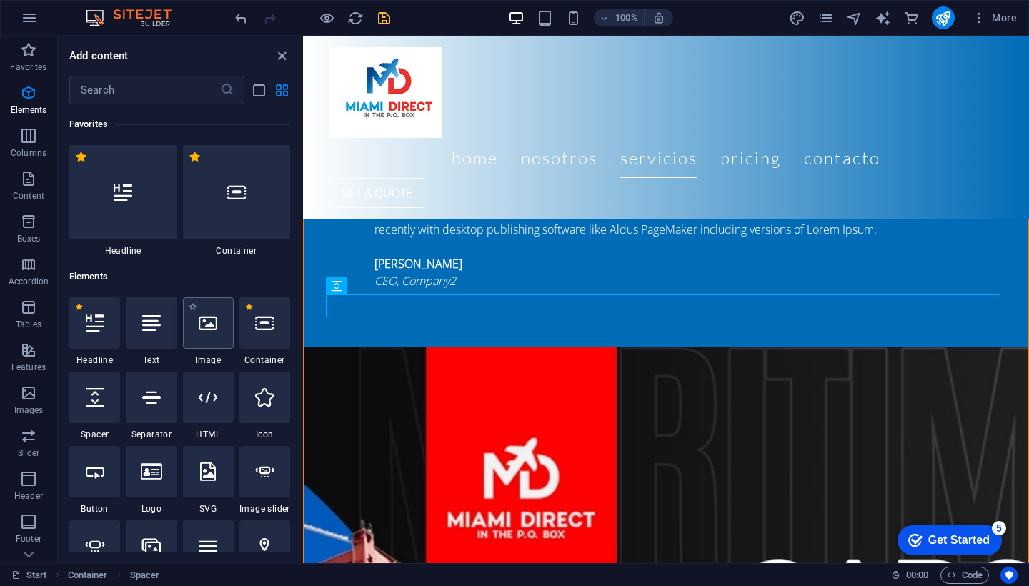
click at [206, 324] on icon at bounding box center [208, 323] width 19 height 19
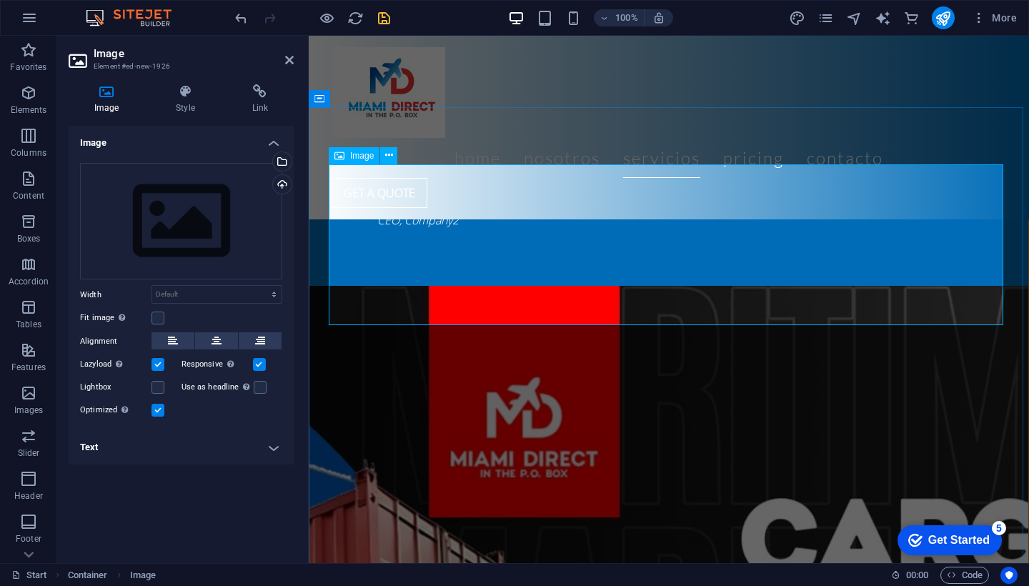
scroll to position [2965, 0]
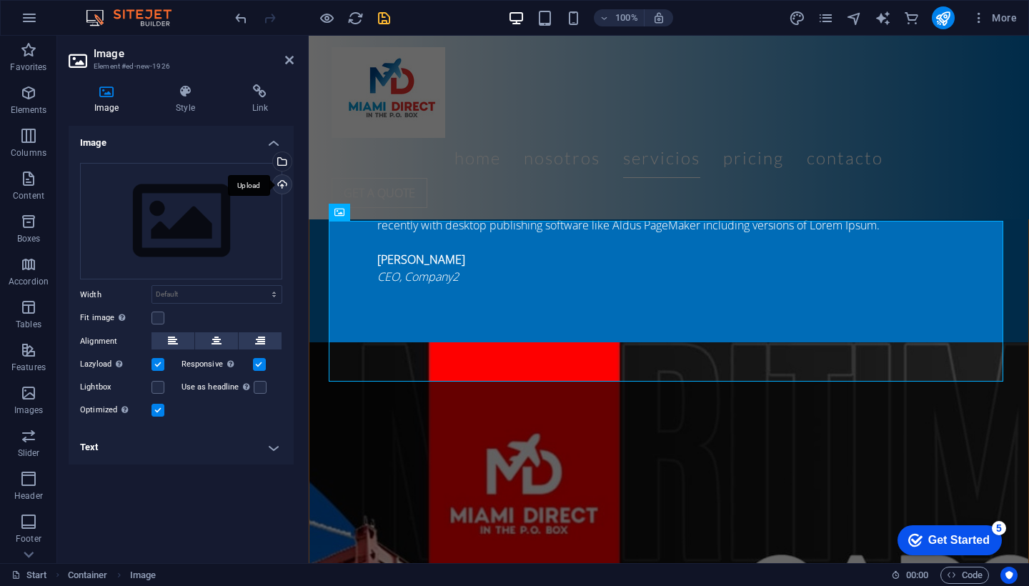
click at [284, 185] on div "Upload" at bounding box center [280, 185] width 21 height 21
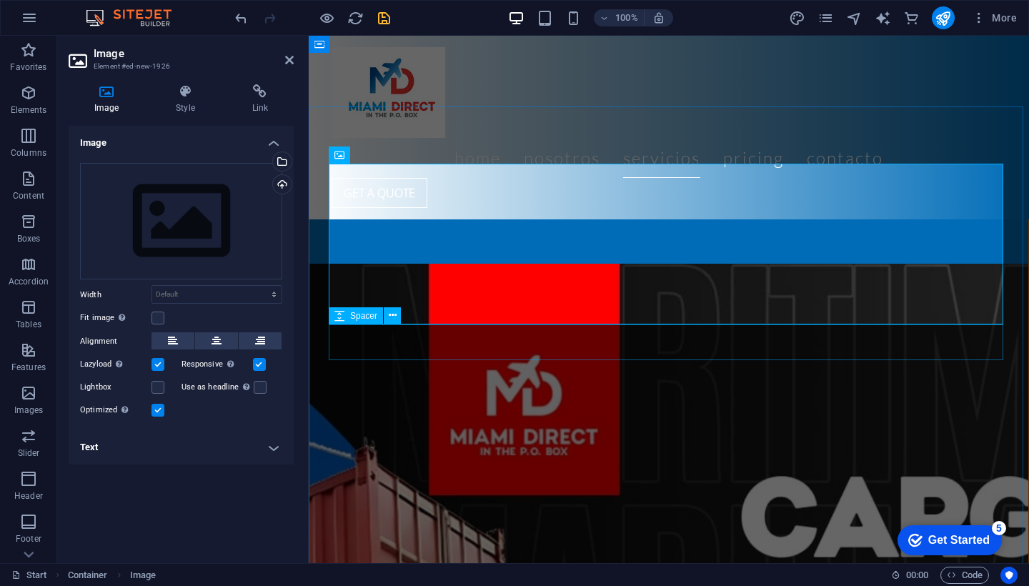
scroll to position [3021, 0]
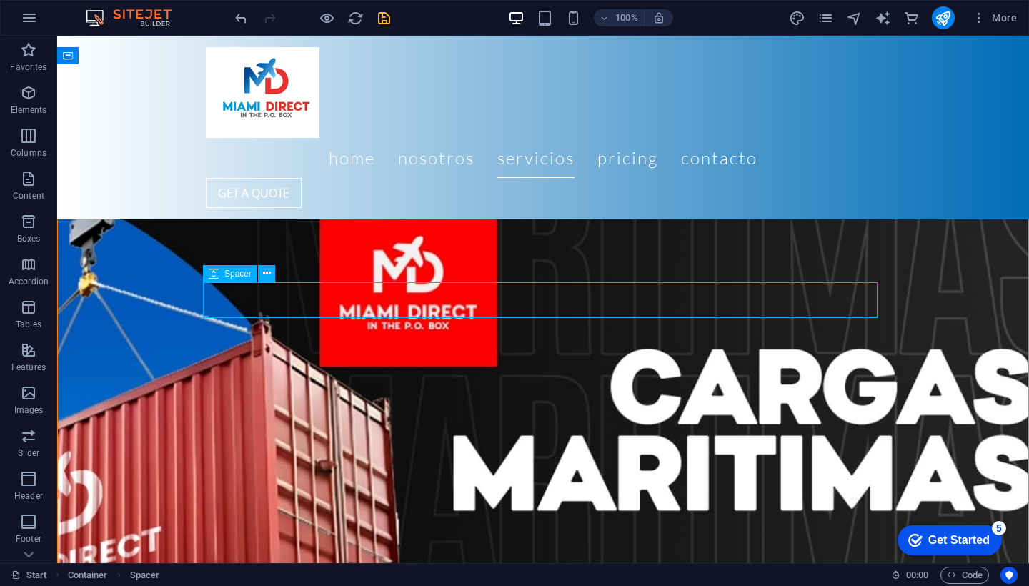
drag, startPoint x: 217, startPoint y: 326, endPoint x: 468, endPoint y: 379, distance: 257.0
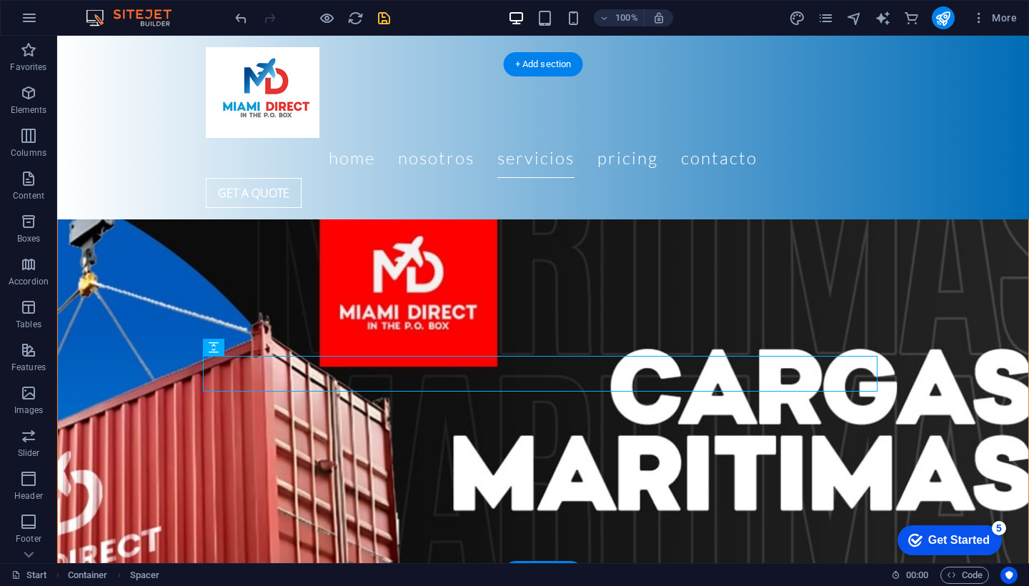
scroll to position [2698, 0]
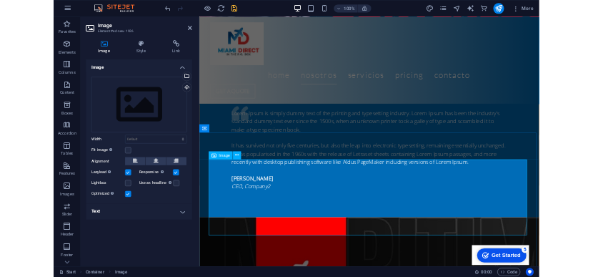
scroll to position [2850, 0]
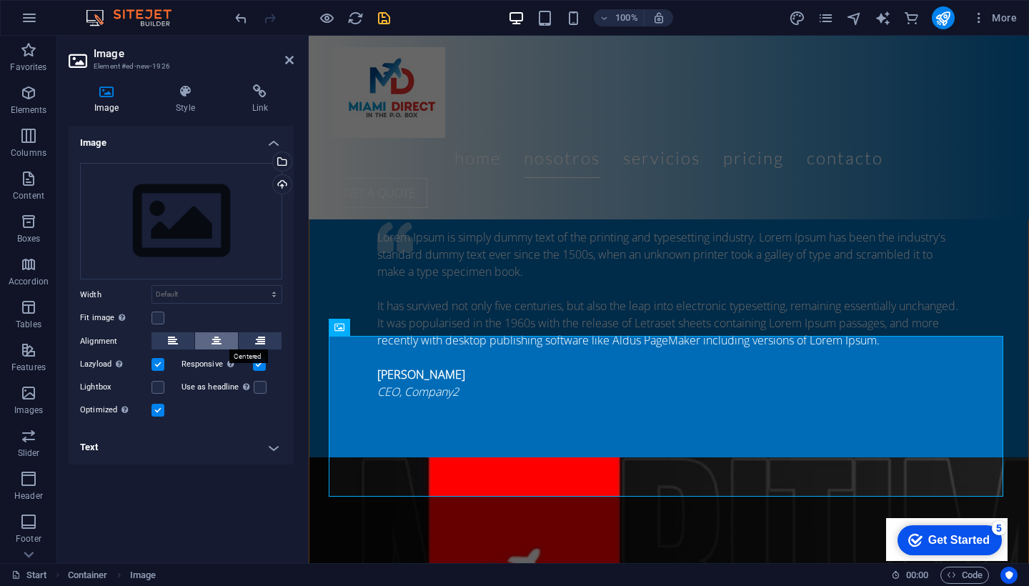
click at [216, 346] on icon at bounding box center [217, 340] width 10 height 17
click at [258, 339] on icon at bounding box center [260, 340] width 10 height 17
click at [217, 346] on icon at bounding box center [217, 340] width 10 height 17
click at [157, 392] on label at bounding box center [158, 387] width 13 height 13
click at [0, 0] on input "Lightbox" at bounding box center [0, 0] width 0 height 0
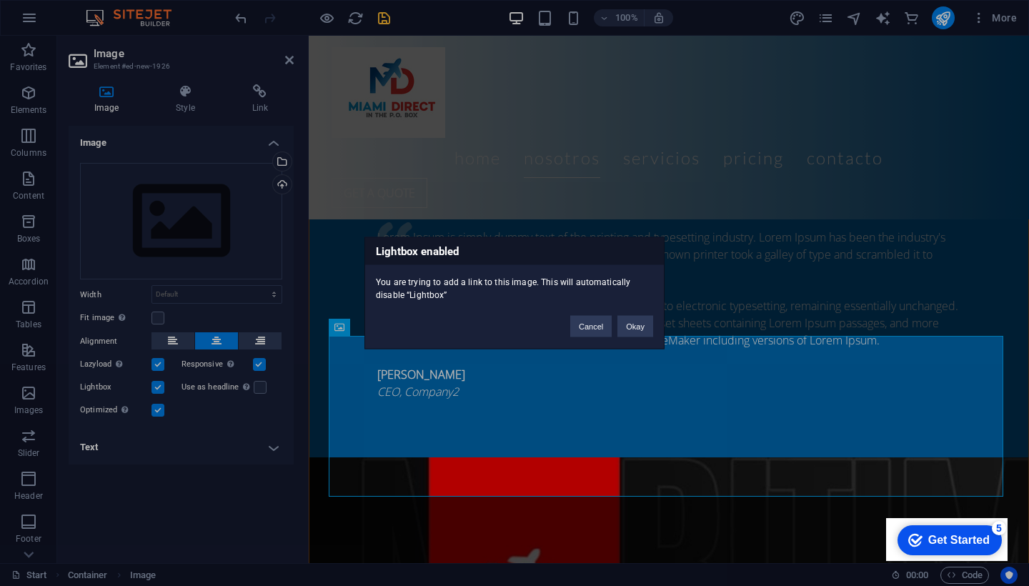
click at [157, 392] on div "Lightbox enabled You are trying to add a link to this image. This will automati…" at bounding box center [514, 293] width 1029 height 586
click at [581, 325] on button "Cancel" at bounding box center [590, 326] width 41 height 21
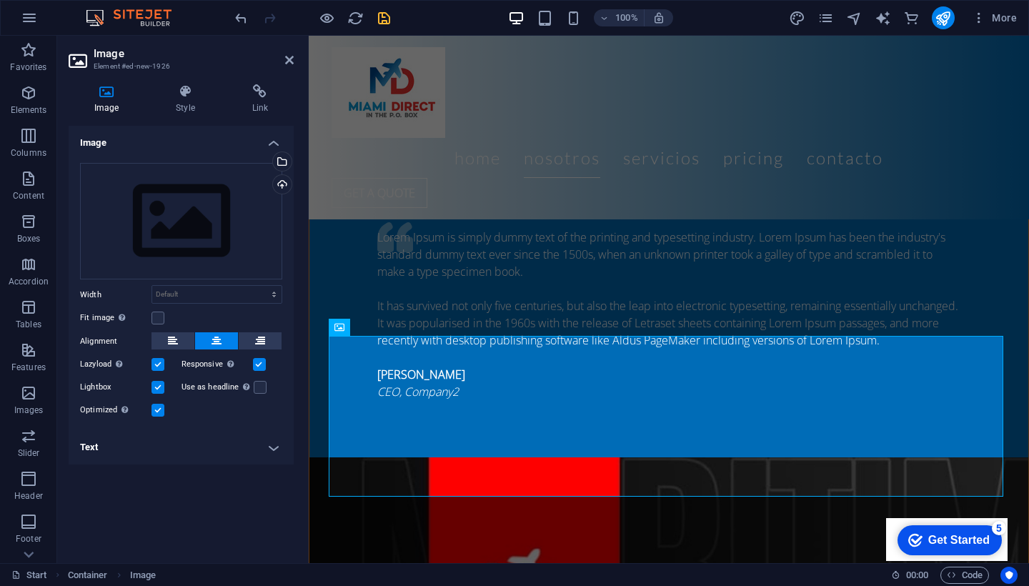
click at [162, 389] on label at bounding box center [158, 387] width 13 height 13
click at [0, 0] on input "Lightbox" at bounding box center [0, 0] width 0 height 0
click at [166, 316] on div "Fit image Automatically fit image to a fixed width and height" at bounding box center [181, 317] width 202 height 17
click at [159, 320] on label at bounding box center [158, 318] width 13 height 13
click at [0, 0] on input "Fit image Automatically fit image to a fixed width and height" at bounding box center [0, 0] width 0 height 0
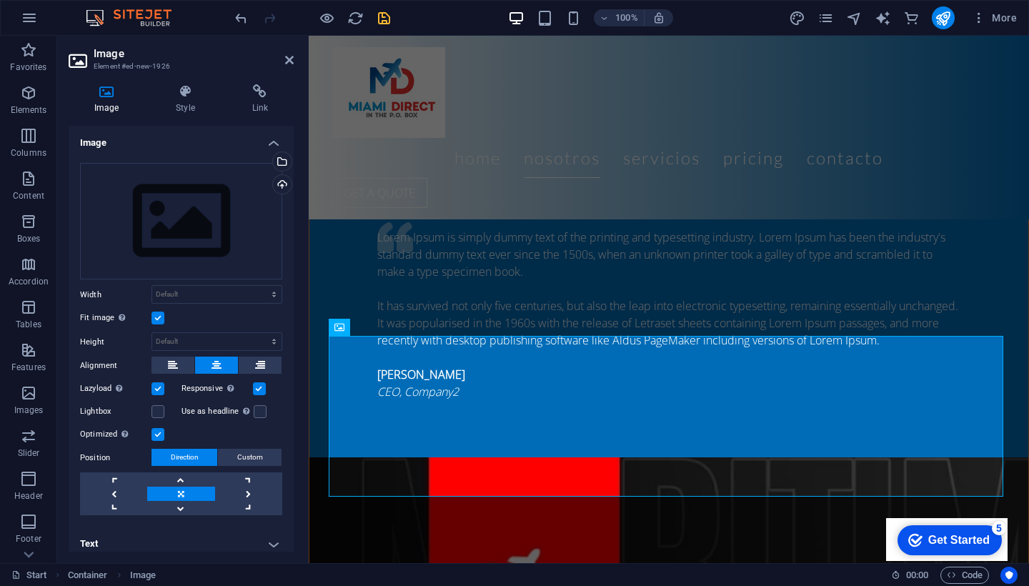
click at [159, 320] on label at bounding box center [158, 318] width 13 height 13
click at [0, 0] on input "Fit image Automatically fit image to a fixed width and height" at bounding box center [0, 0] width 0 height 0
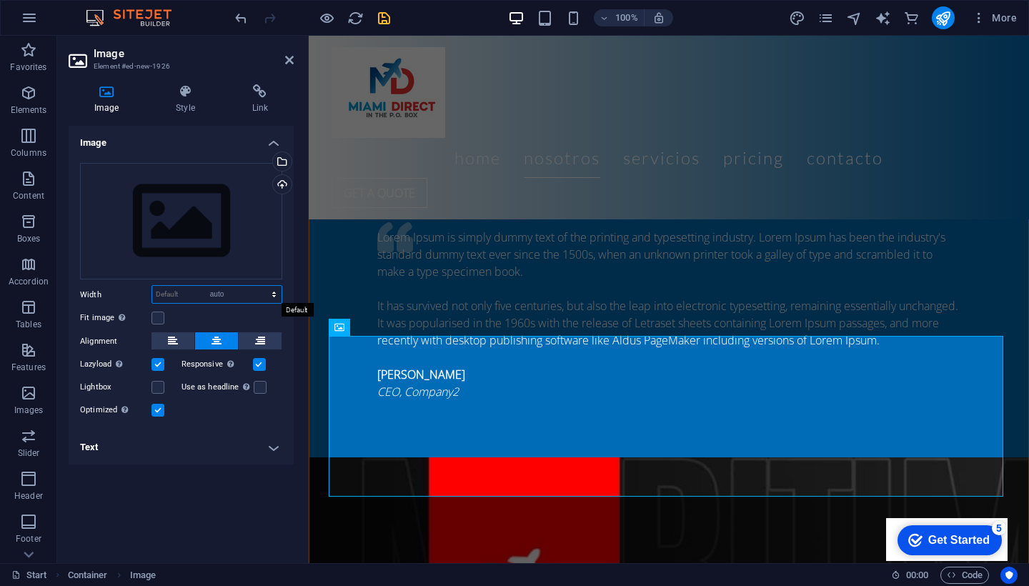
select select "DISABLED_OPTION_VALUE"
click at [283, 180] on div "Upload" at bounding box center [280, 185] width 21 height 21
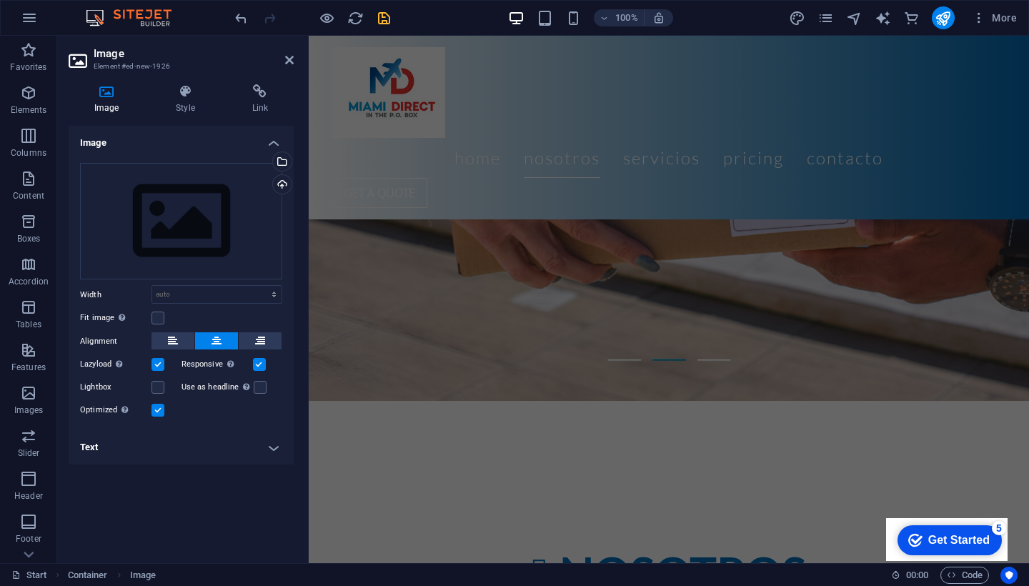
scroll to position [840, 0]
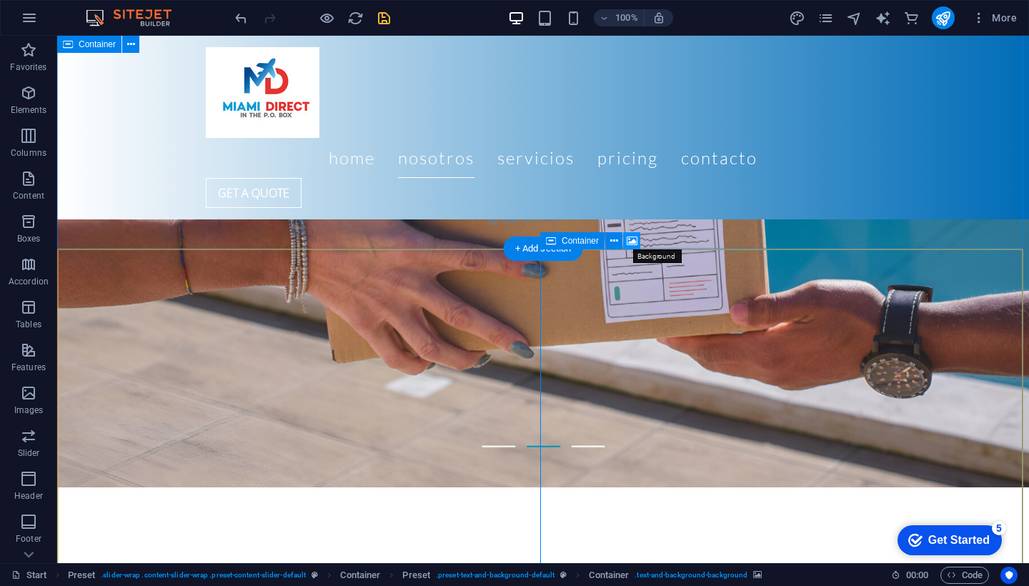
click at [635, 244] on icon at bounding box center [632, 241] width 11 height 15
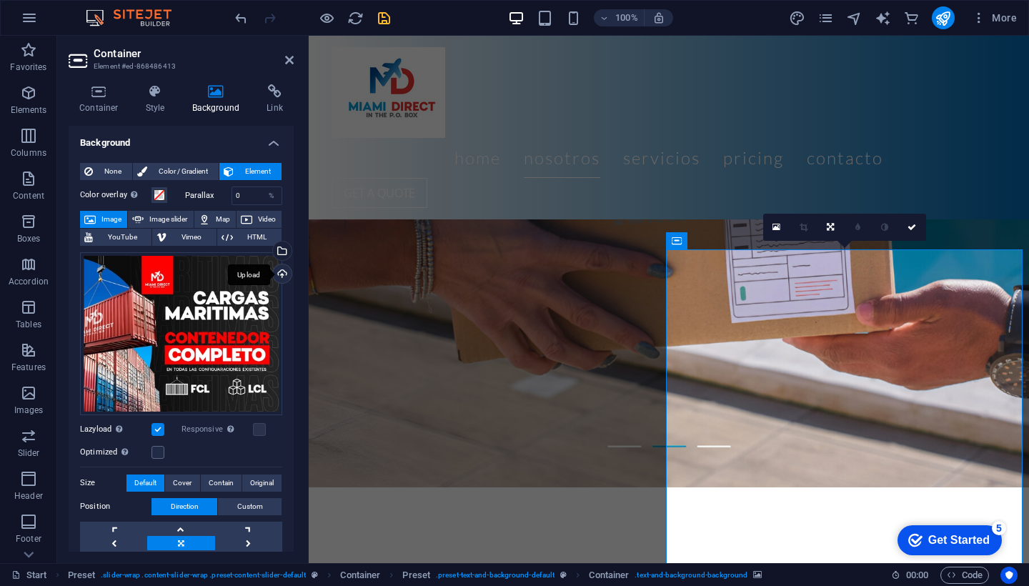
click at [279, 277] on div "Upload" at bounding box center [280, 274] width 21 height 21
click at [275, 272] on div "Upload" at bounding box center [280, 274] width 21 height 21
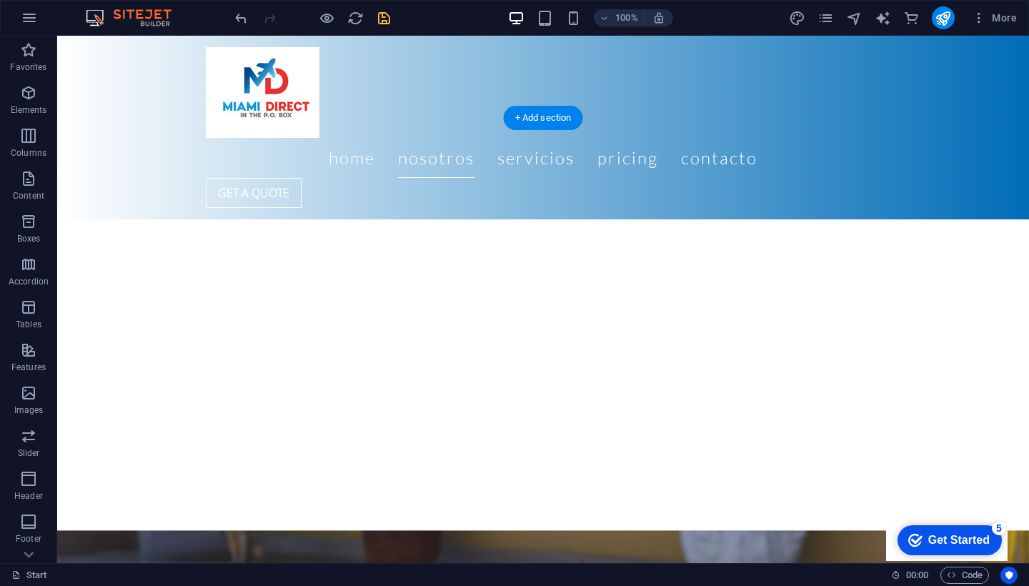
scroll to position [445, 0]
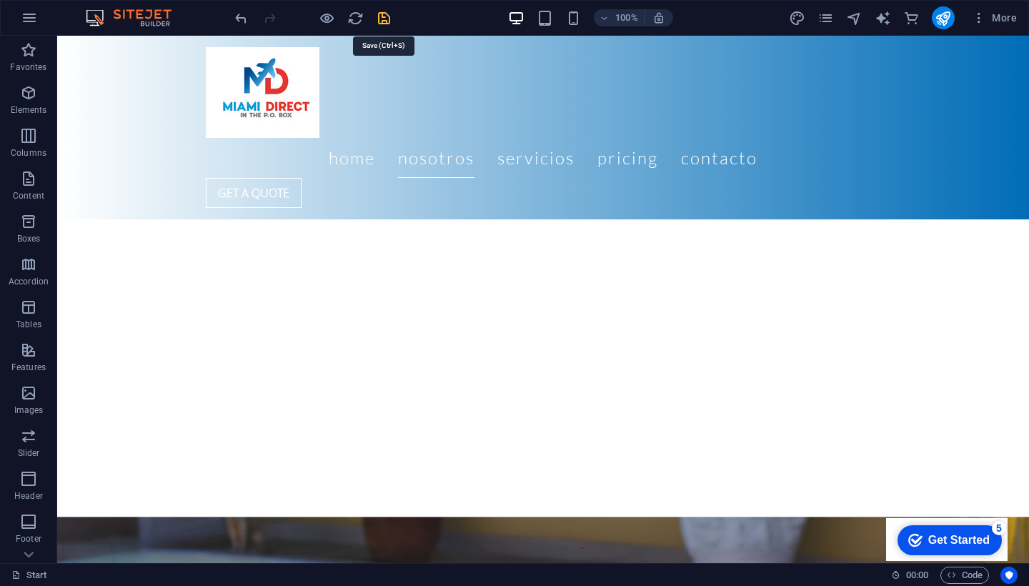
click at [384, 26] on icon "save" at bounding box center [384, 18] width 16 height 16
click at [940, 19] on icon "publish" at bounding box center [943, 18] width 16 height 16
